Goal: Information Seeking & Learning: Learn about a topic

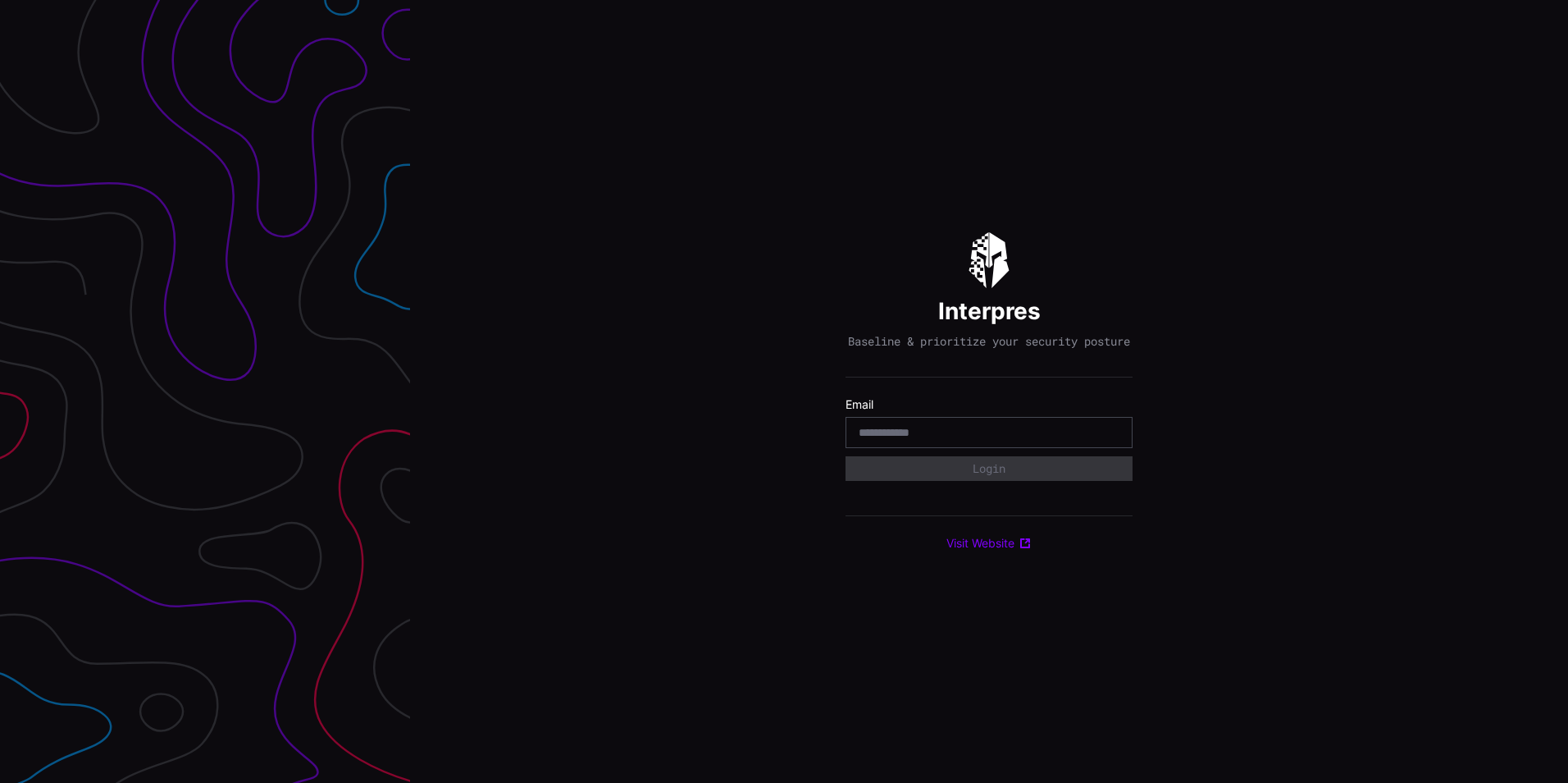
click at [916, 440] on input "email" at bounding box center [989, 433] width 261 height 15
type input "**********"
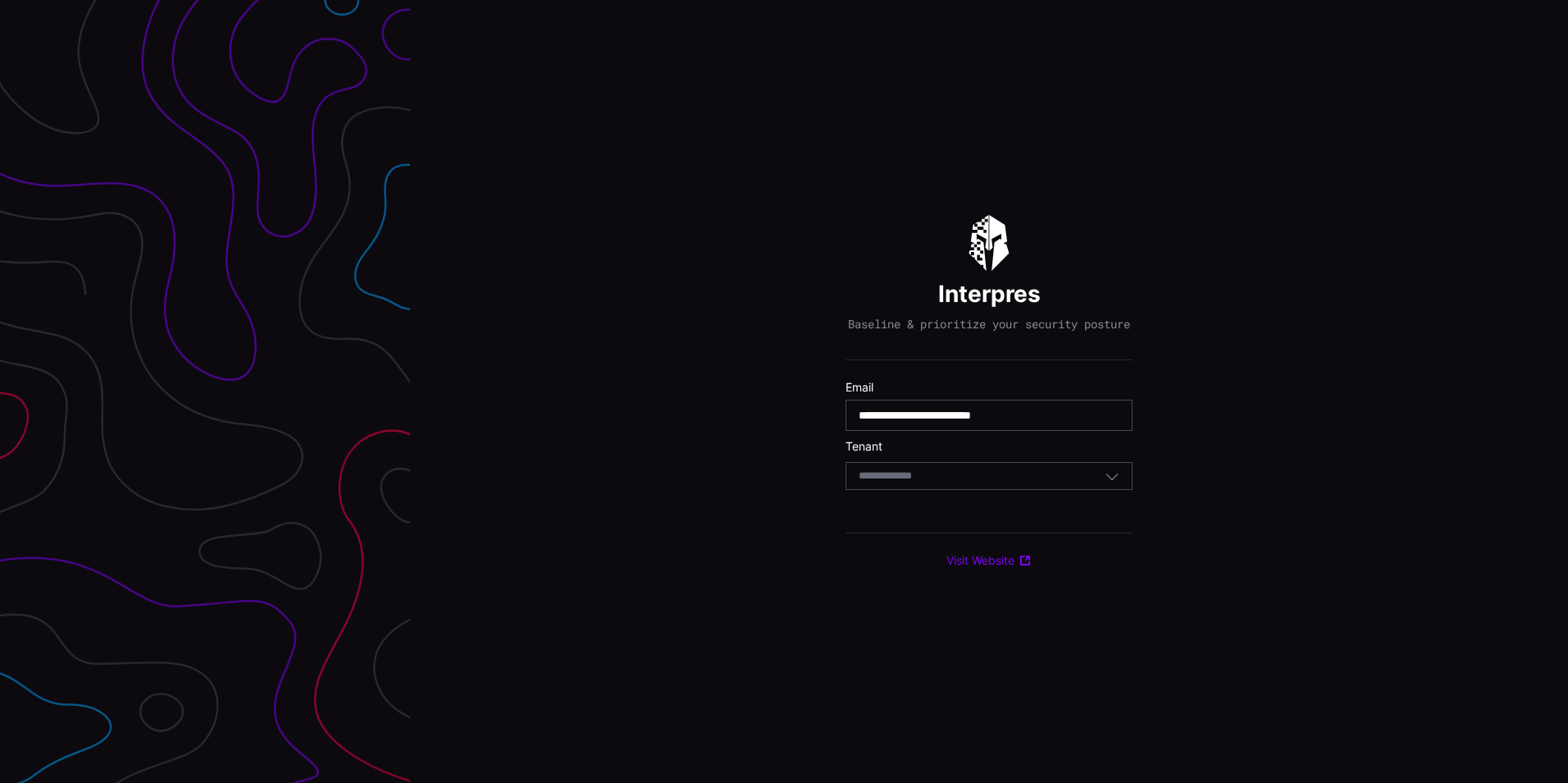
click at [975, 472] on div "Select Tenant" at bounding box center [989, 476] width 287 height 28
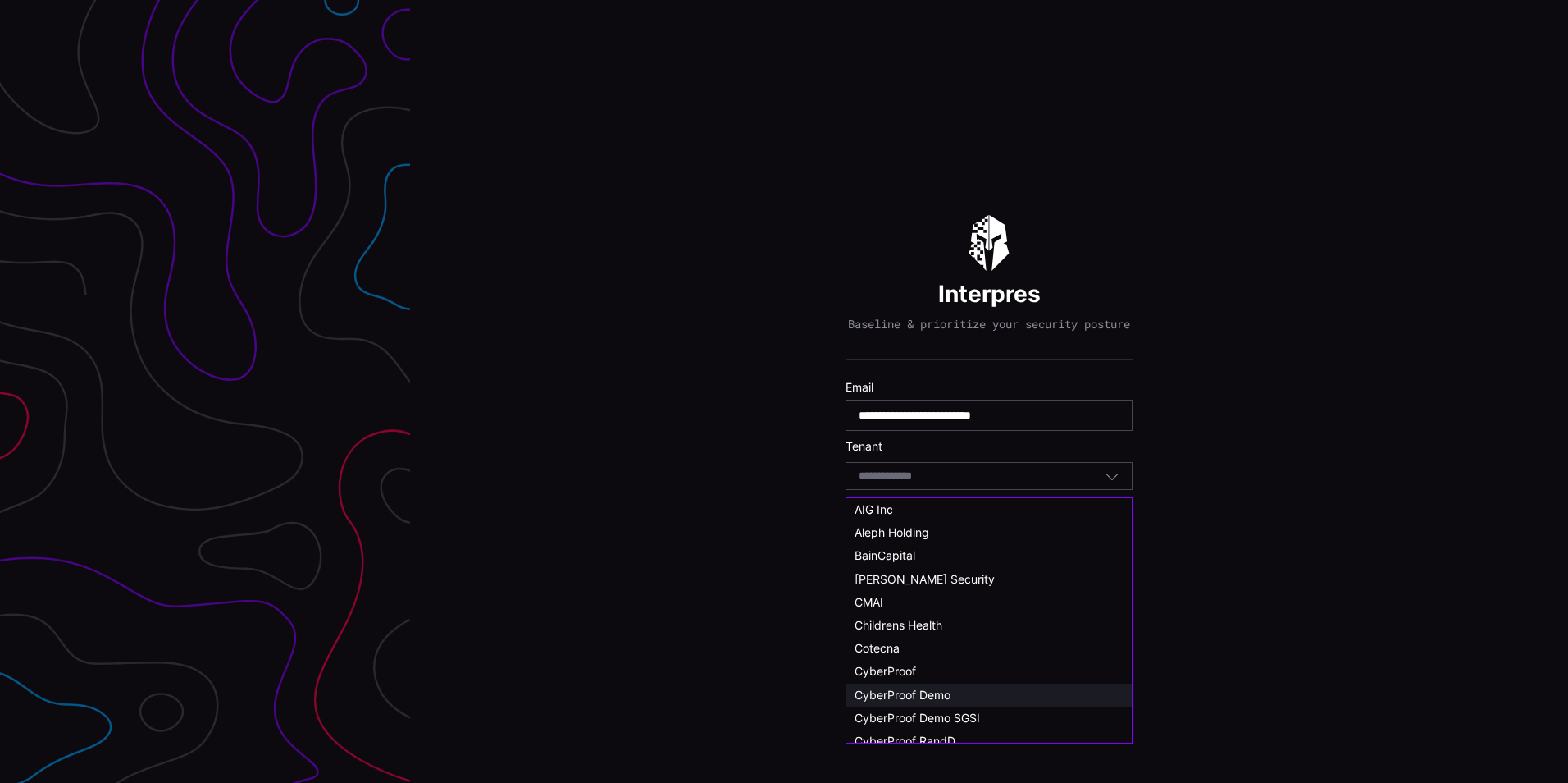
click at [937, 699] on span "CyberProof Demo" at bounding box center [902, 694] width 96 height 14
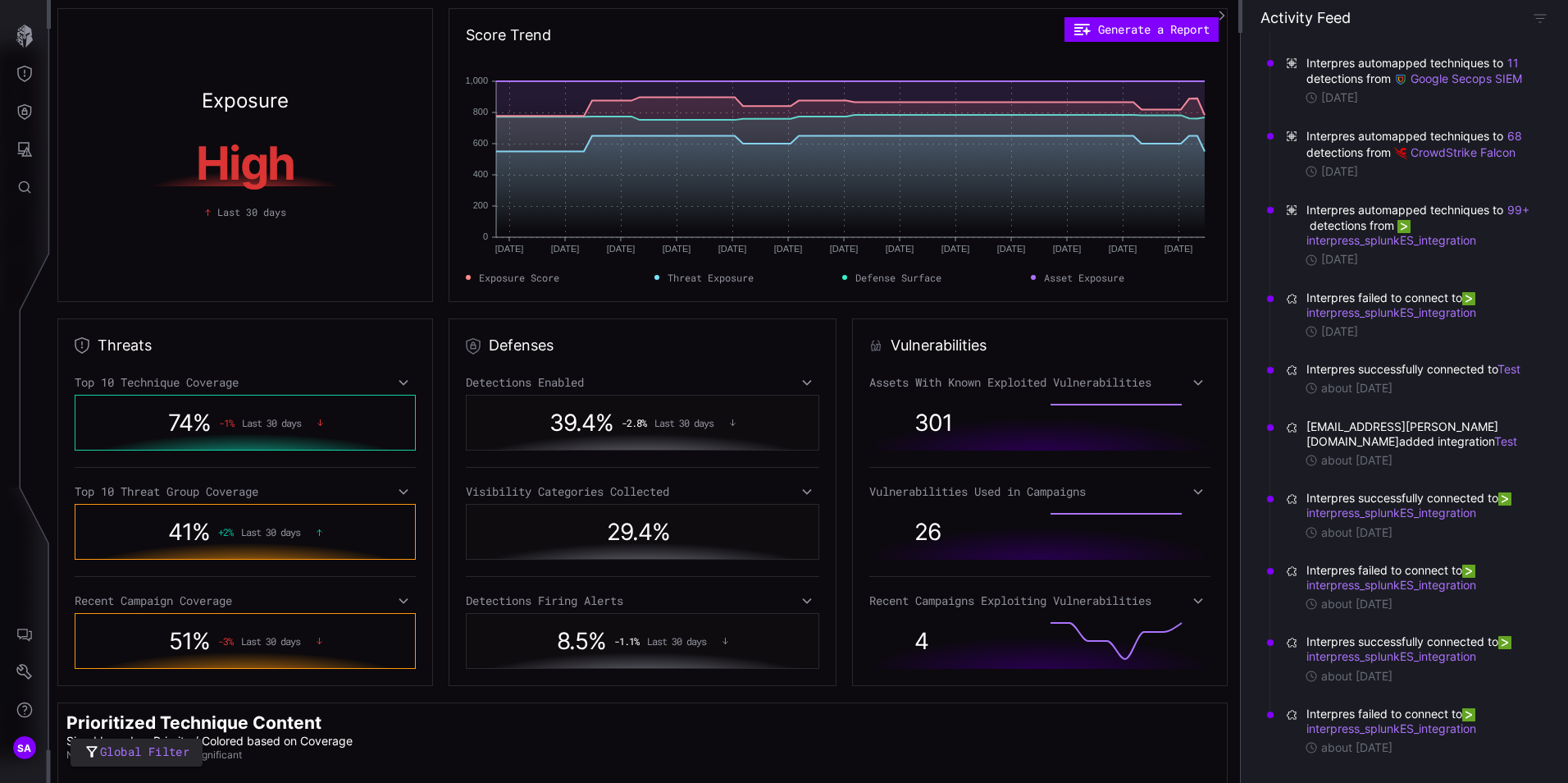
scroll to position [4397, 0]
click at [1541, 22] on icon "button" at bounding box center [1541, 18] width 15 height 15
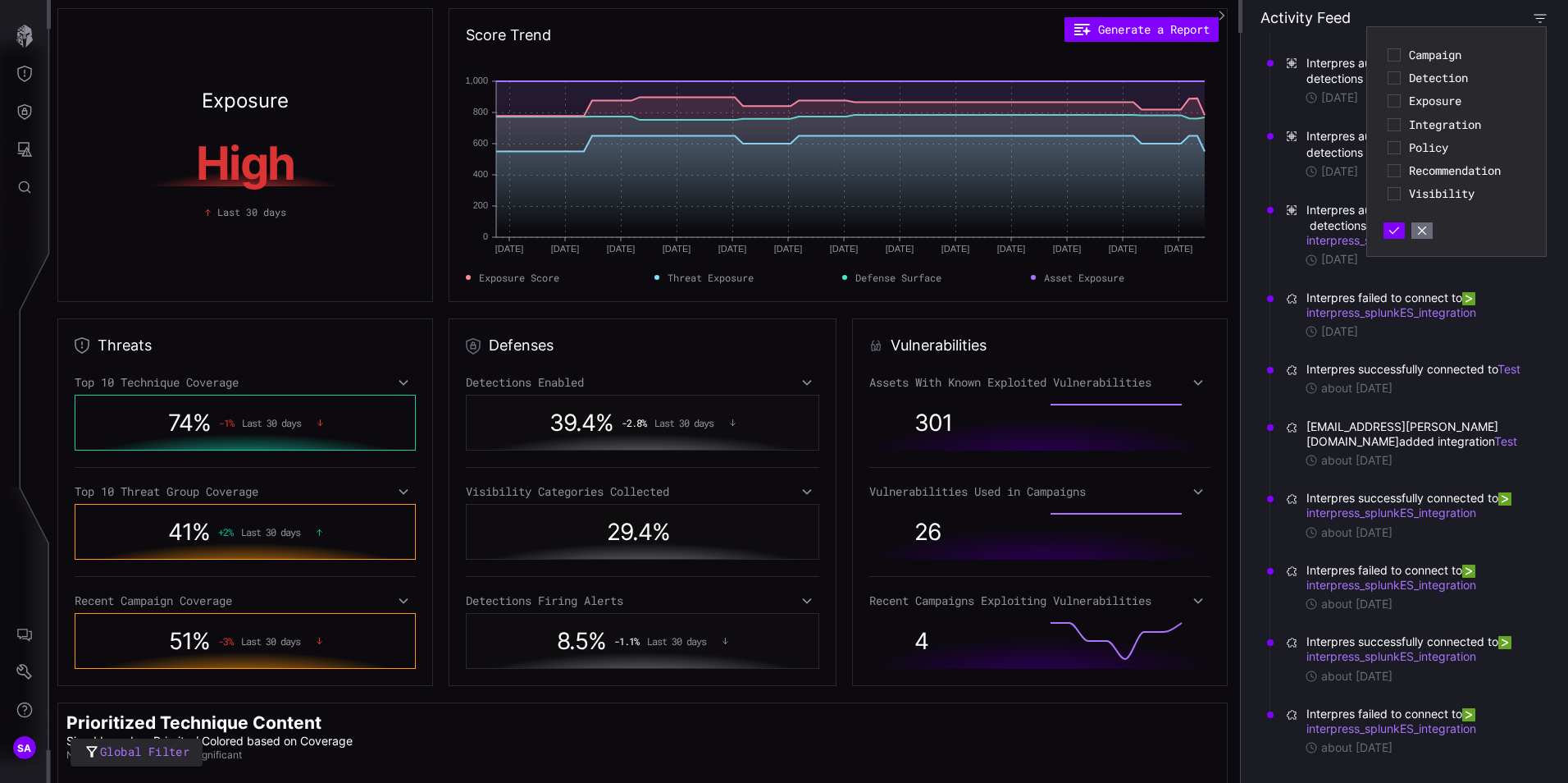
scroll to position [22, 0]
click at [1397, 172] on icon at bounding box center [1395, 173] width 13 height 13
click at [1390, 232] on icon "button" at bounding box center [1395, 231] width 12 height 12
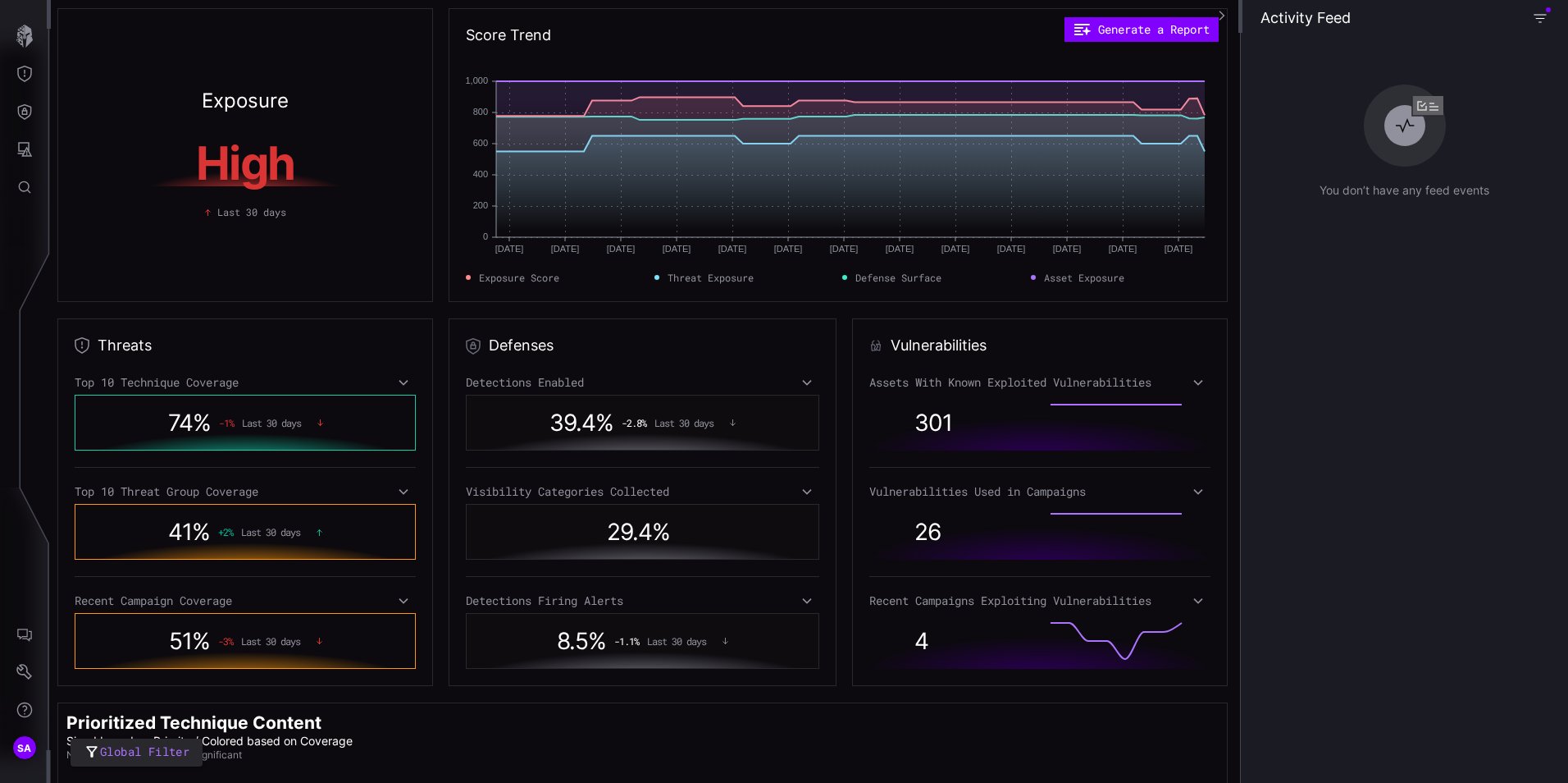
click at [1539, 16] on icon "button" at bounding box center [1541, 18] width 15 height 15
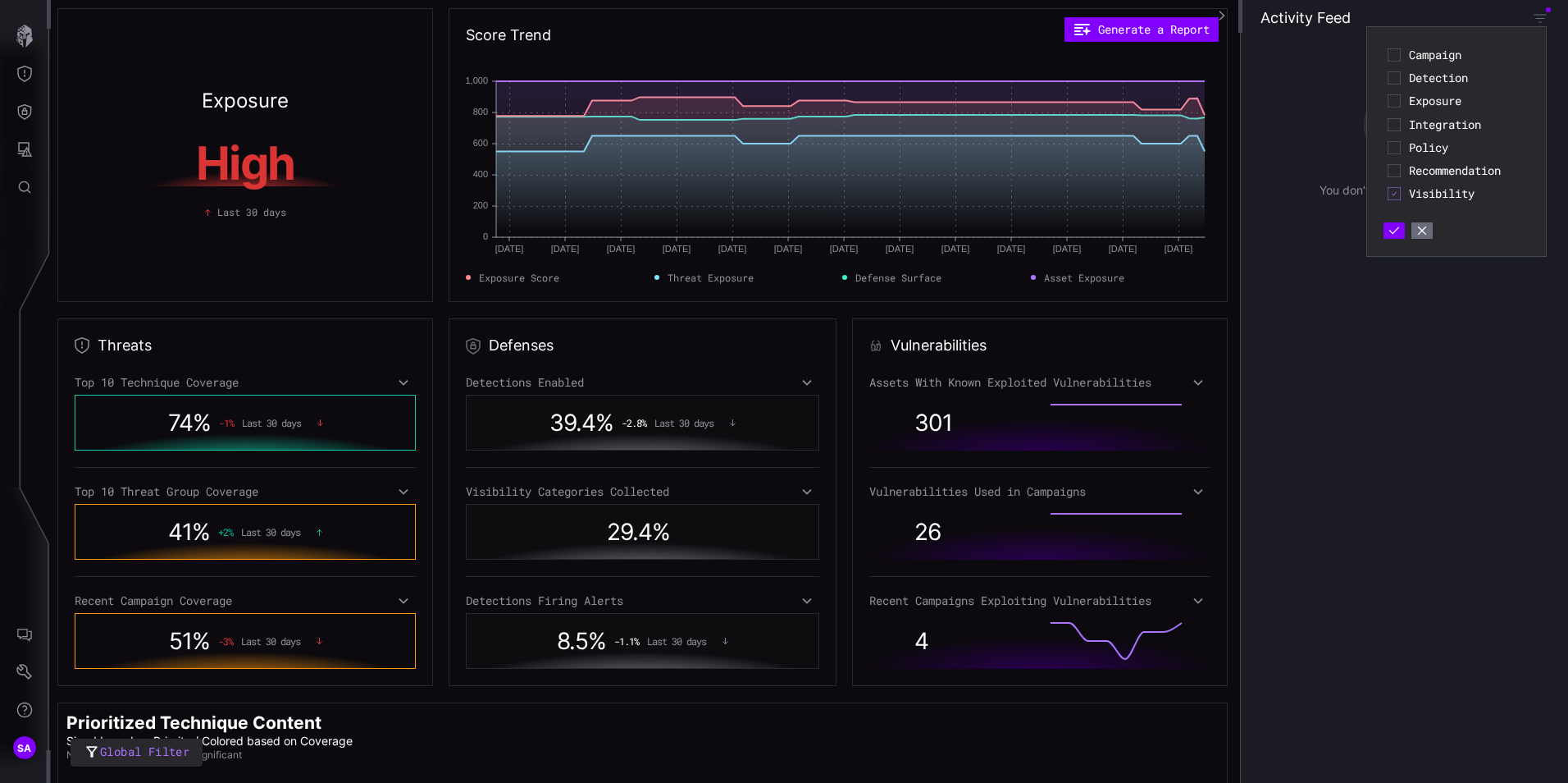
click at [1397, 194] on icon at bounding box center [1395, 193] width 13 height 13
click at [1395, 231] on icon "button" at bounding box center [1395, 231] width 10 height 7
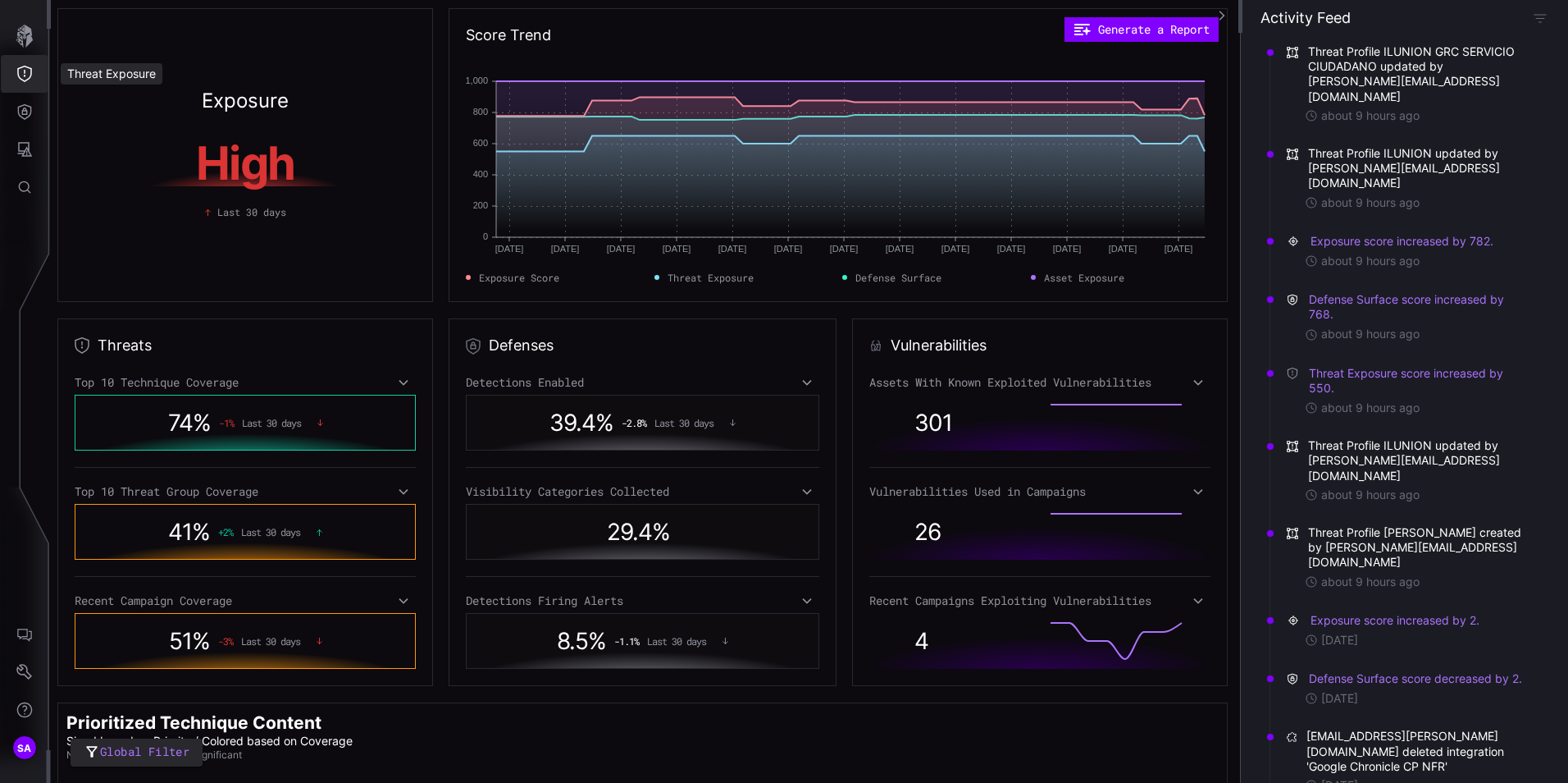
click at [27, 81] on icon "Threat Exposure" at bounding box center [25, 74] width 15 height 17
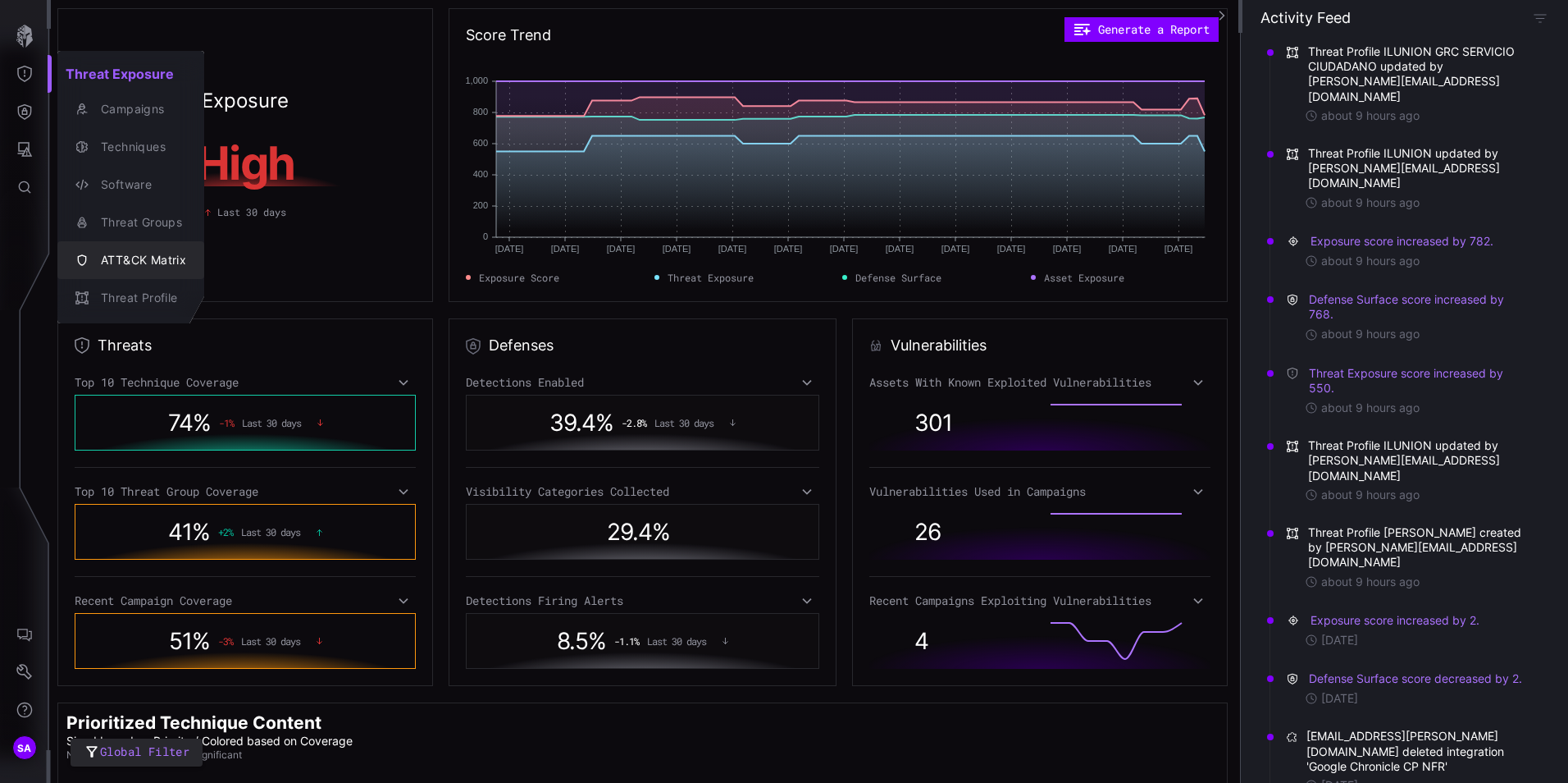
click at [121, 260] on div "ATT&CK Matrix" at bounding box center [139, 260] width 94 height 21
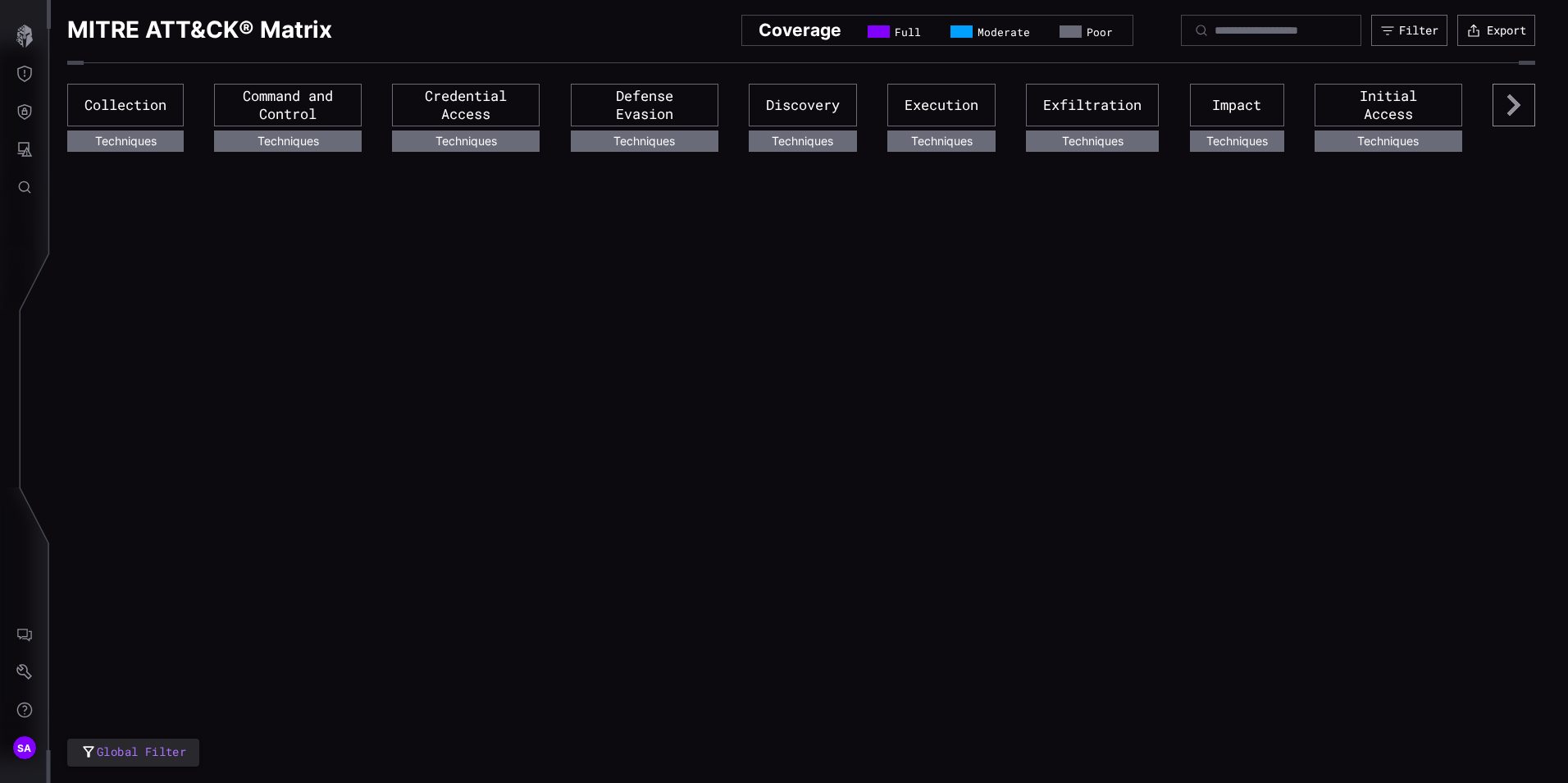
click at [115, 113] on div "Collection" at bounding box center [125, 105] width 116 height 42
click at [125, 145] on div "Techniques" at bounding box center [125, 141] width 116 height 22
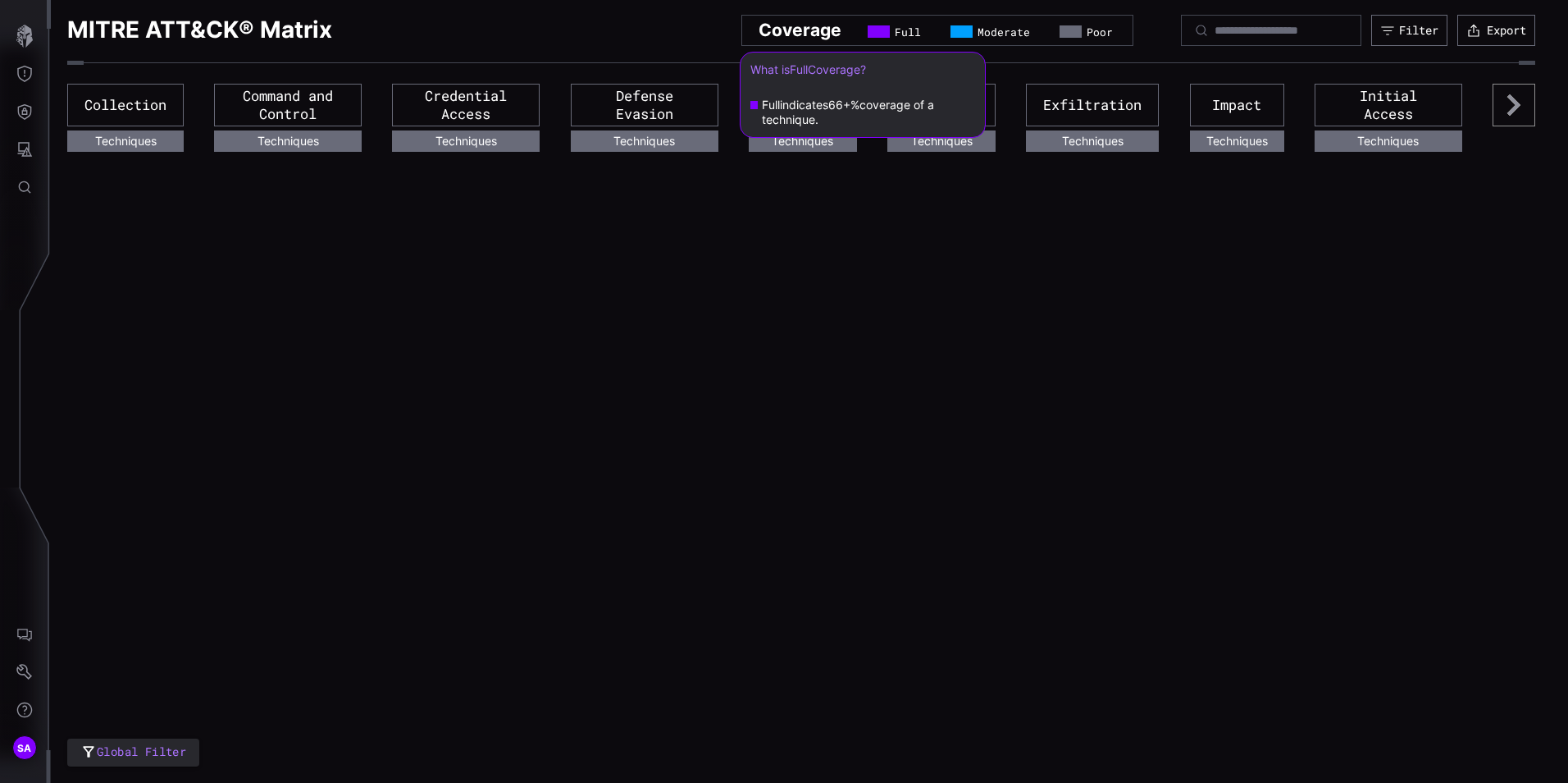
click at [895, 36] on span "Full" at bounding box center [908, 32] width 27 height 13
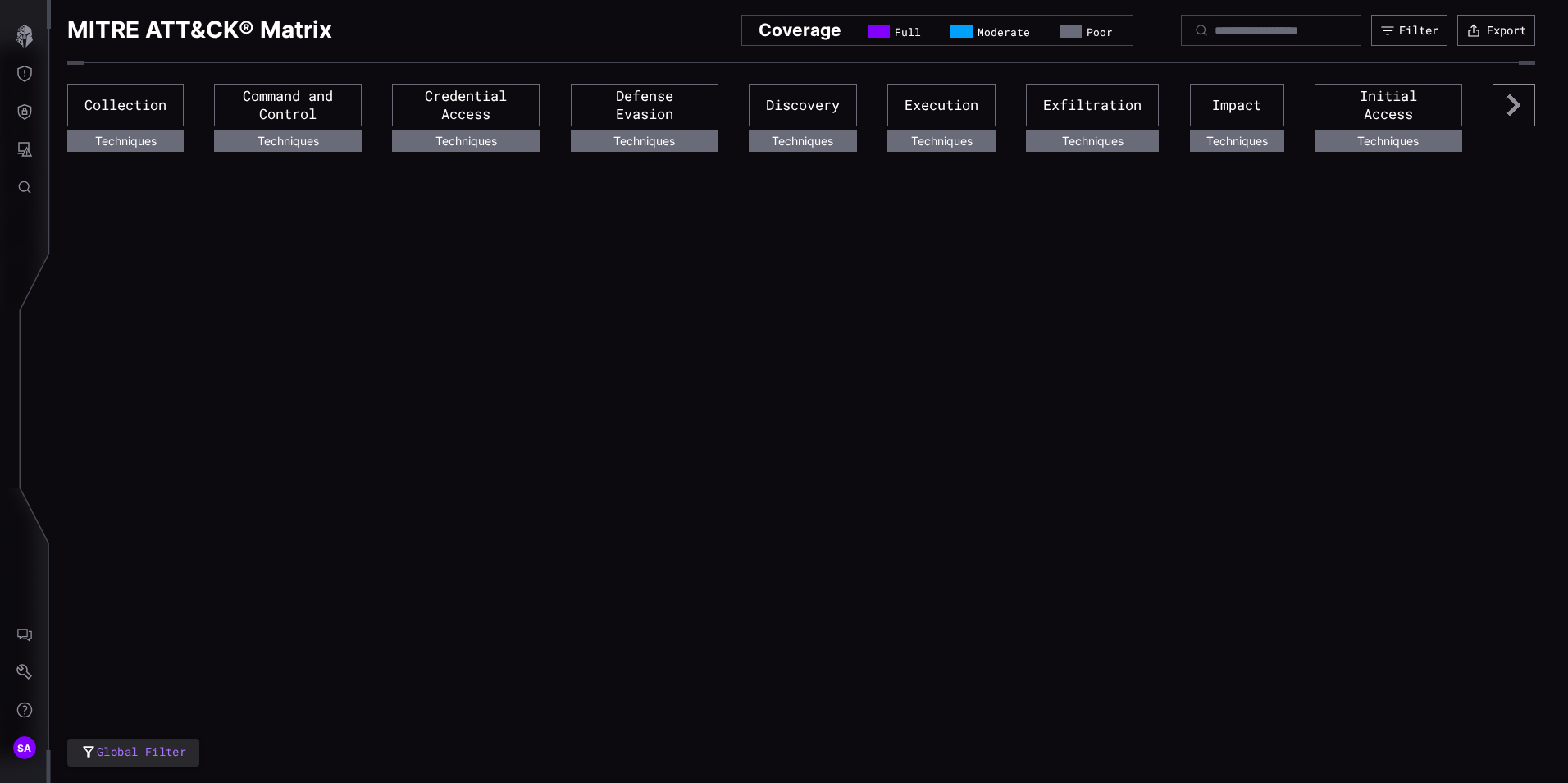
click at [1513, 100] on icon at bounding box center [1514, 105] width 13 height 22
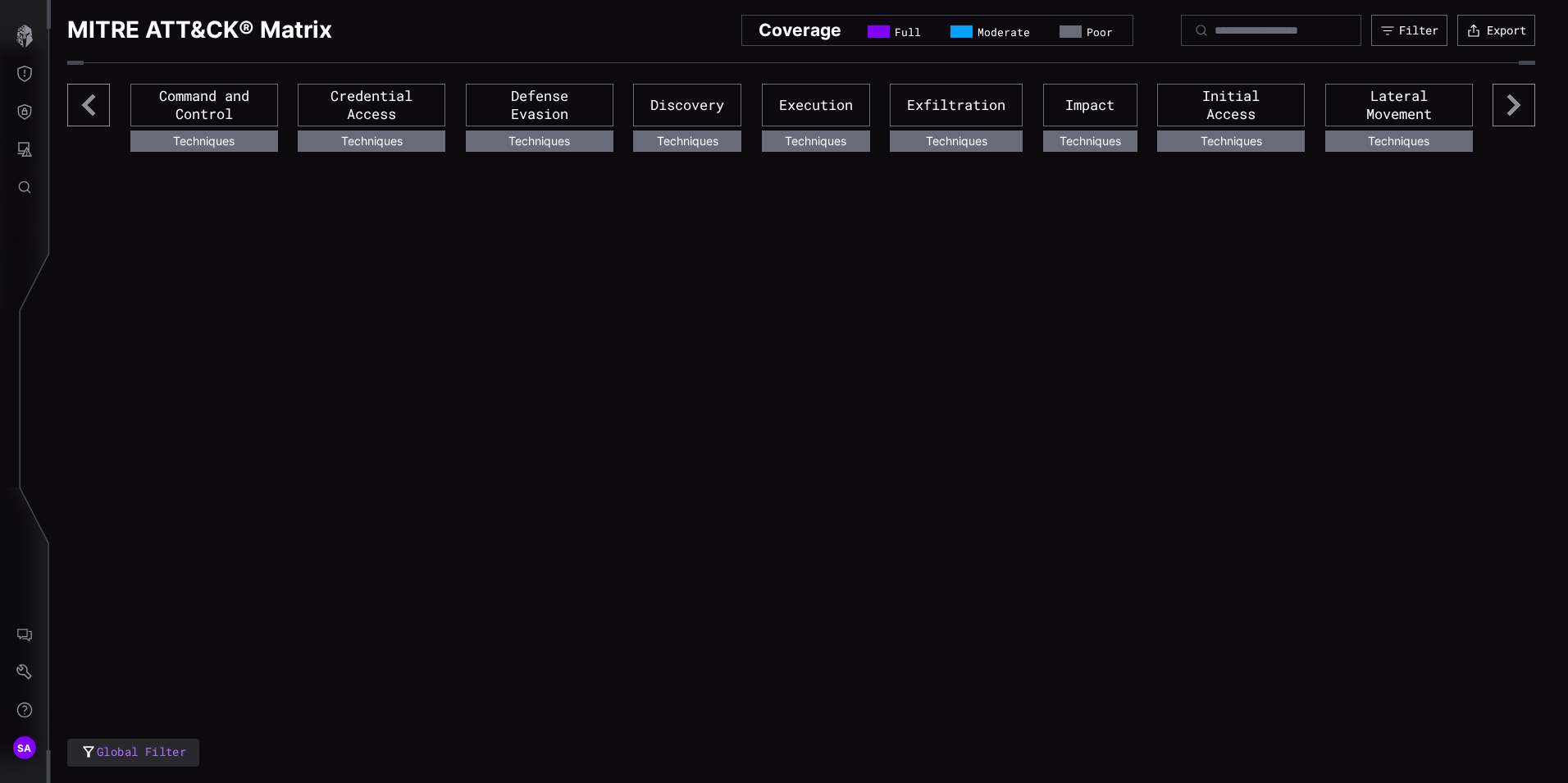
click at [1513, 100] on icon at bounding box center [1514, 105] width 13 height 22
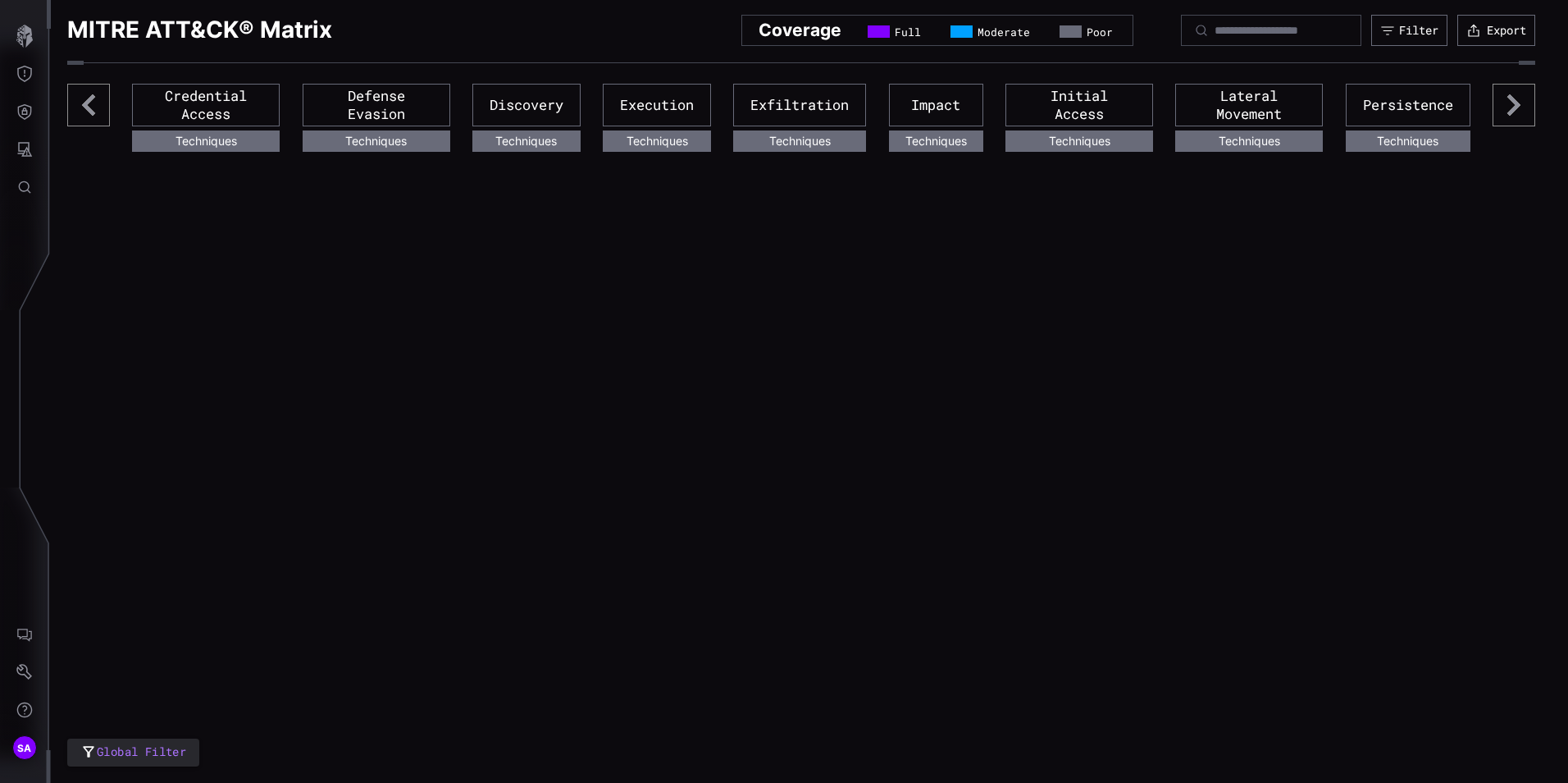
click at [1513, 100] on icon at bounding box center [1514, 105] width 13 height 22
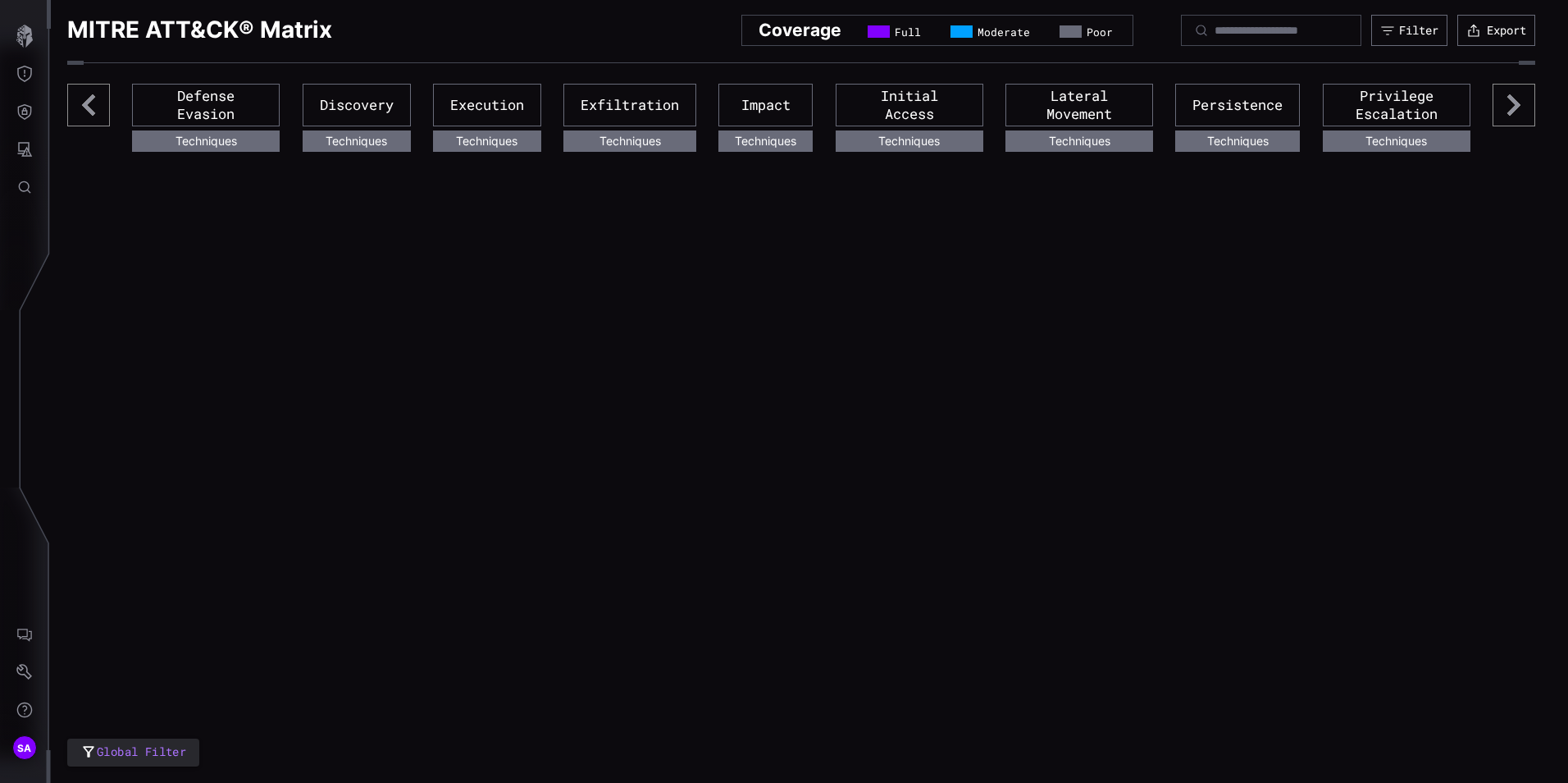
click at [1513, 100] on icon at bounding box center [1514, 105] width 13 height 22
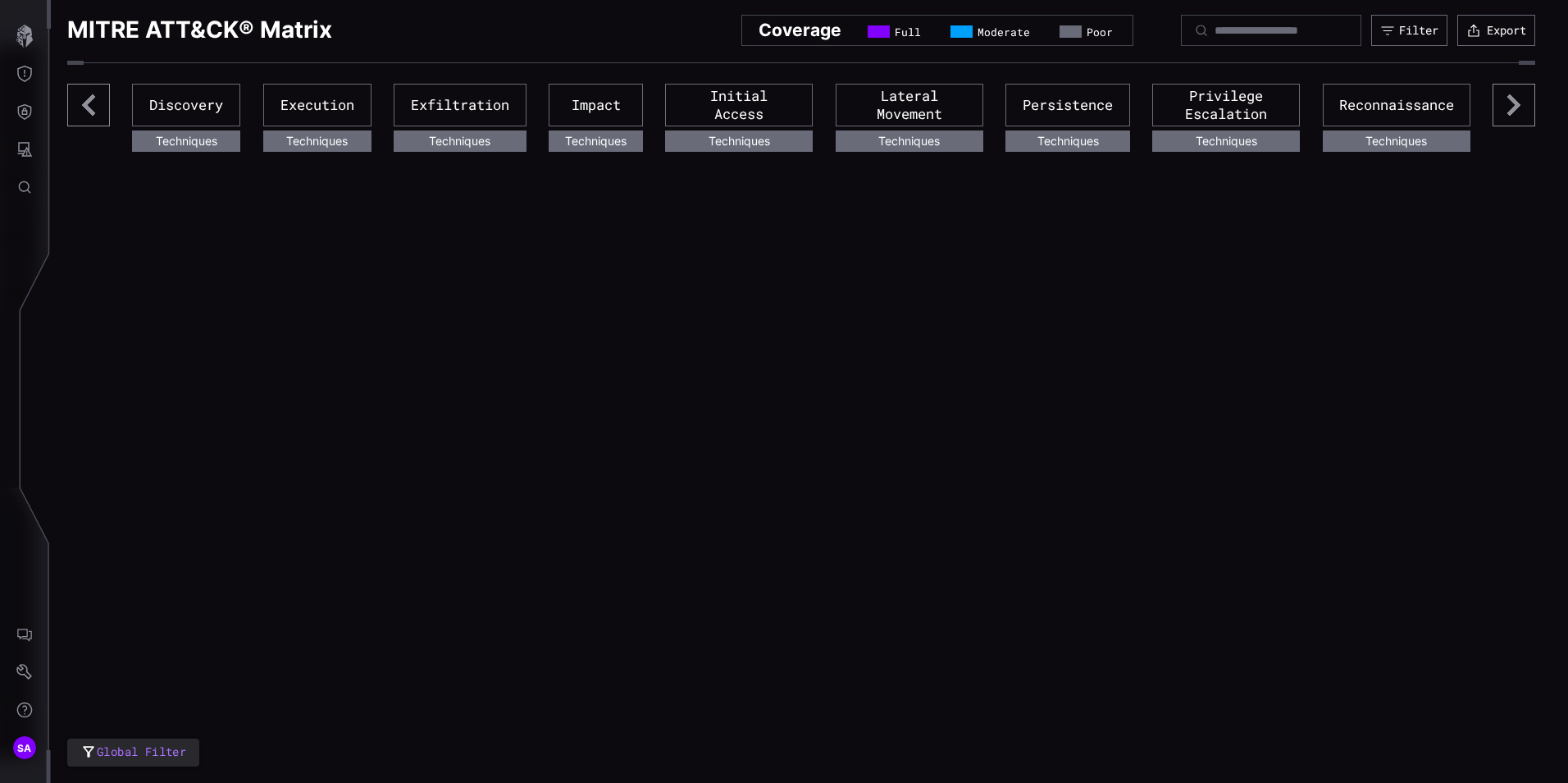
click at [1513, 100] on icon at bounding box center [1514, 105] width 13 height 22
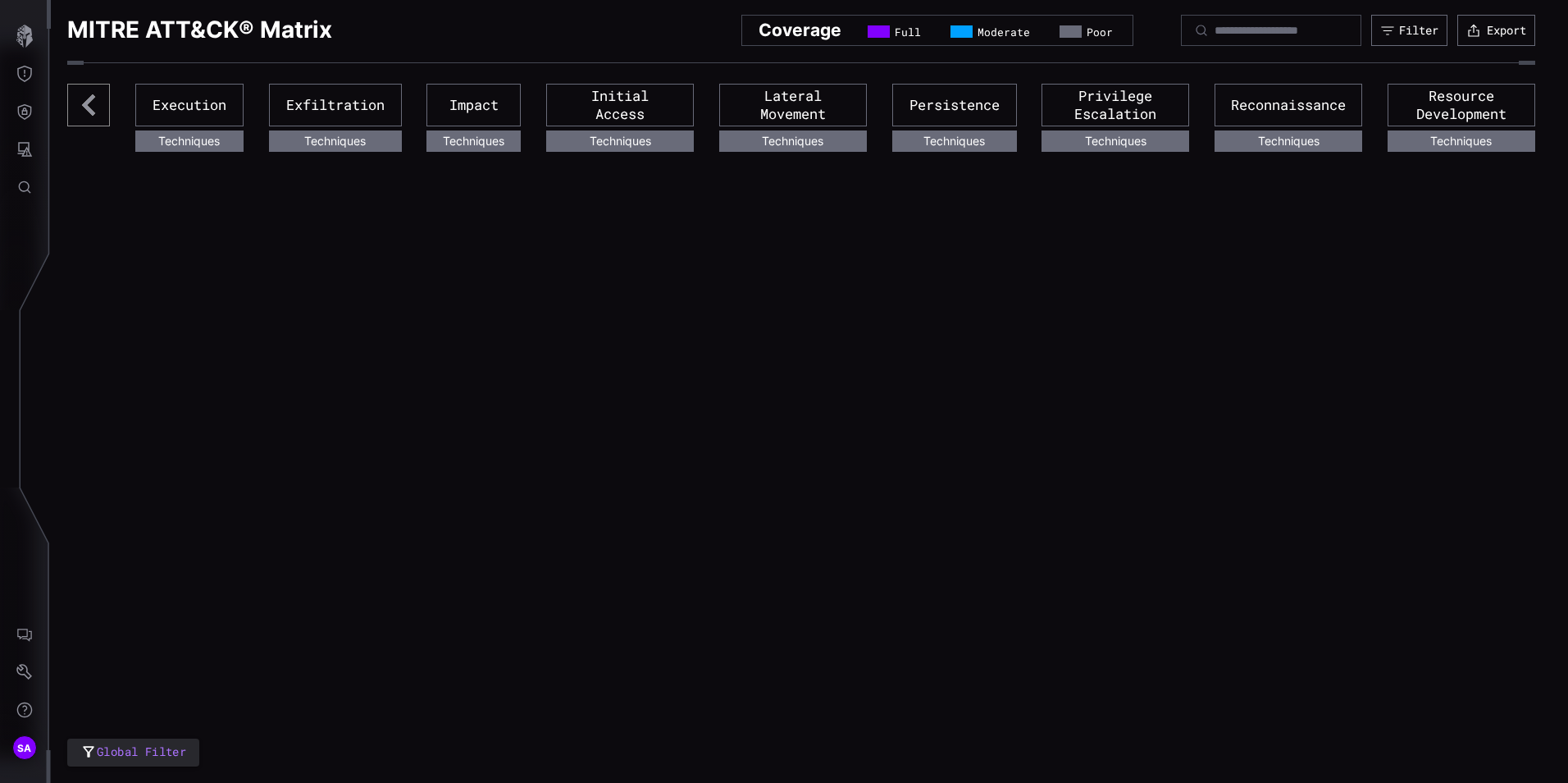
click at [1513, 100] on div "Resource Development" at bounding box center [1462, 105] width 148 height 42
click at [90, 110] on div "Defense Surface" at bounding box center [111, 112] width 102 height 22
click at [102, 102] on div "Defense Surface" at bounding box center [111, 112] width 102 height 22
click at [95, 95] on icon at bounding box center [88, 105] width 42 height 42
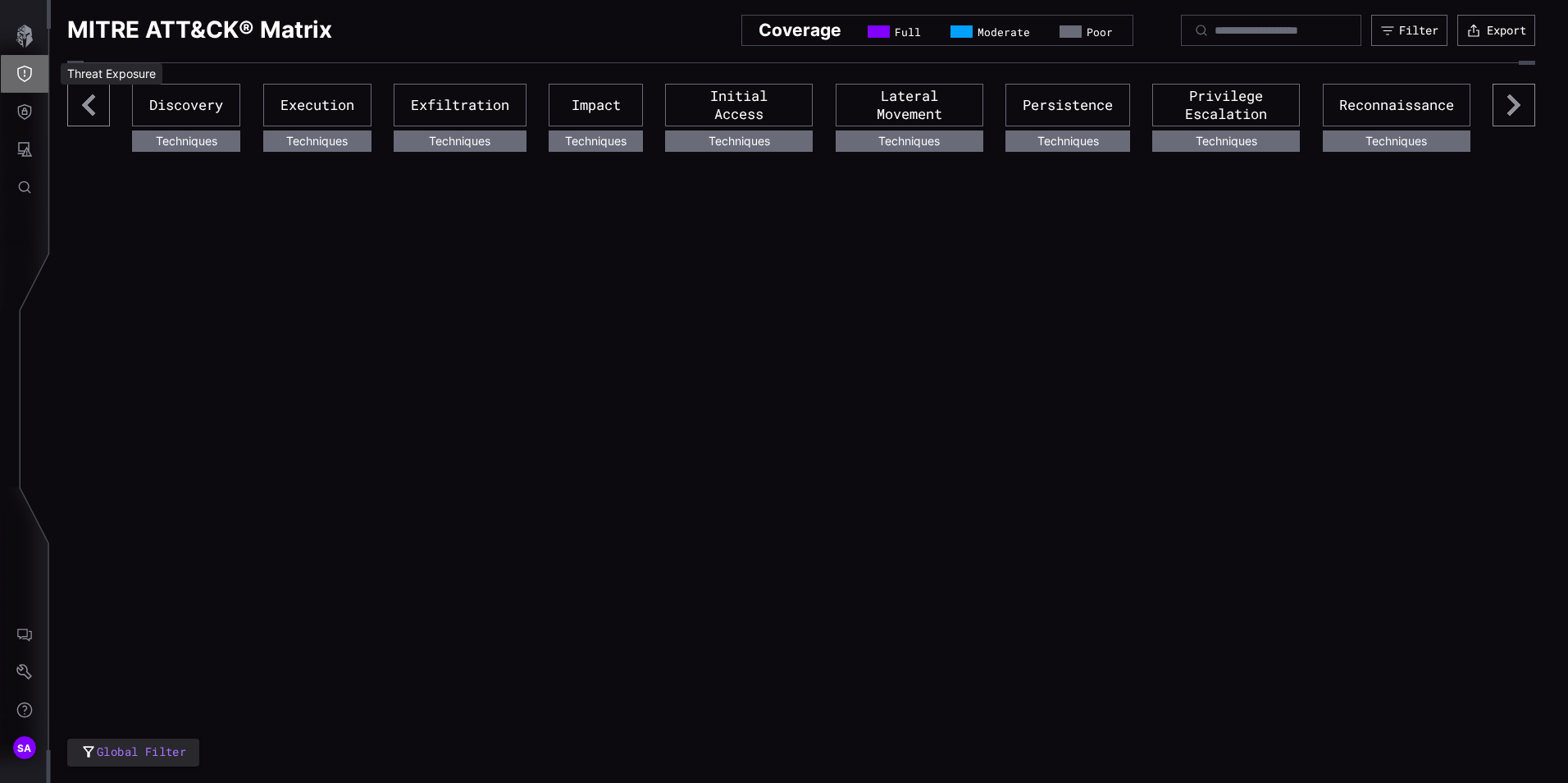
click at [33, 78] on button "Threat Exposure" at bounding box center [24, 73] width 47 height 37
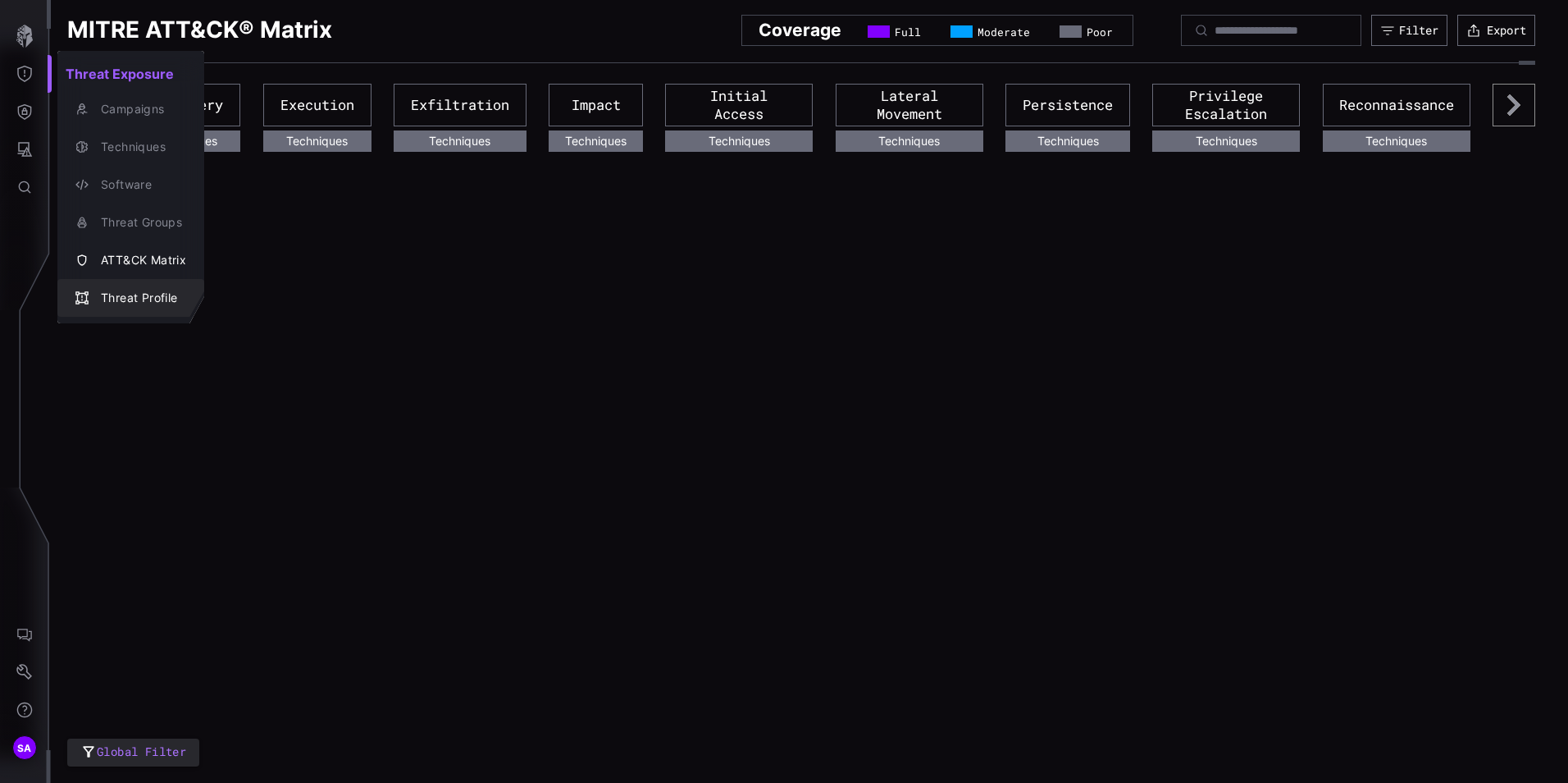
click at [135, 300] on div "Threat Profile" at bounding box center [139, 298] width 94 height 21
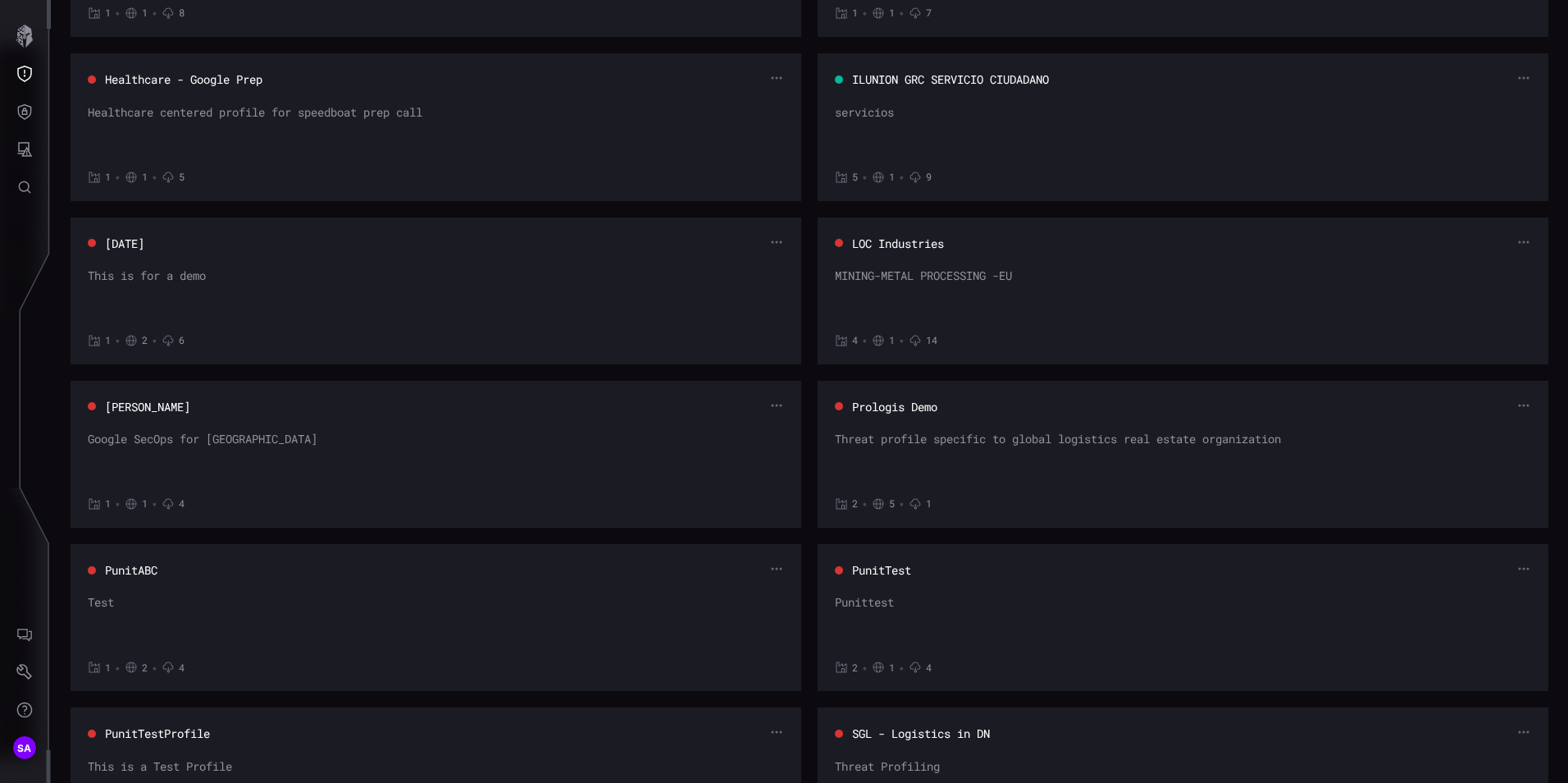
scroll to position [246, 0]
click at [883, 587] on div "PunitTest Punittest 2 • 1 • 4" at bounding box center [1183, 616] width 696 height 112
click at [881, 573] on button "PunitTest" at bounding box center [882, 570] width 61 height 17
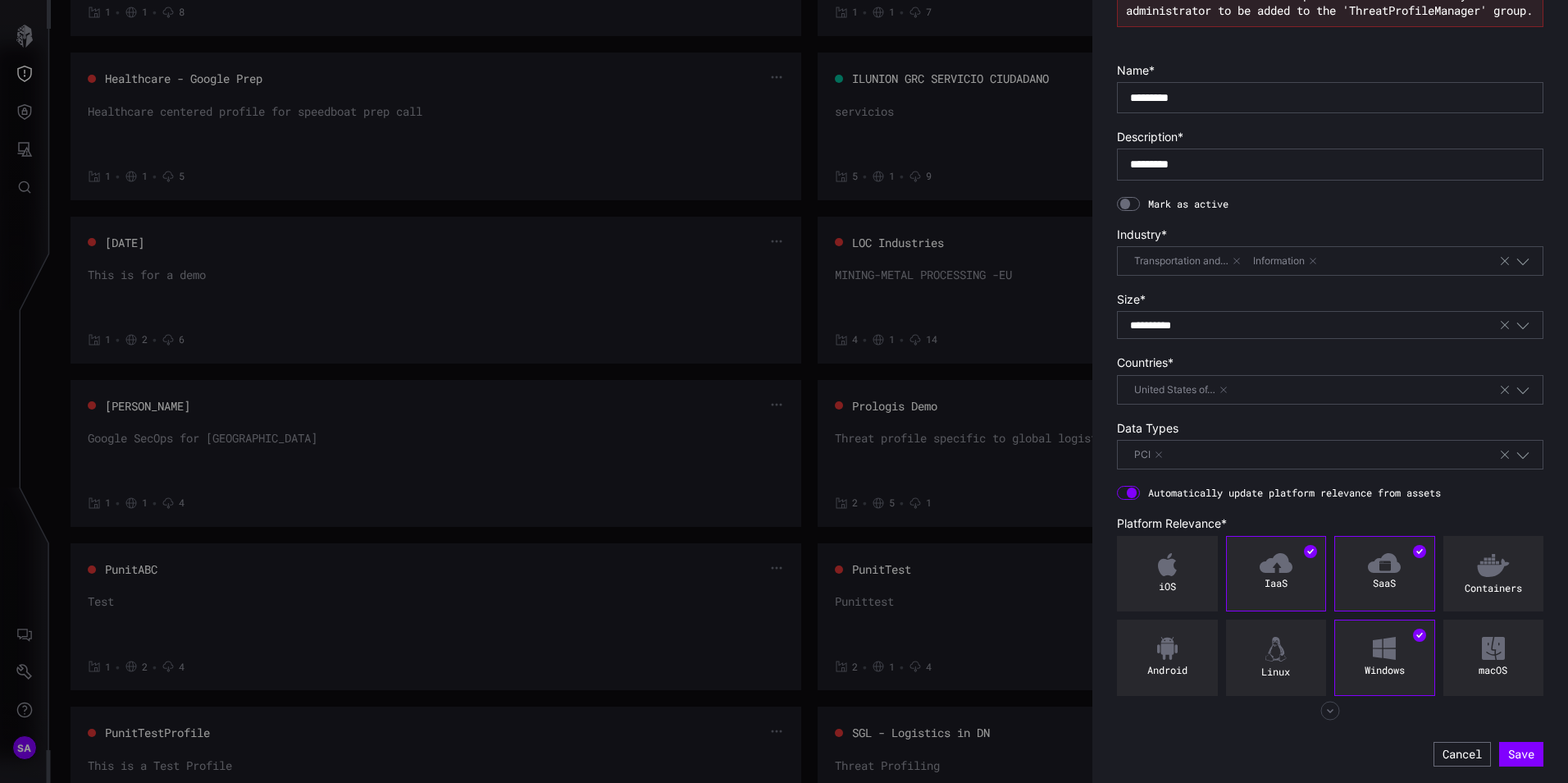
scroll to position [0, 0]
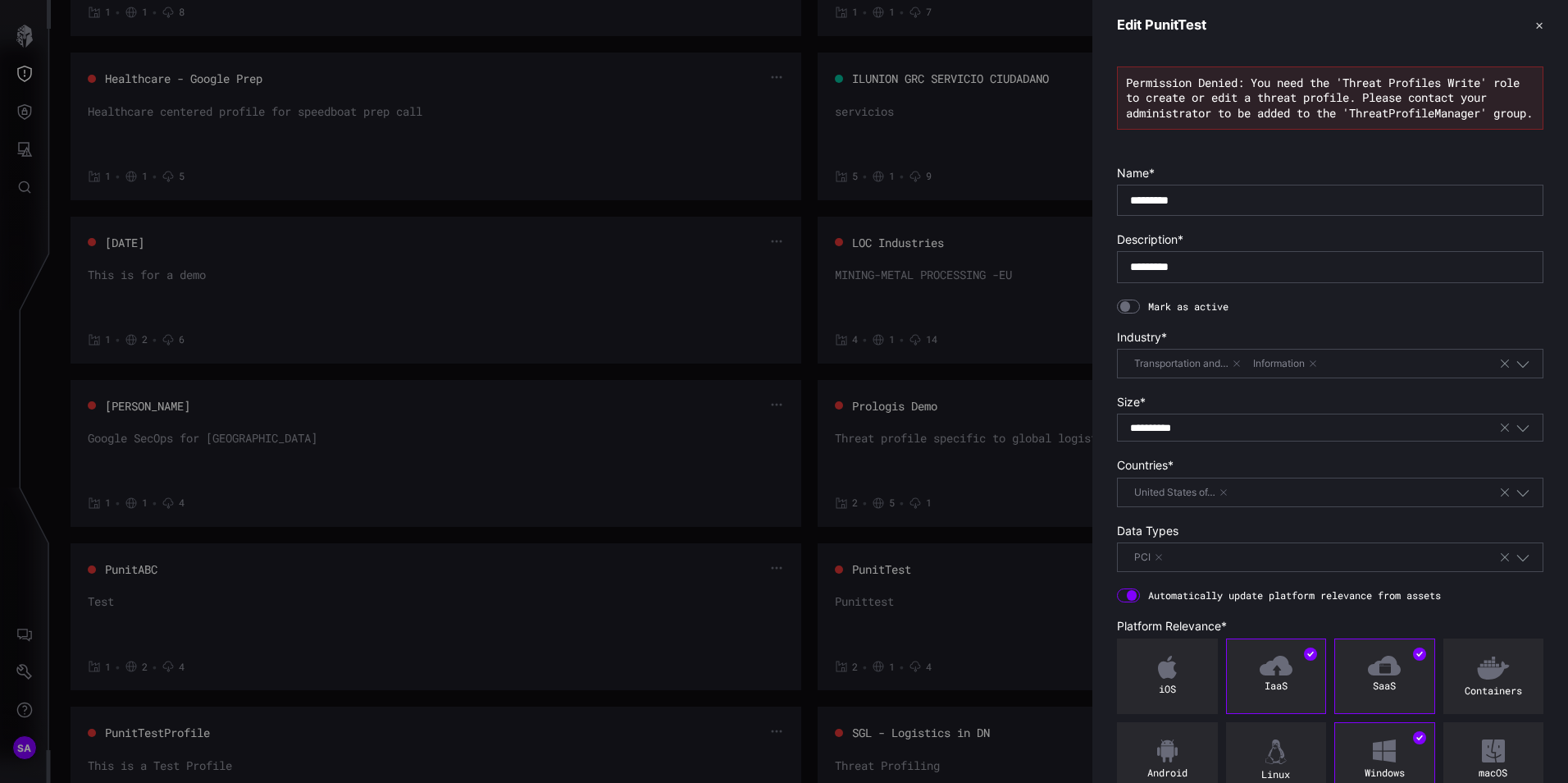
click at [1534, 25] on header "Edit PunitTest ✕" at bounding box center [1330, 25] width 476 height 50
click at [1535, 27] on button "✕" at bounding box center [1539, 25] width 8 height 17
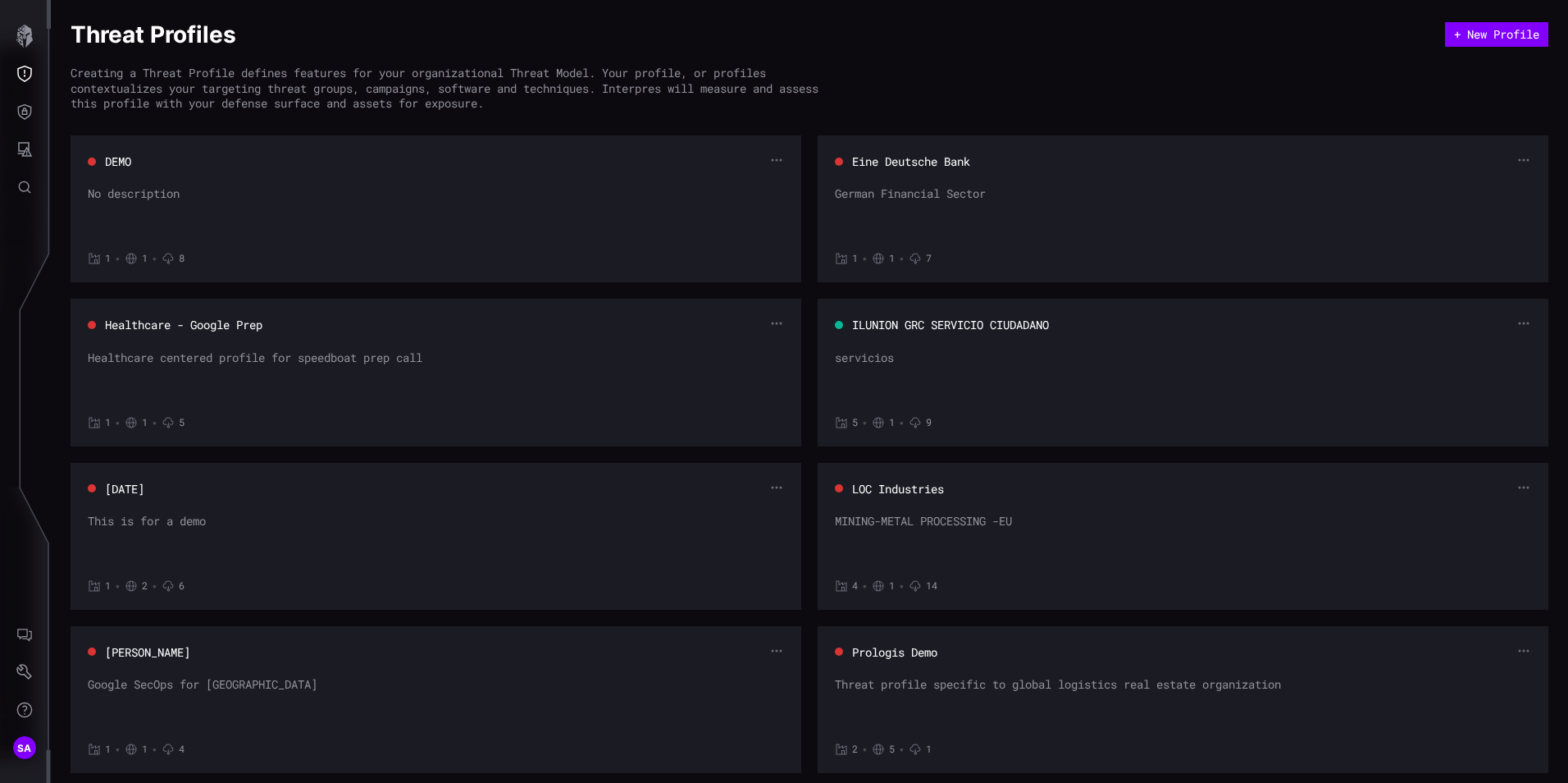
click at [935, 652] on h3 "Prologis Demo" at bounding box center [895, 652] width 87 height 17
click at [923, 653] on button "Prologis Demo" at bounding box center [895, 653] width 86 height 17
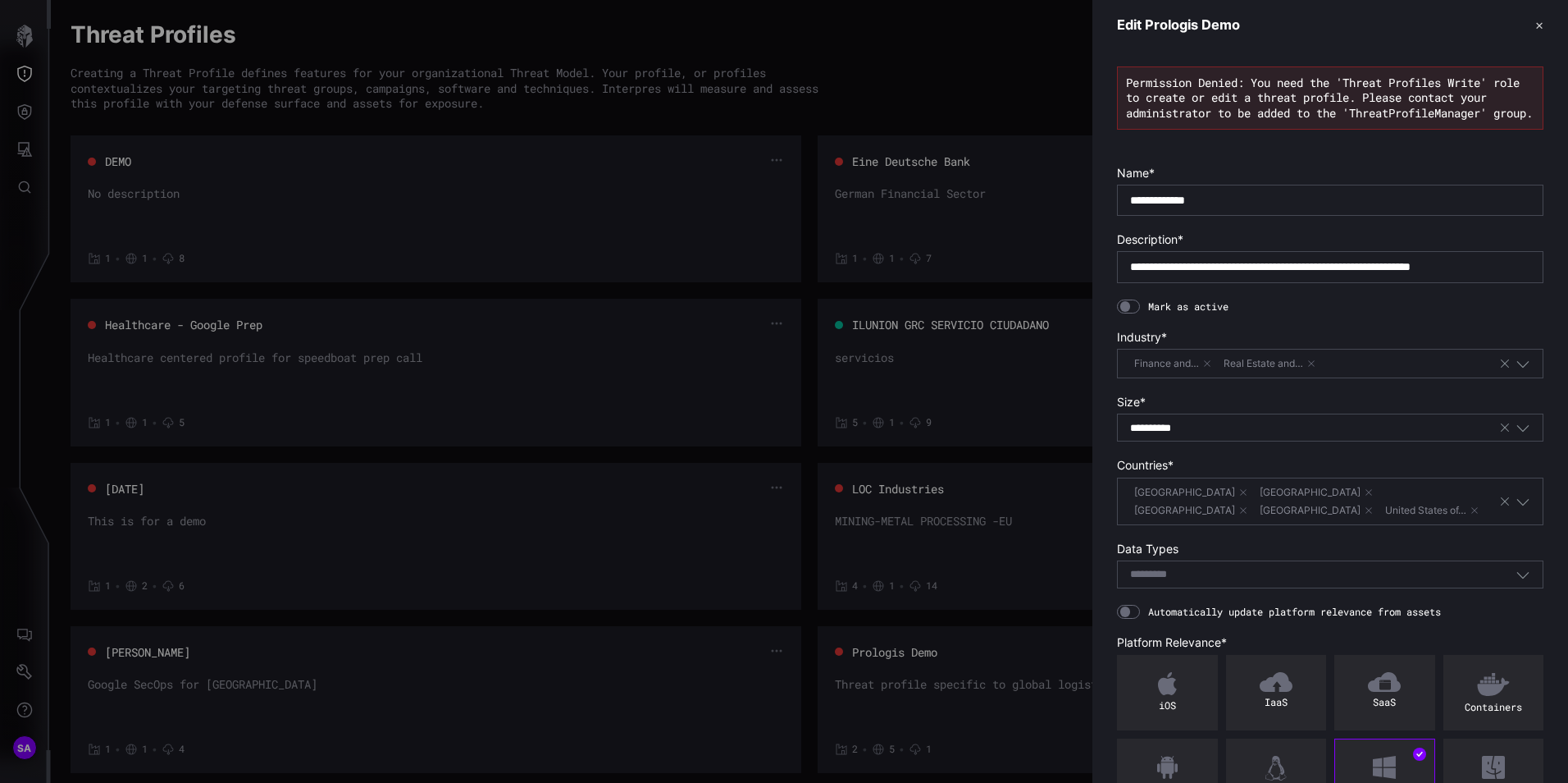
click at [1535, 22] on button "✕" at bounding box center [1539, 25] width 8 height 17
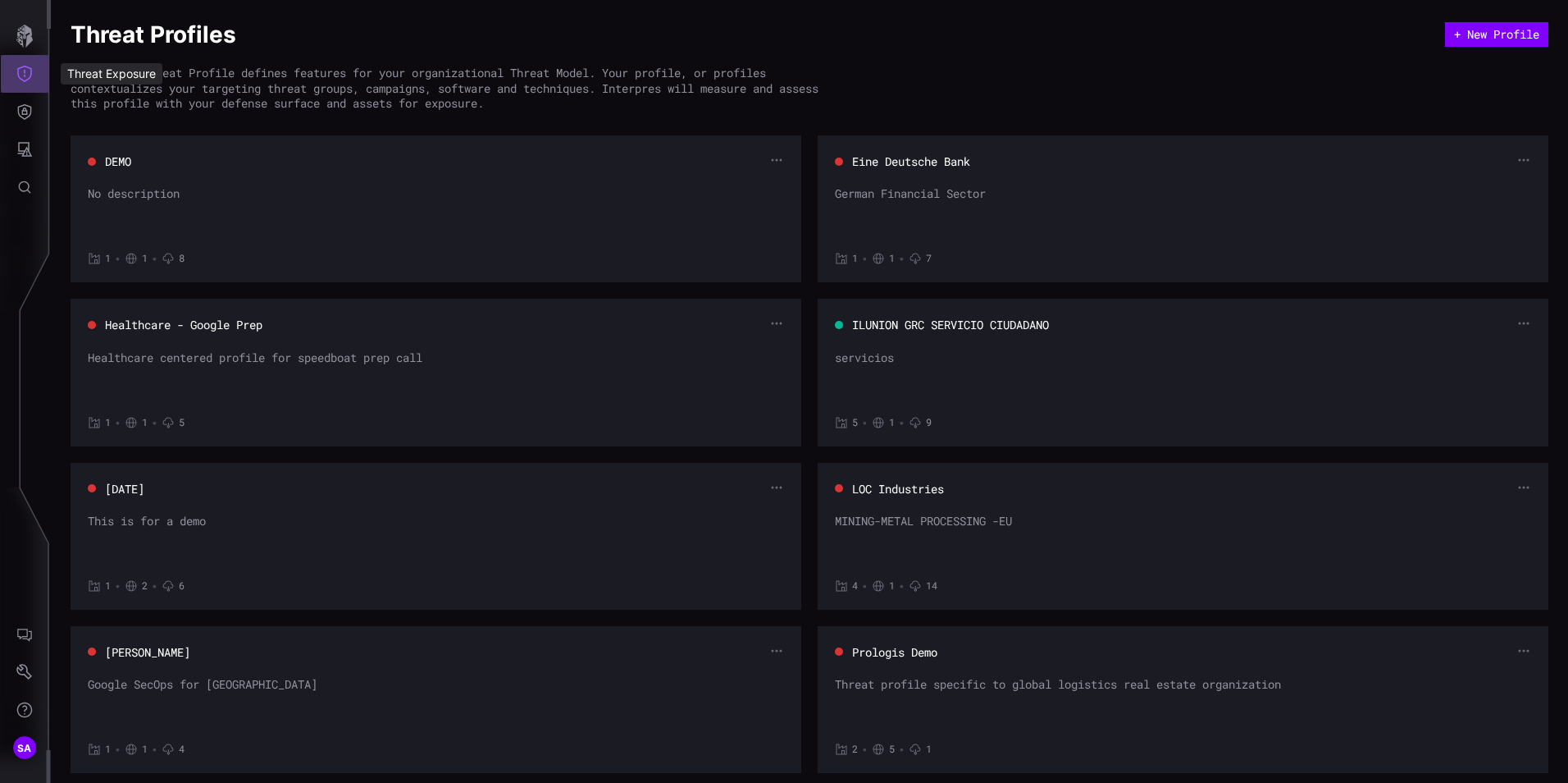
click at [27, 81] on icon "Threat Exposure" at bounding box center [25, 74] width 17 height 17
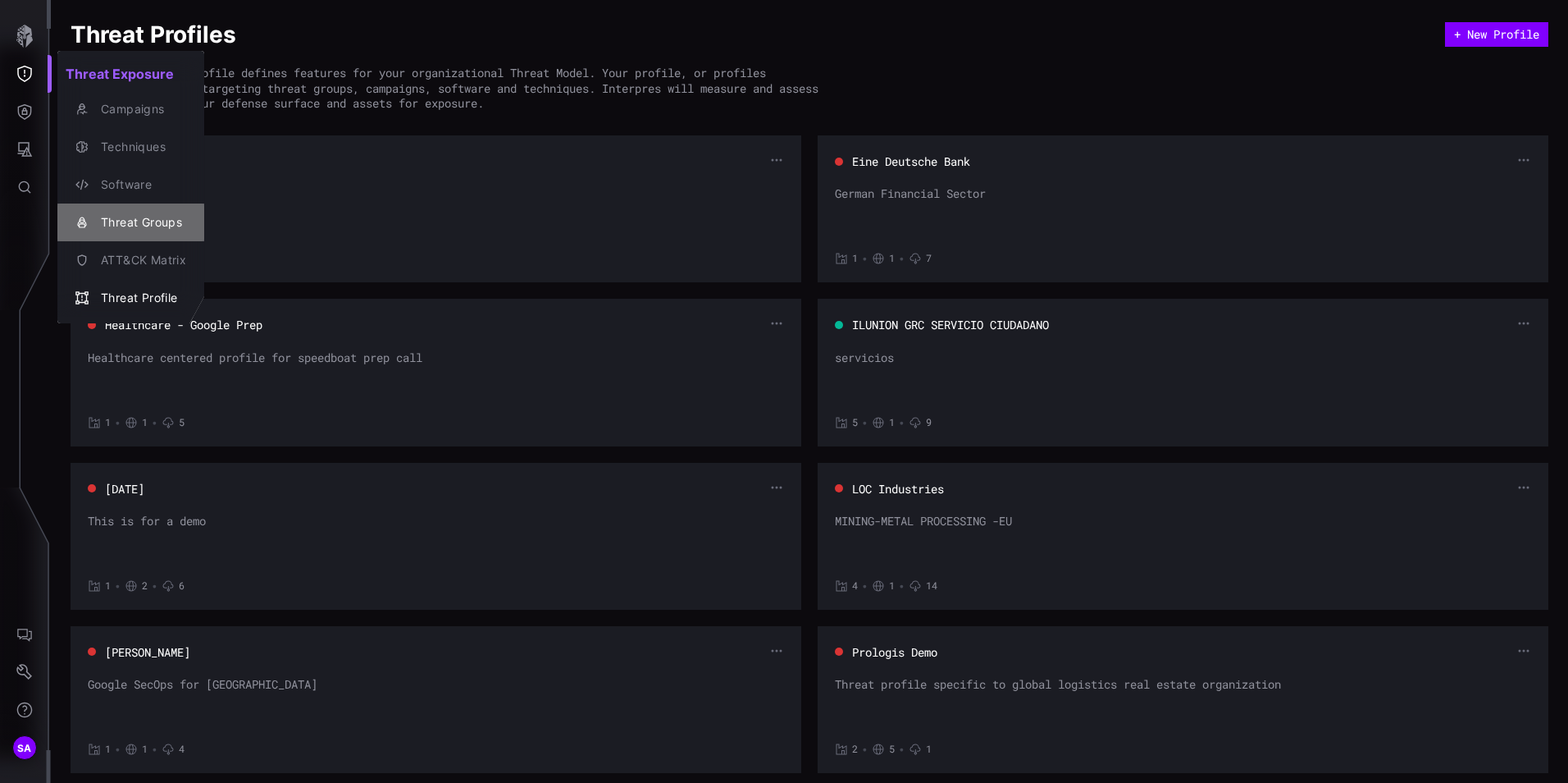
click at [137, 224] on div "Threat Groups" at bounding box center [139, 223] width 94 height 21
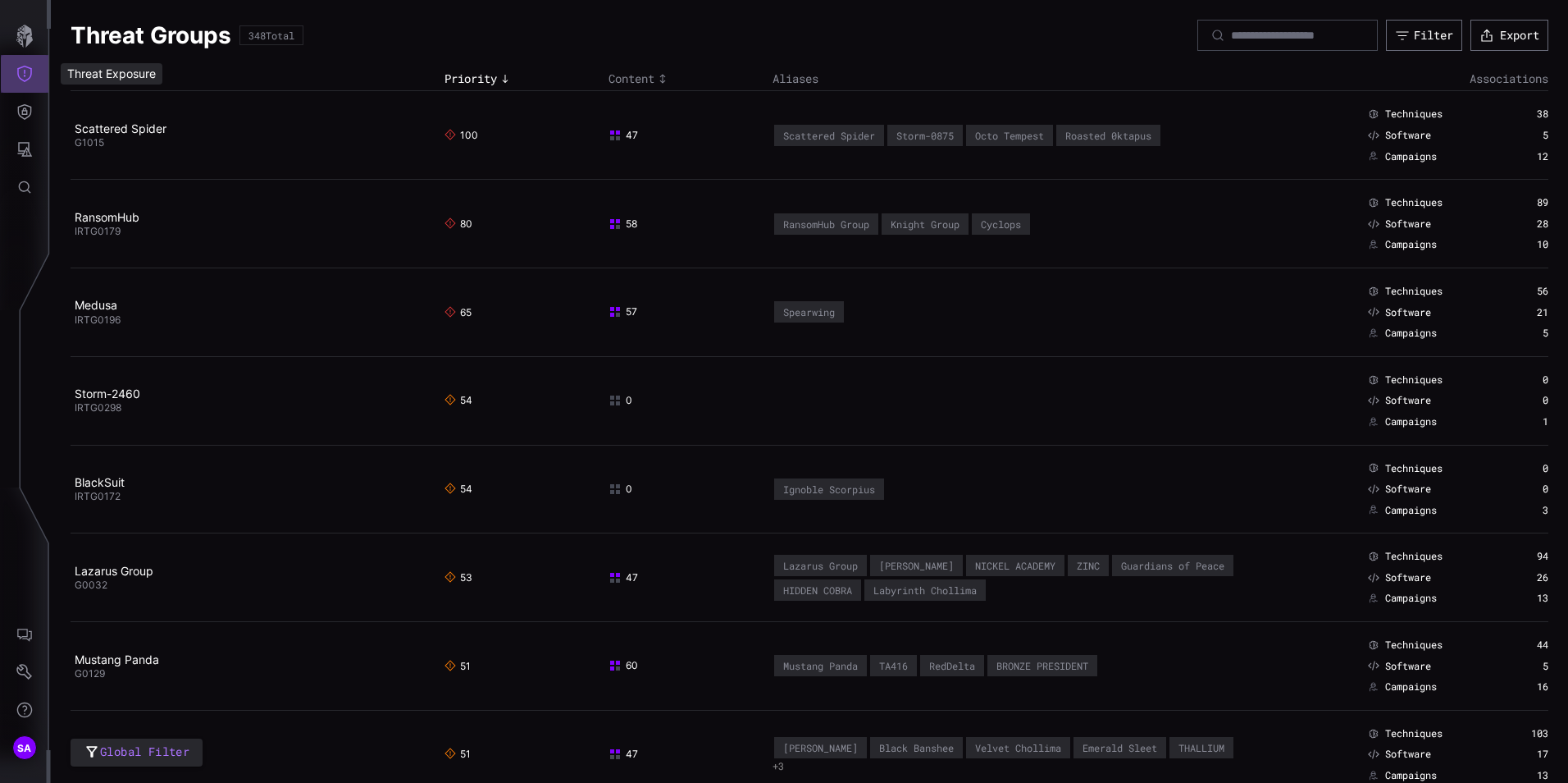
click at [30, 81] on icon "Threat Exposure" at bounding box center [25, 74] width 17 height 17
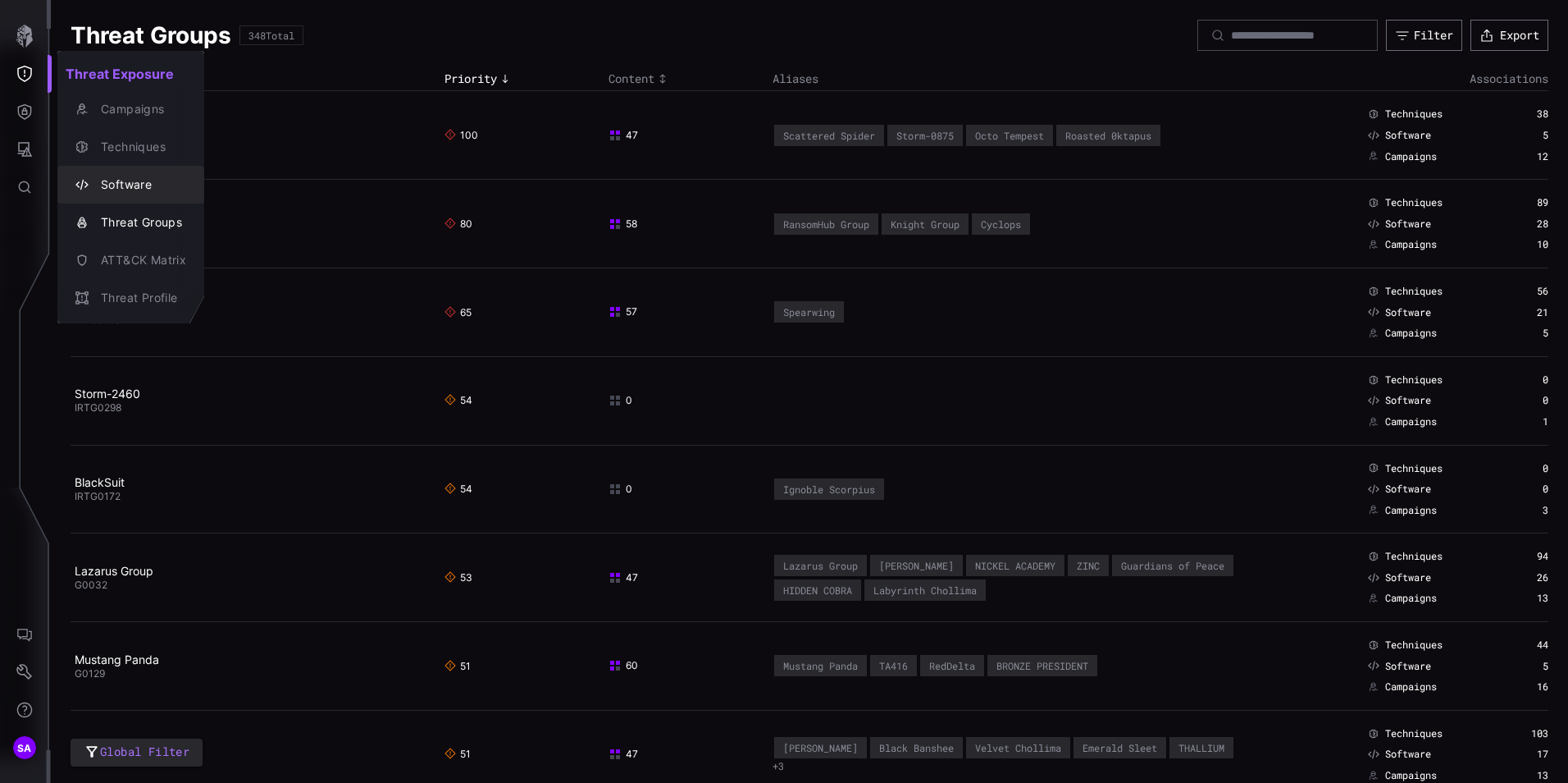
click at [103, 176] on div "Software" at bounding box center [139, 184] width 94 height 21
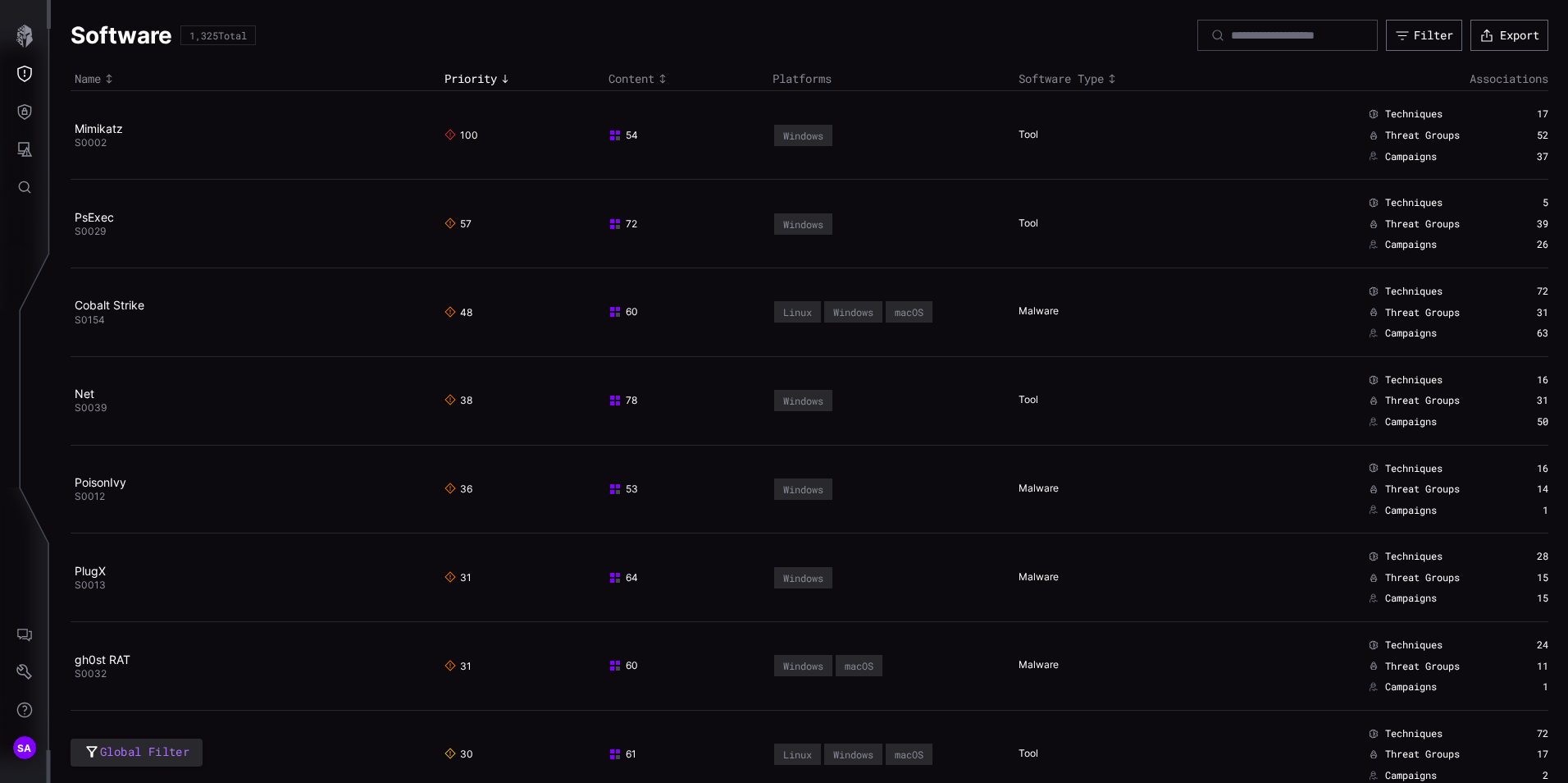
click at [1023, 134] on div "tool" at bounding box center [1031, 135] width 25 height 15
click at [1106, 78] on icon "Toggle sort direction" at bounding box center [1112, 79] width 13 height 13
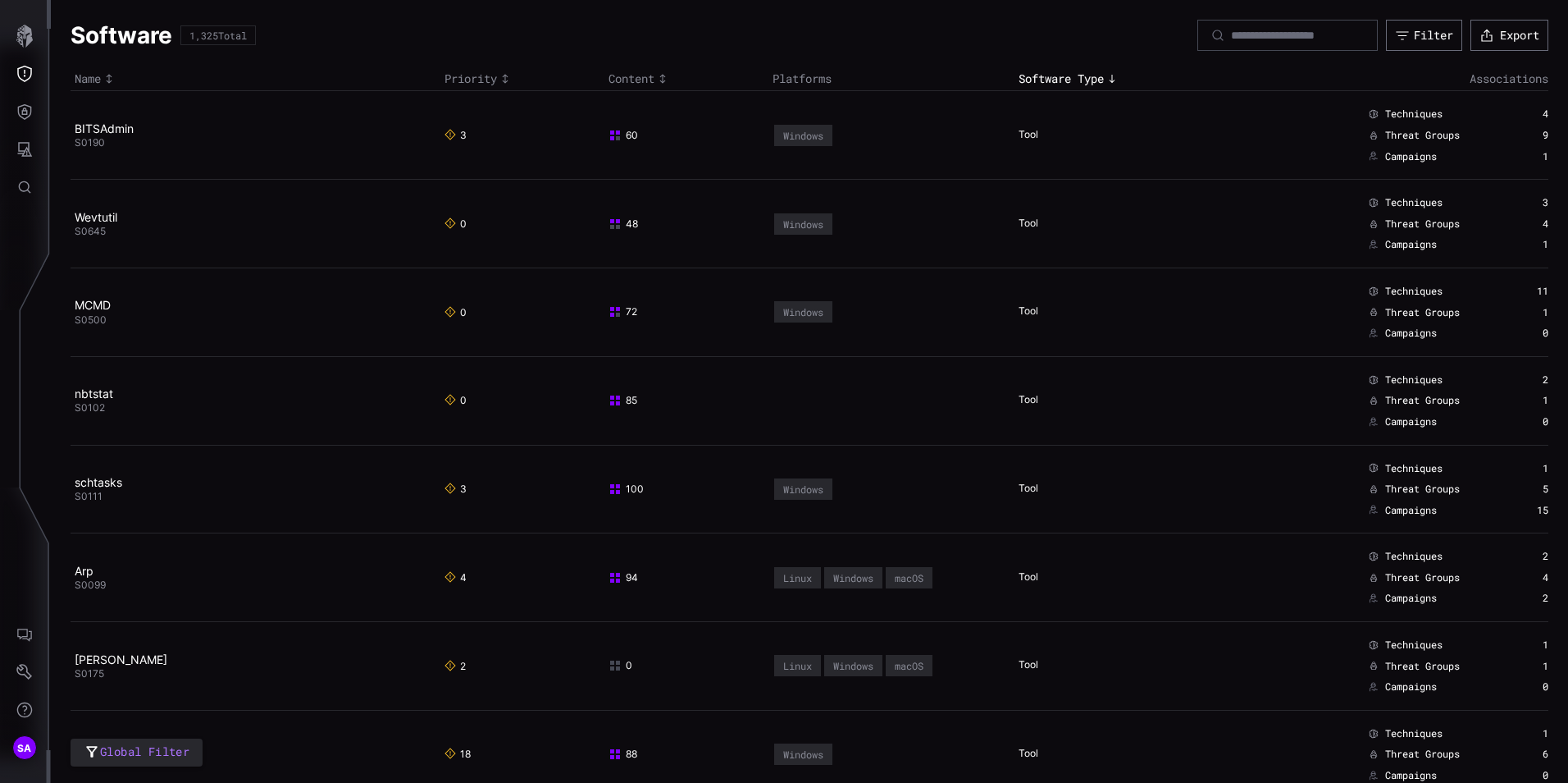
click at [1111, 86] on icon "Toggle sort direction" at bounding box center [1112, 79] width 13 height 13
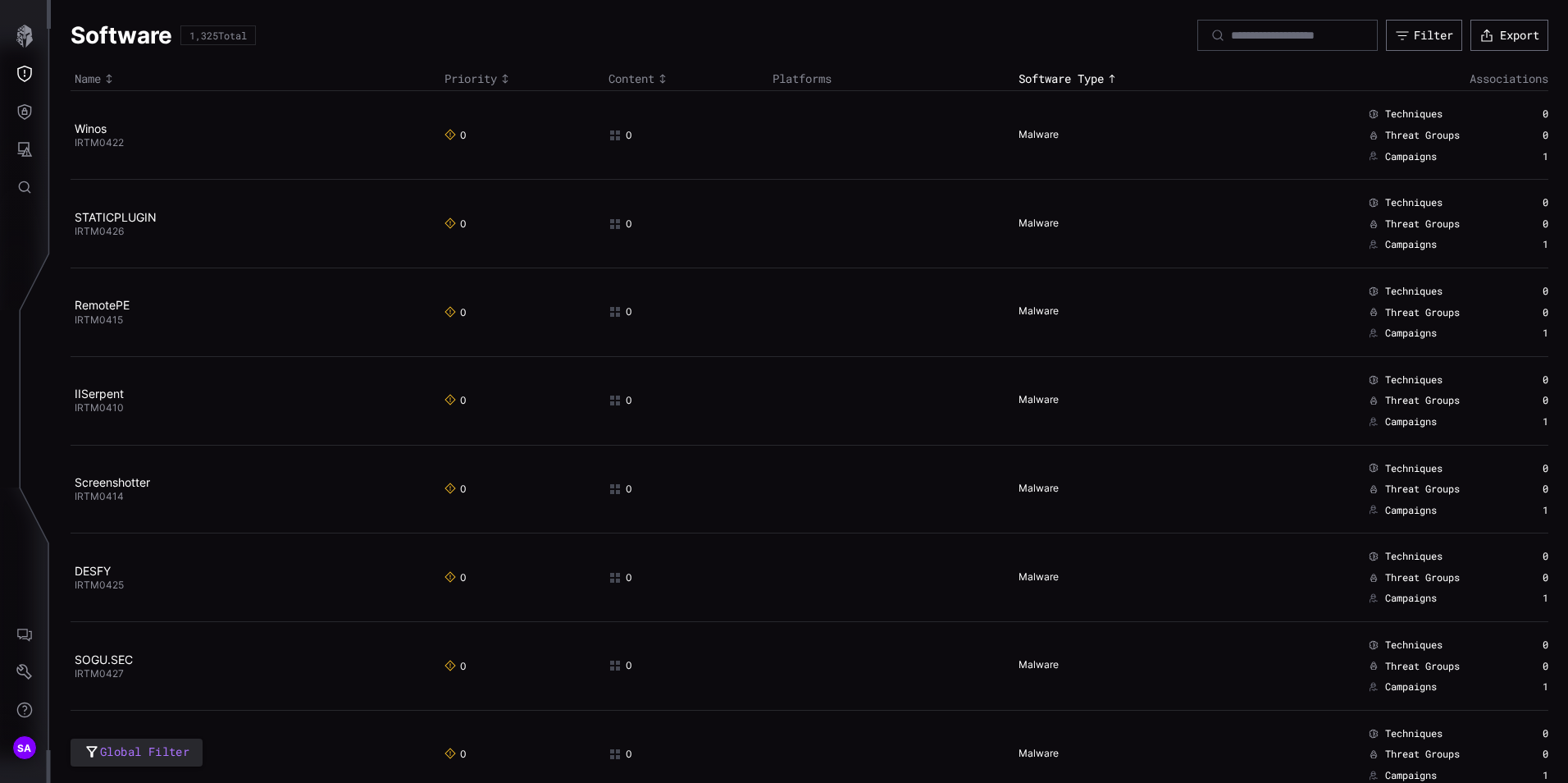
click at [1111, 86] on div "Toggle sort direction" at bounding box center [1112, 79] width 17 height 13
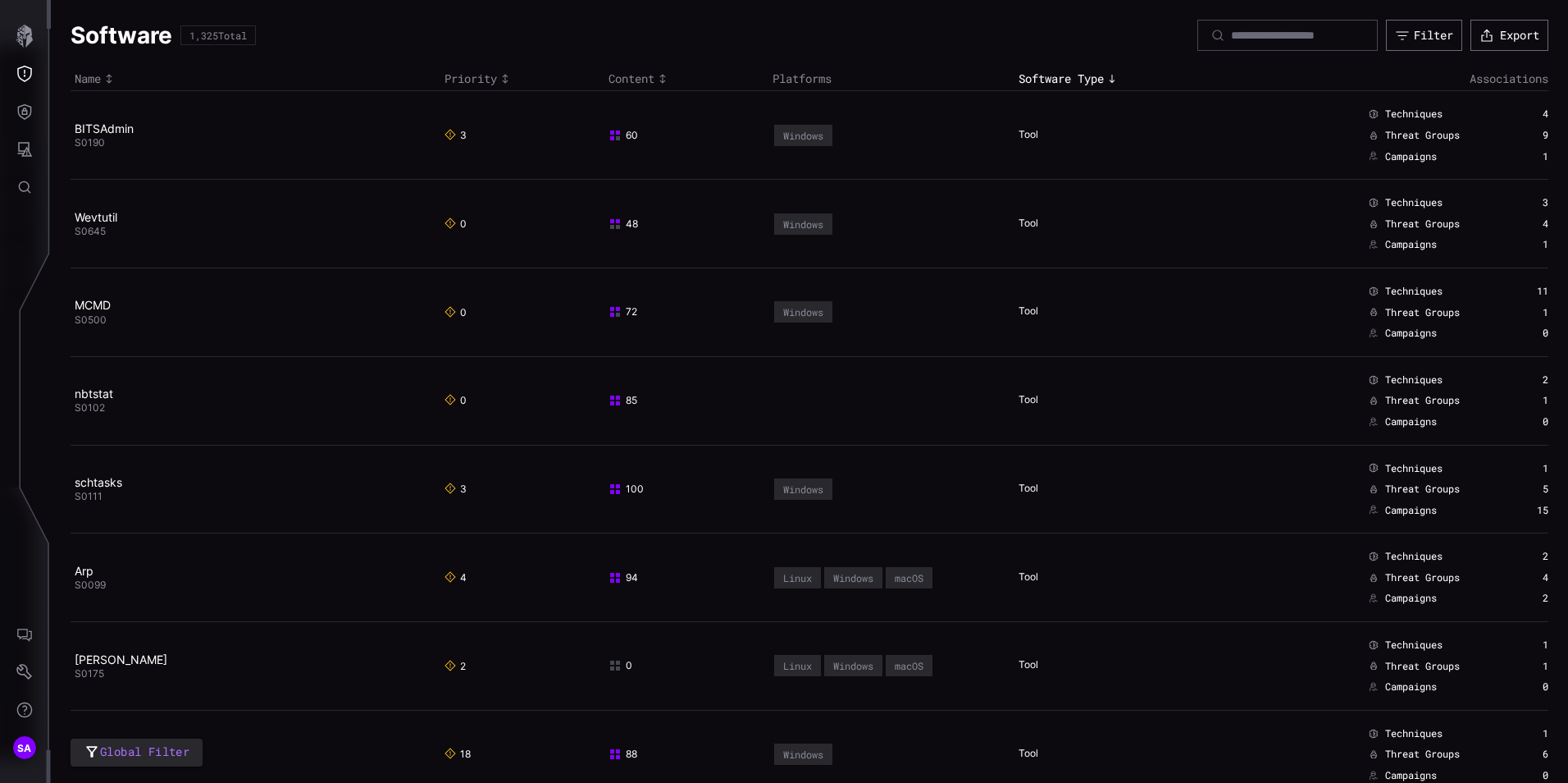
click at [507, 76] on icon "Toggle sort direction" at bounding box center [506, 79] width 13 height 13
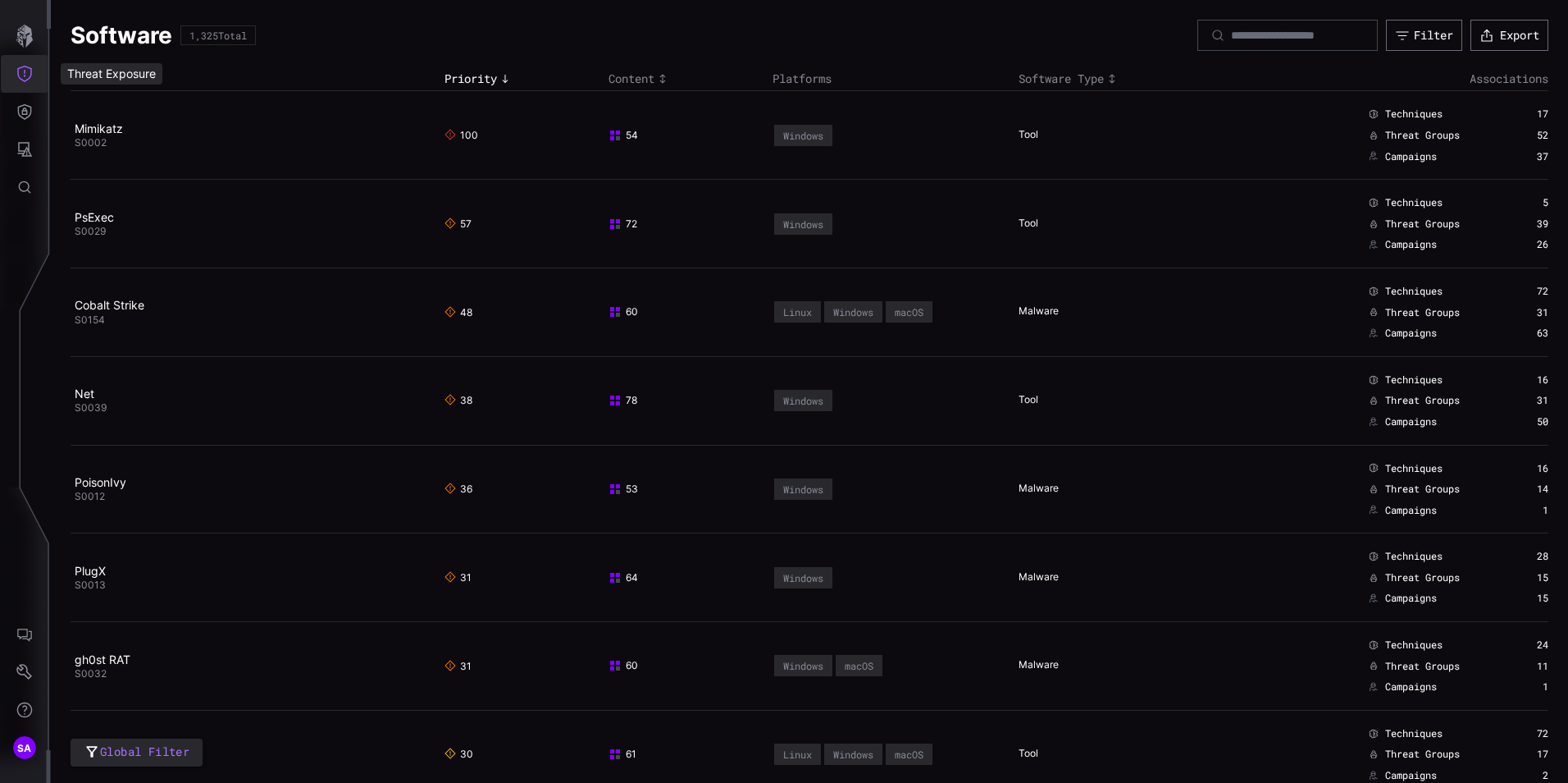
click at [34, 82] on button "Threat Exposure" at bounding box center [24, 73] width 47 height 37
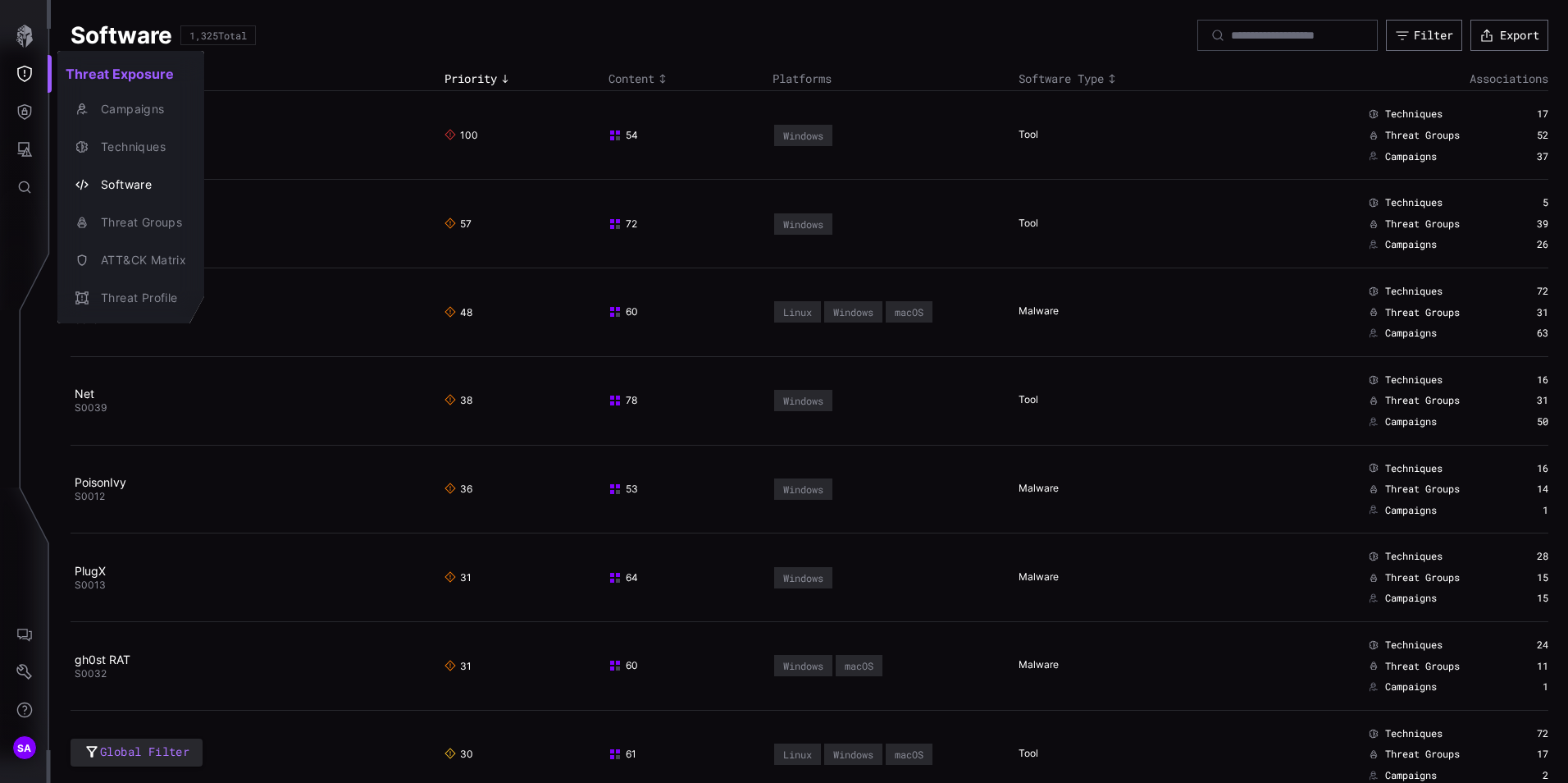
click at [28, 116] on div at bounding box center [784, 391] width 1568 height 783
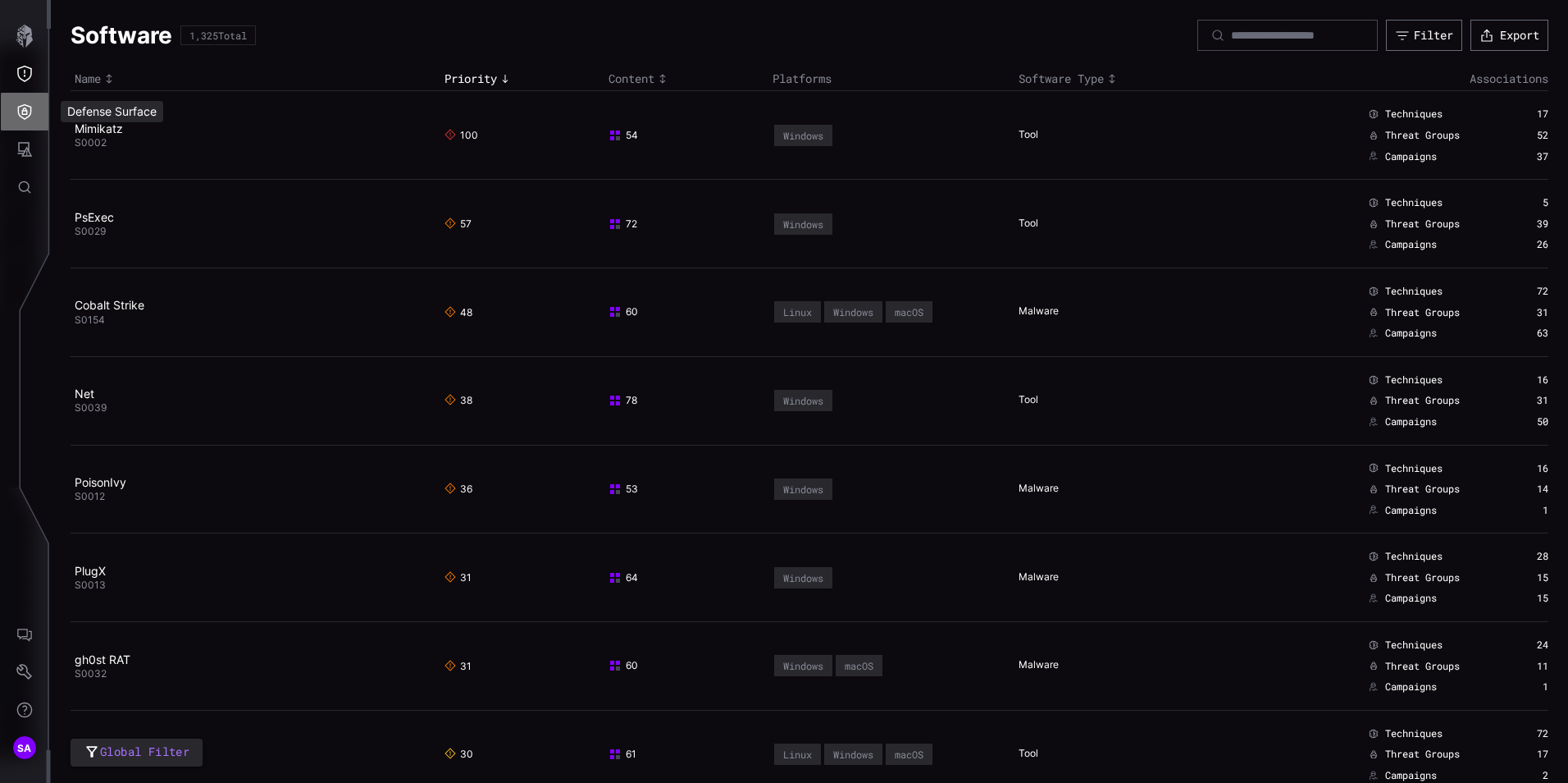
click at [28, 116] on icon "Defense Surface" at bounding box center [25, 111] width 14 height 16
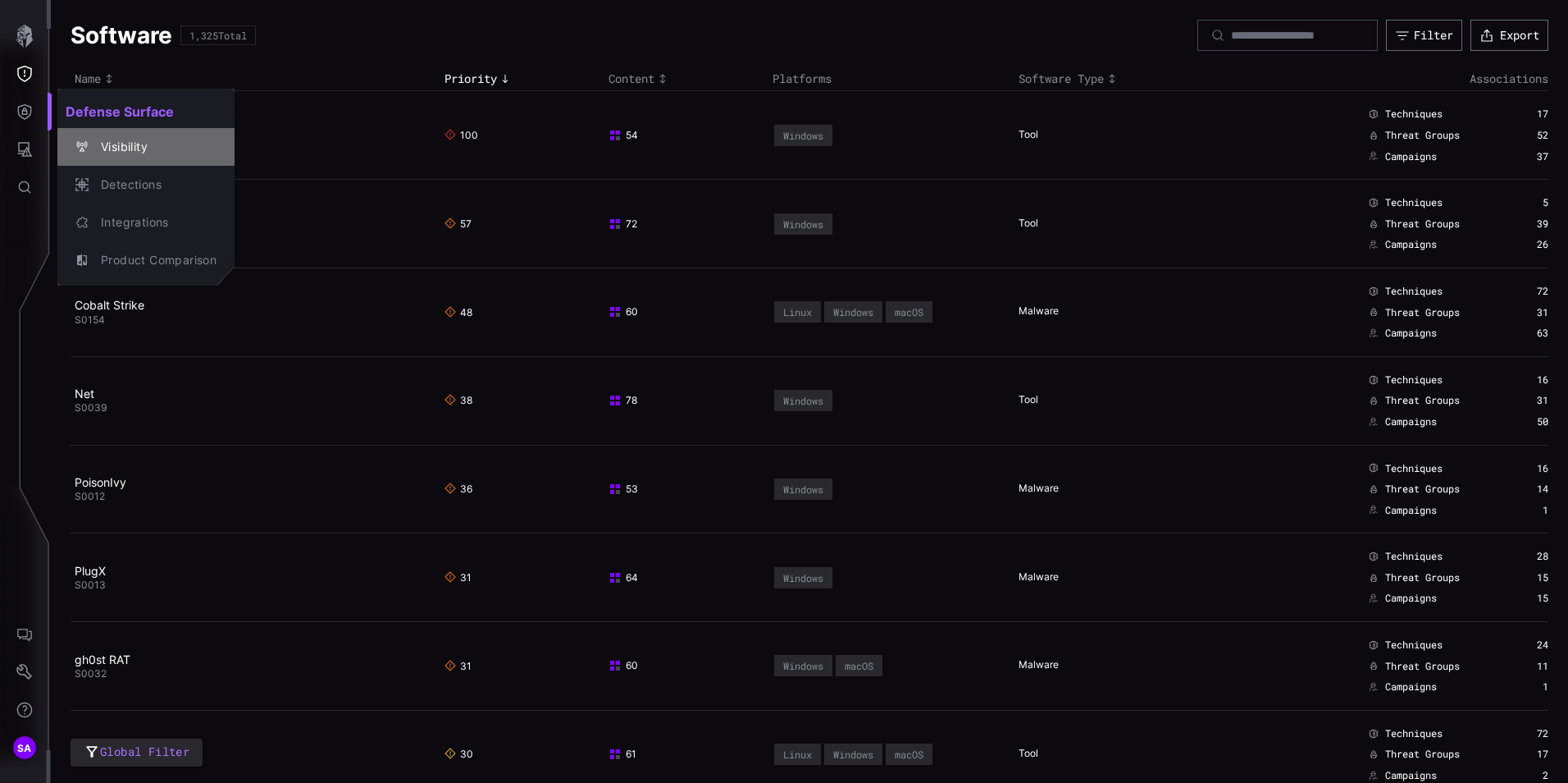
click at [154, 153] on div "Visibility" at bounding box center [154, 147] width 124 height 21
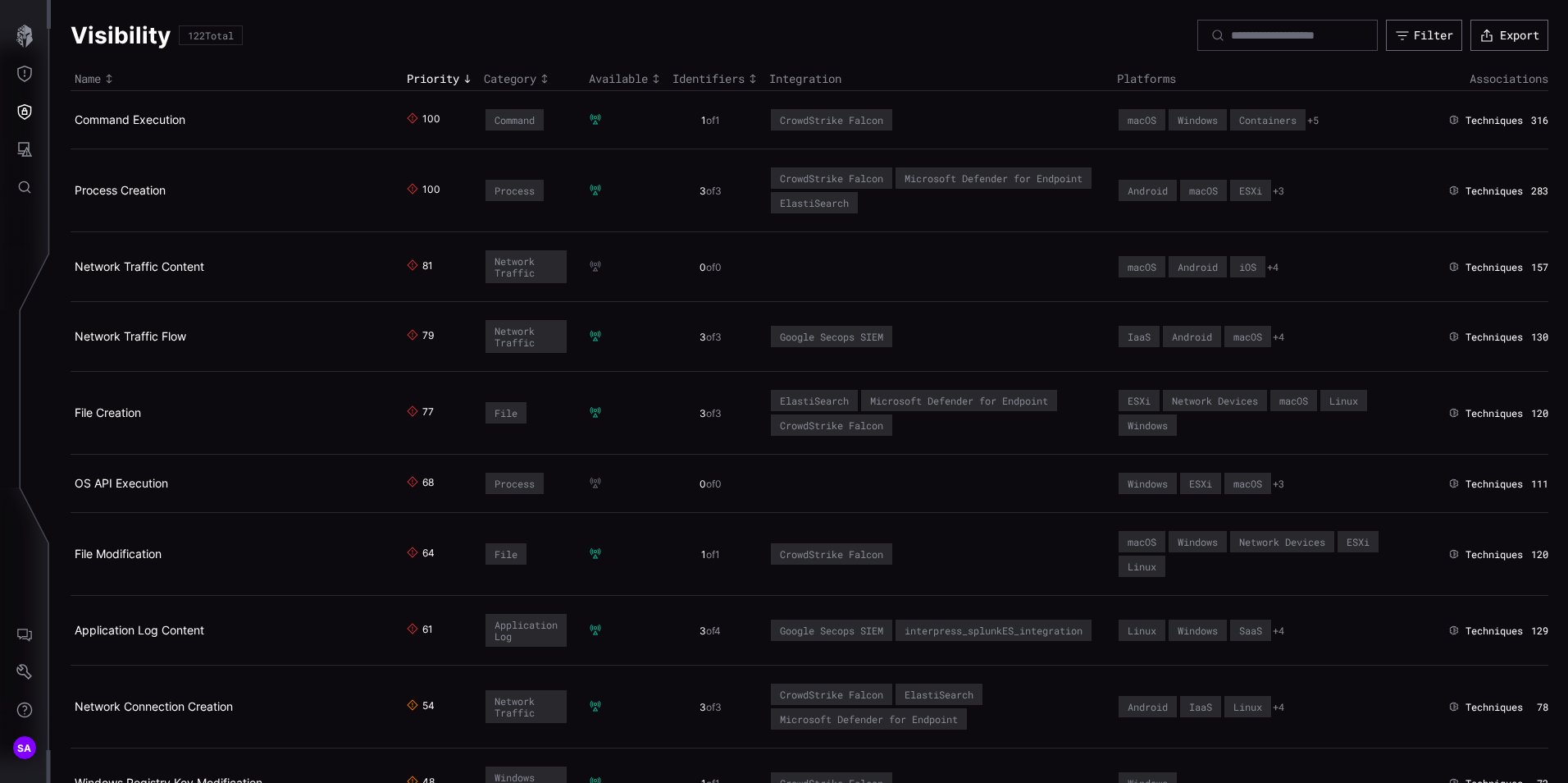
click at [589, 123] on icon at bounding box center [594, 119] width 11 height 11
click at [607, 74] on div "Available" at bounding box center [626, 79] width 76 height 15
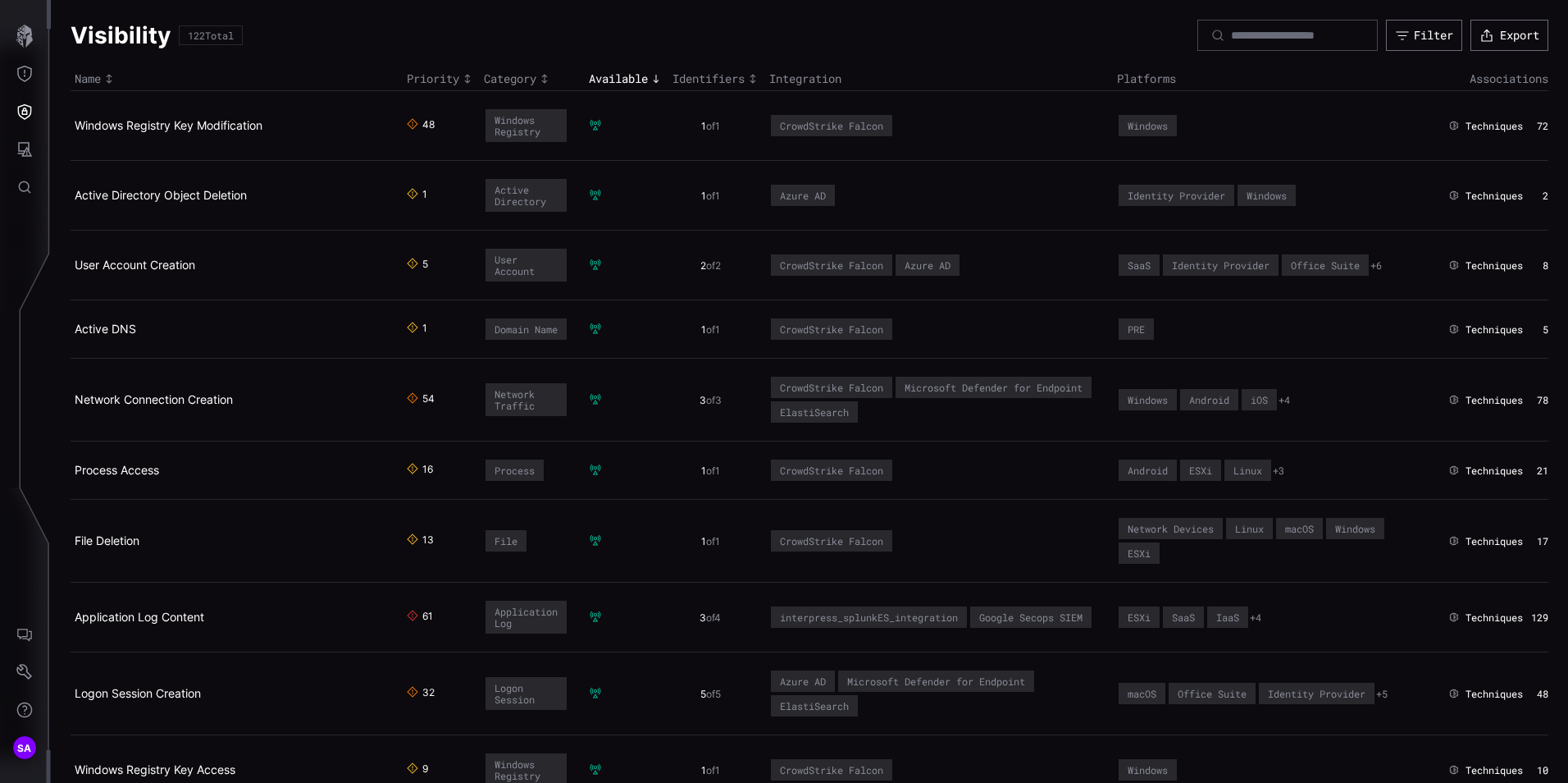
click at [607, 74] on div "Available" at bounding box center [626, 79] width 76 height 15
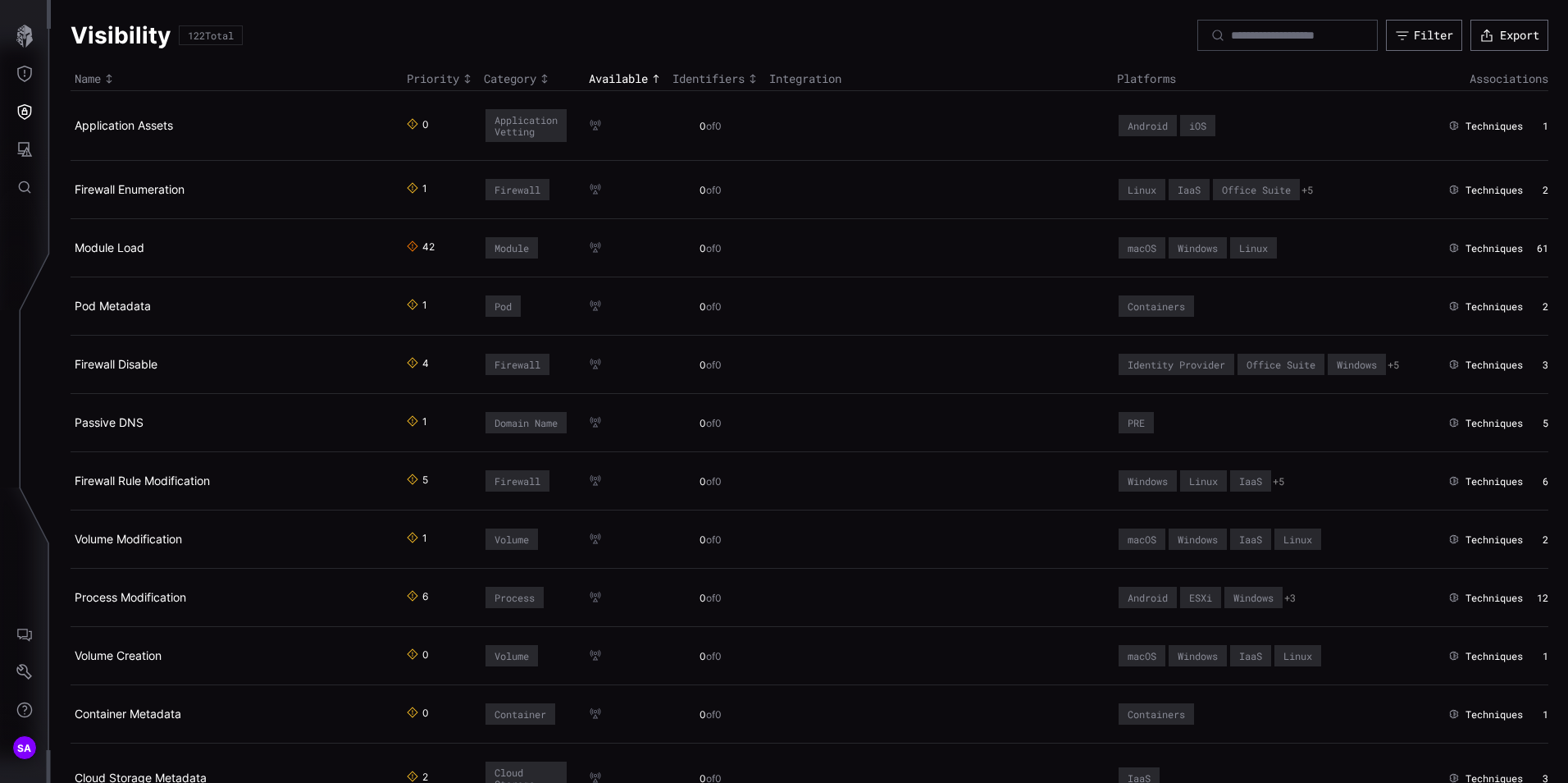
click at [656, 77] on icon "Toggle sort direction" at bounding box center [655, 79] width 6 height 8
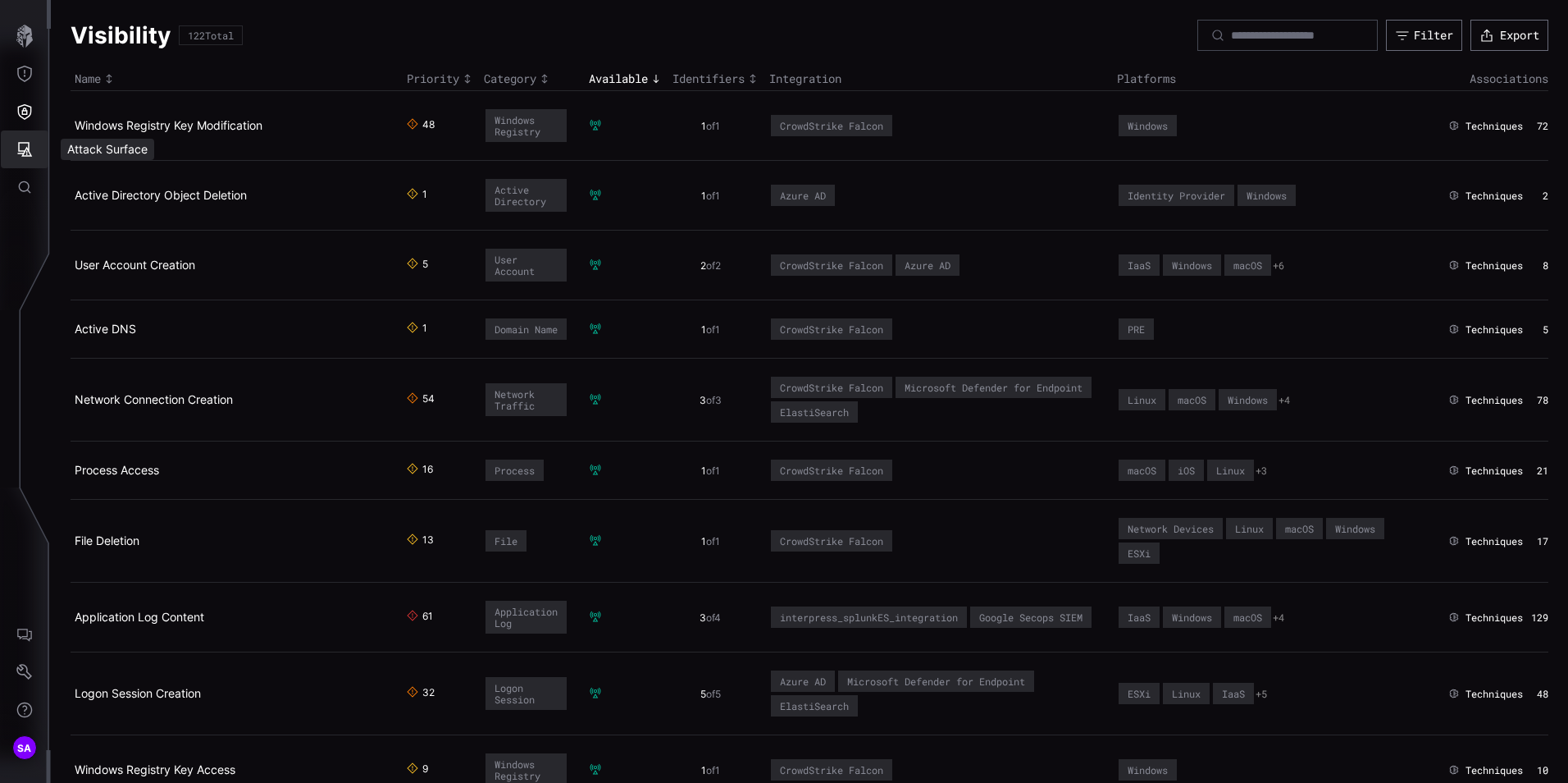
click at [25, 156] on icon "Attack Surface" at bounding box center [26, 149] width 15 height 15
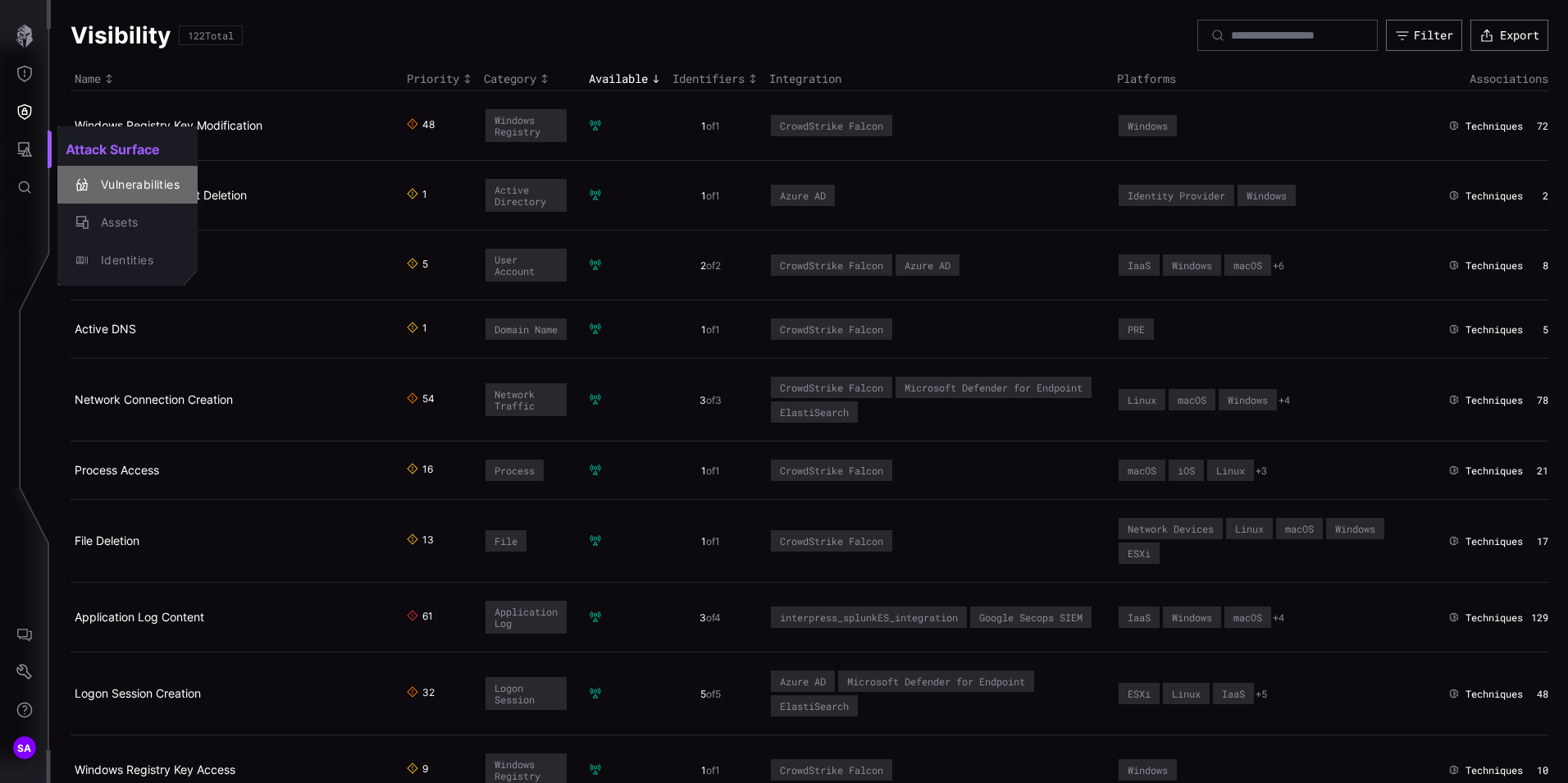
click at [163, 190] on div "Vulnerabilities" at bounding box center [136, 184] width 87 height 21
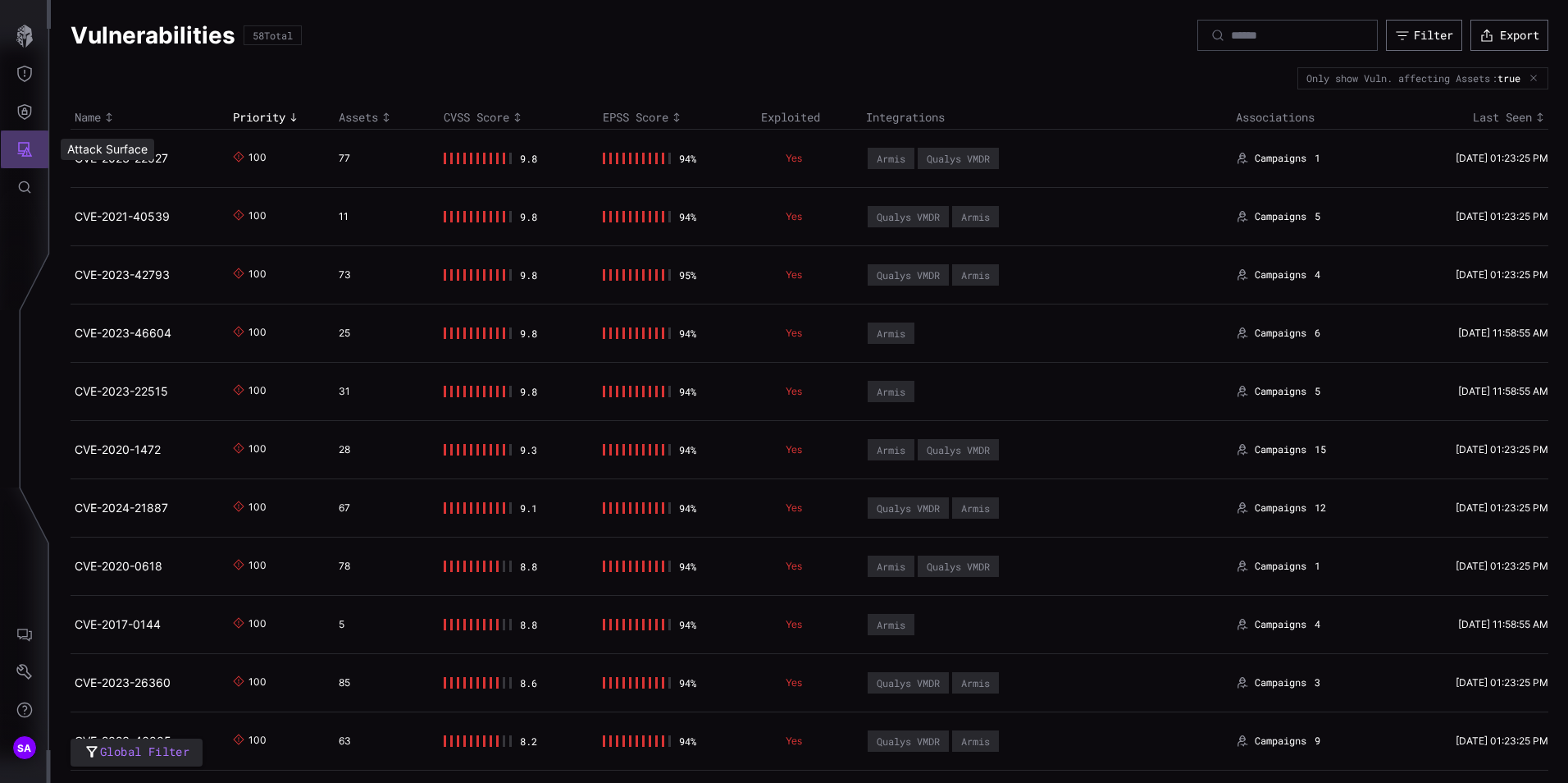
click at [28, 146] on icon "Attack Surface" at bounding box center [25, 149] width 17 height 17
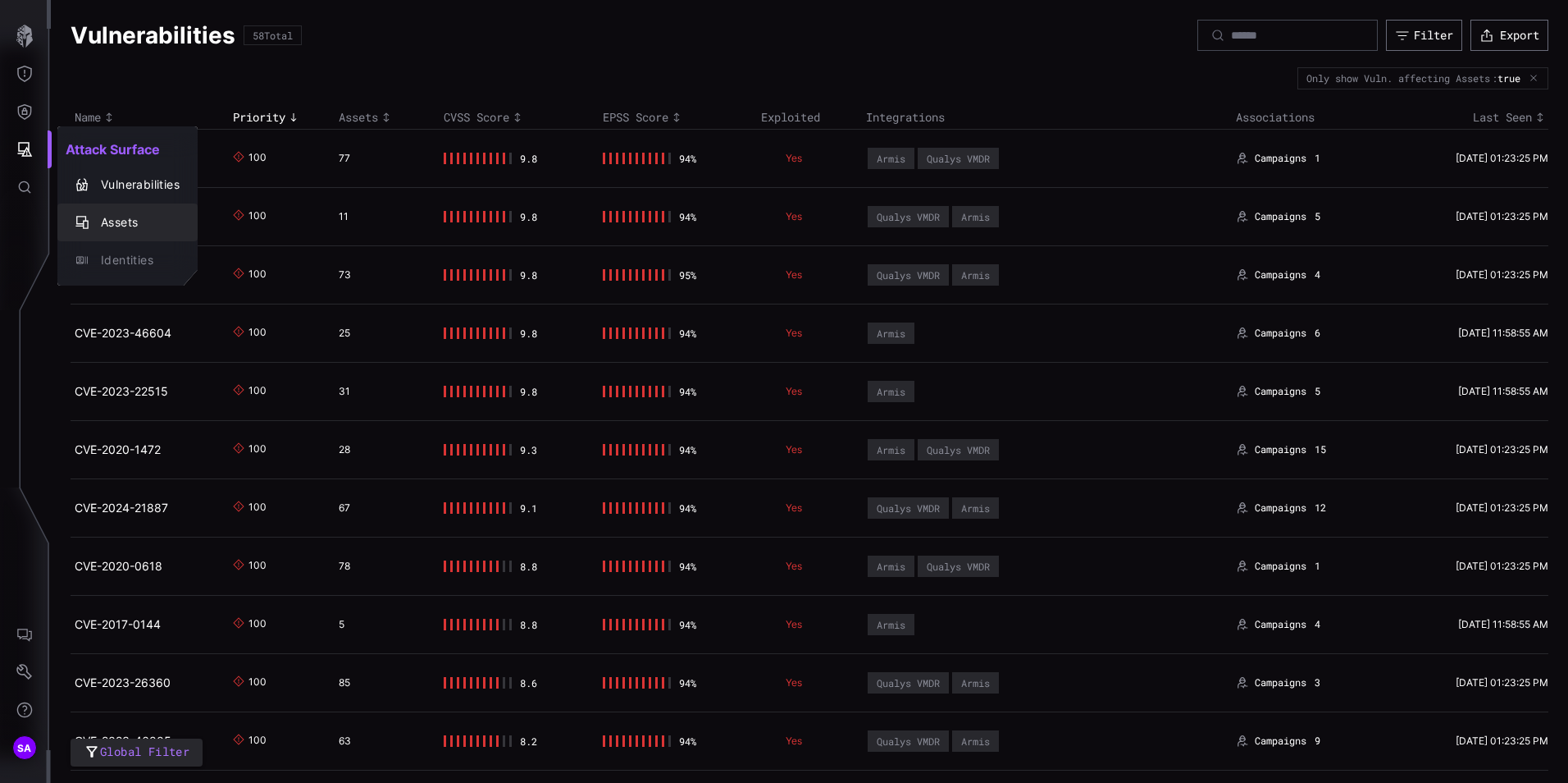
click at [135, 221] on div "Assets" at bounding box center [136, 223] width 87 height 21
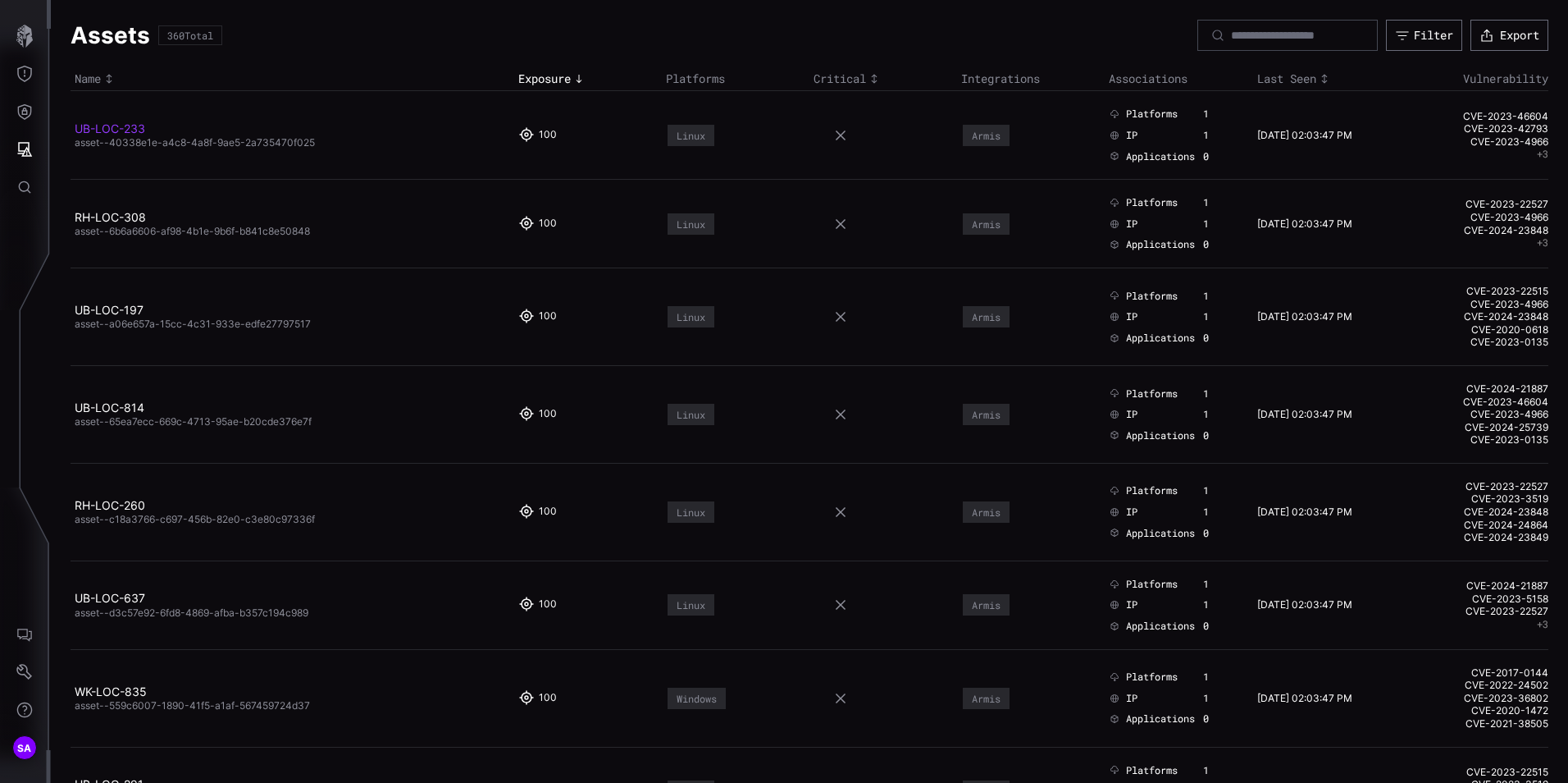
click at [125, 125] on link "UB-LOC-233" at bounding box center [110, 128] width 71 height 14
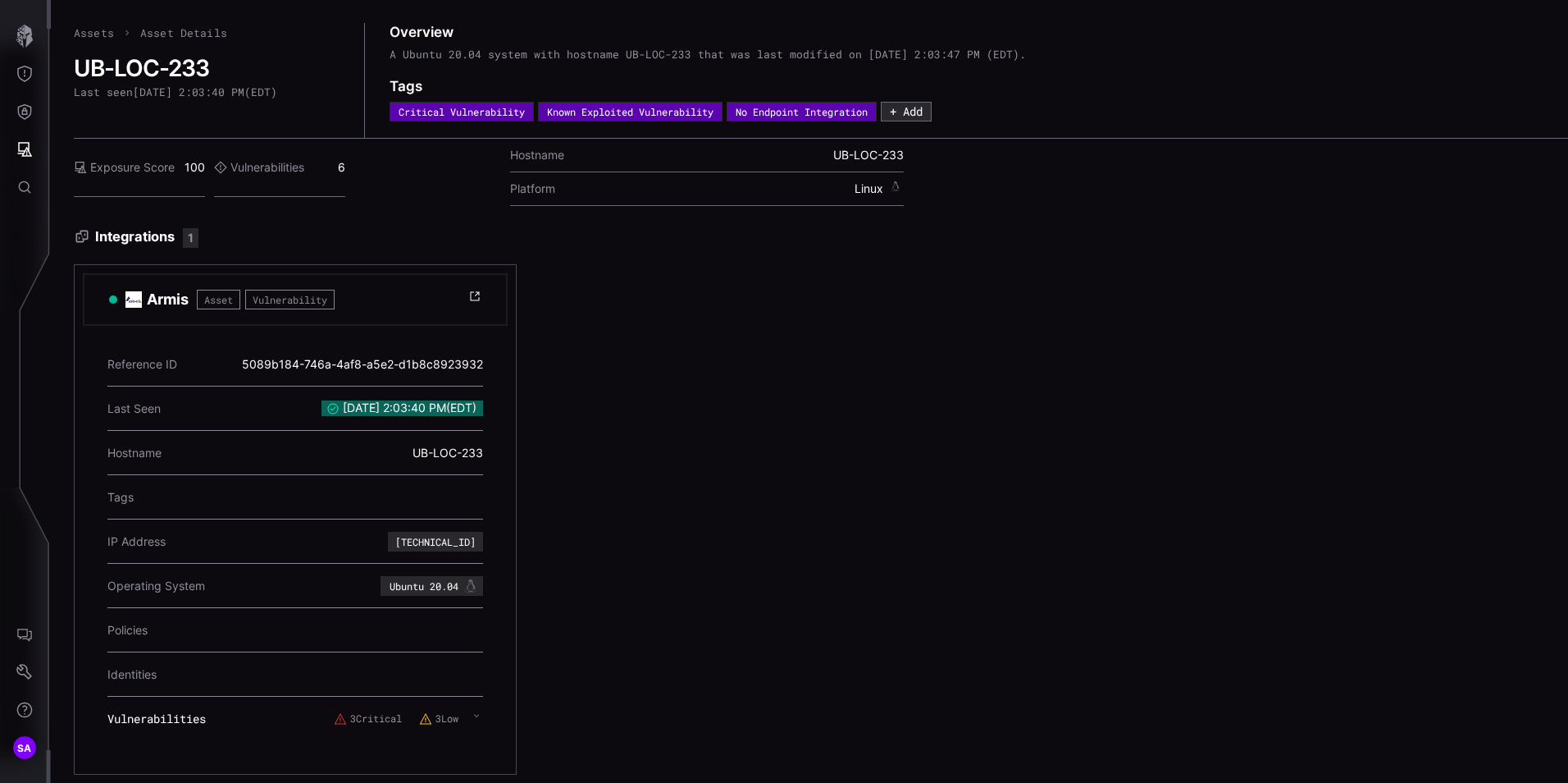
scroll to position [4, 0]
click at [12, 36] on button "button" at bounding box center [24, 36] width 47 height 37
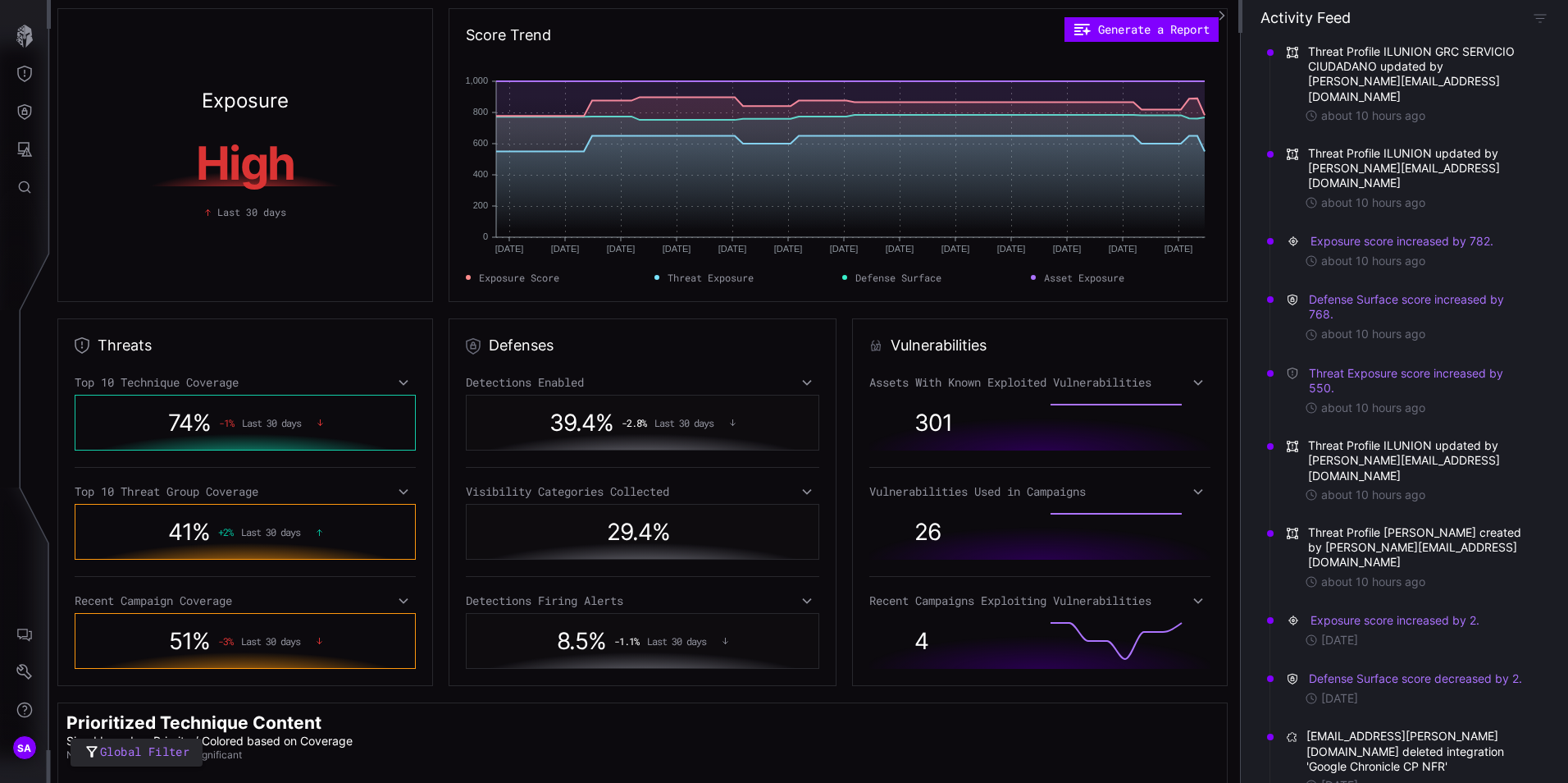
click at [766, 81] on circle "Asset Exposure: 1,000" at bounding box center [767, 81] width 7 height 7
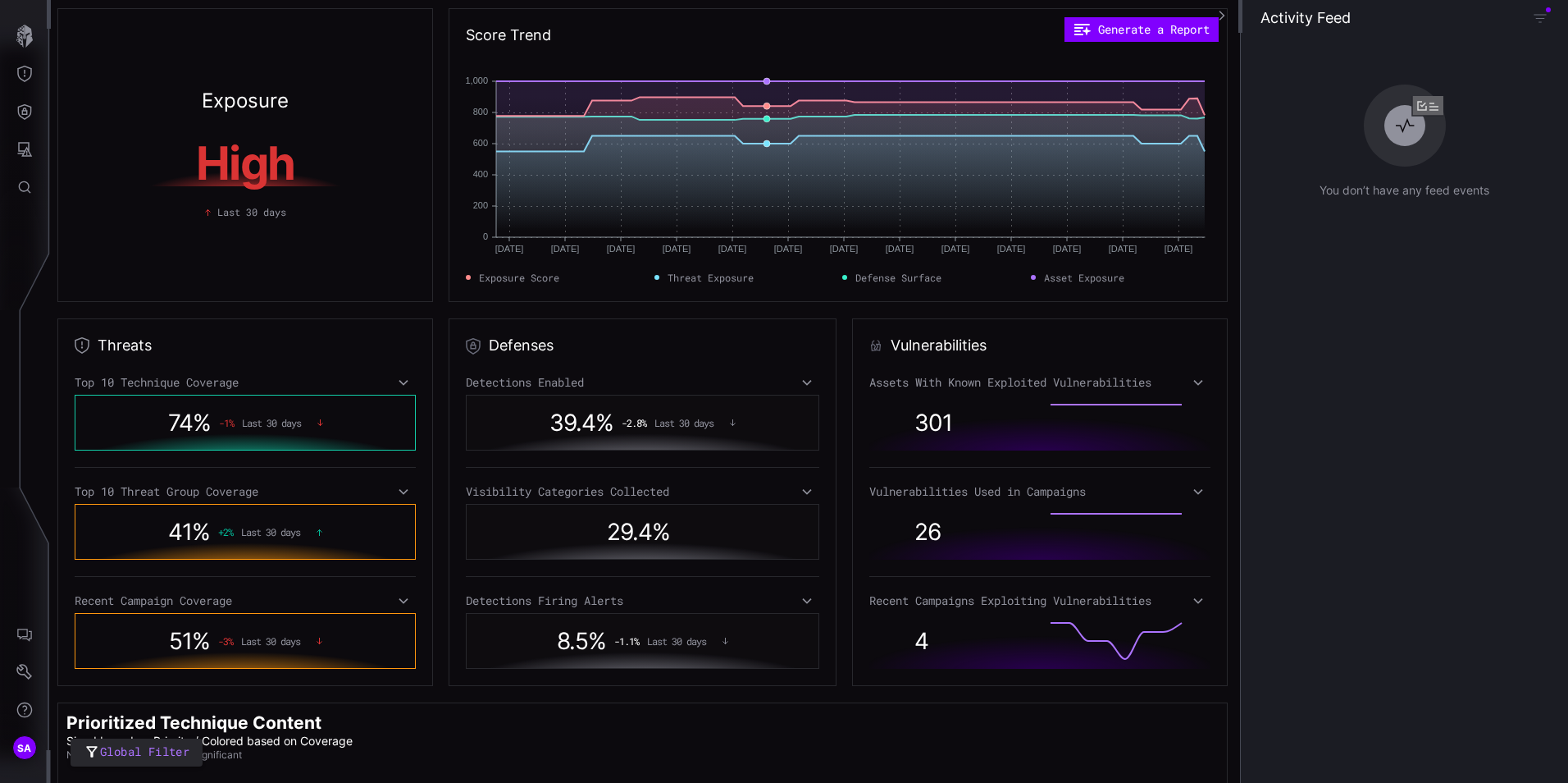
click at [784, 78] on icon "[DATE] Jun [DATE] Jun [DATE] Jun [DATE] [DATE] [DATE] [DATE] [DATE] [DATE] [DAT…" at bounding box center [835, 167] width 739 height 205
click at [951, 81] on circle "Asset Exposure: 1,000" at bounding box center [950, 81] width 7 height 7
click at [30, 87] on button "Threat Exposure" at bounding box center [24, 73] width 47 height 37
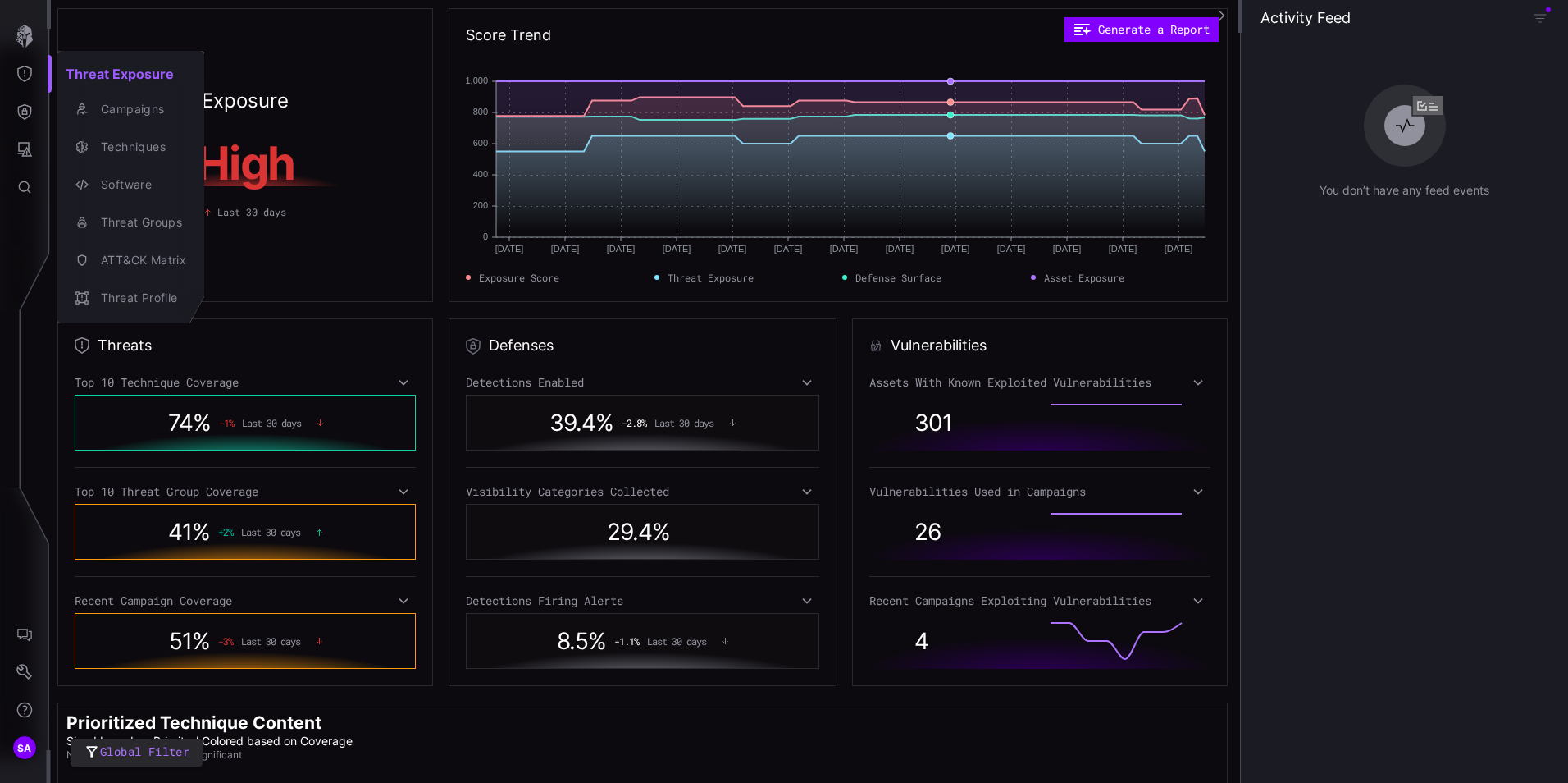
click at [28, 106] on div at bounding box center [784, 391] width 1568 height 783
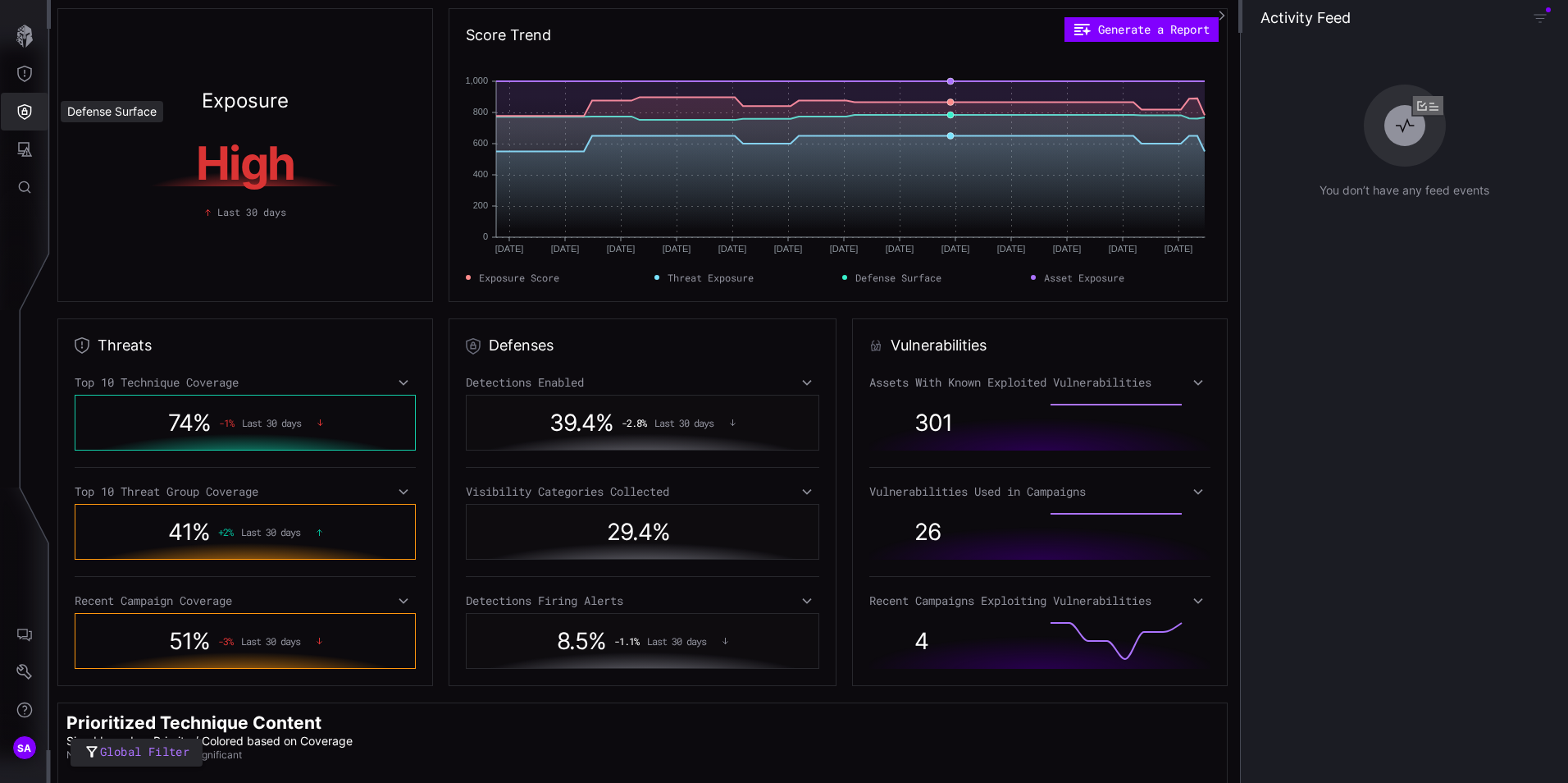
click at [27, 107] on icon "Defense Surface" at bounding box center [25, 111] width 17 height 17
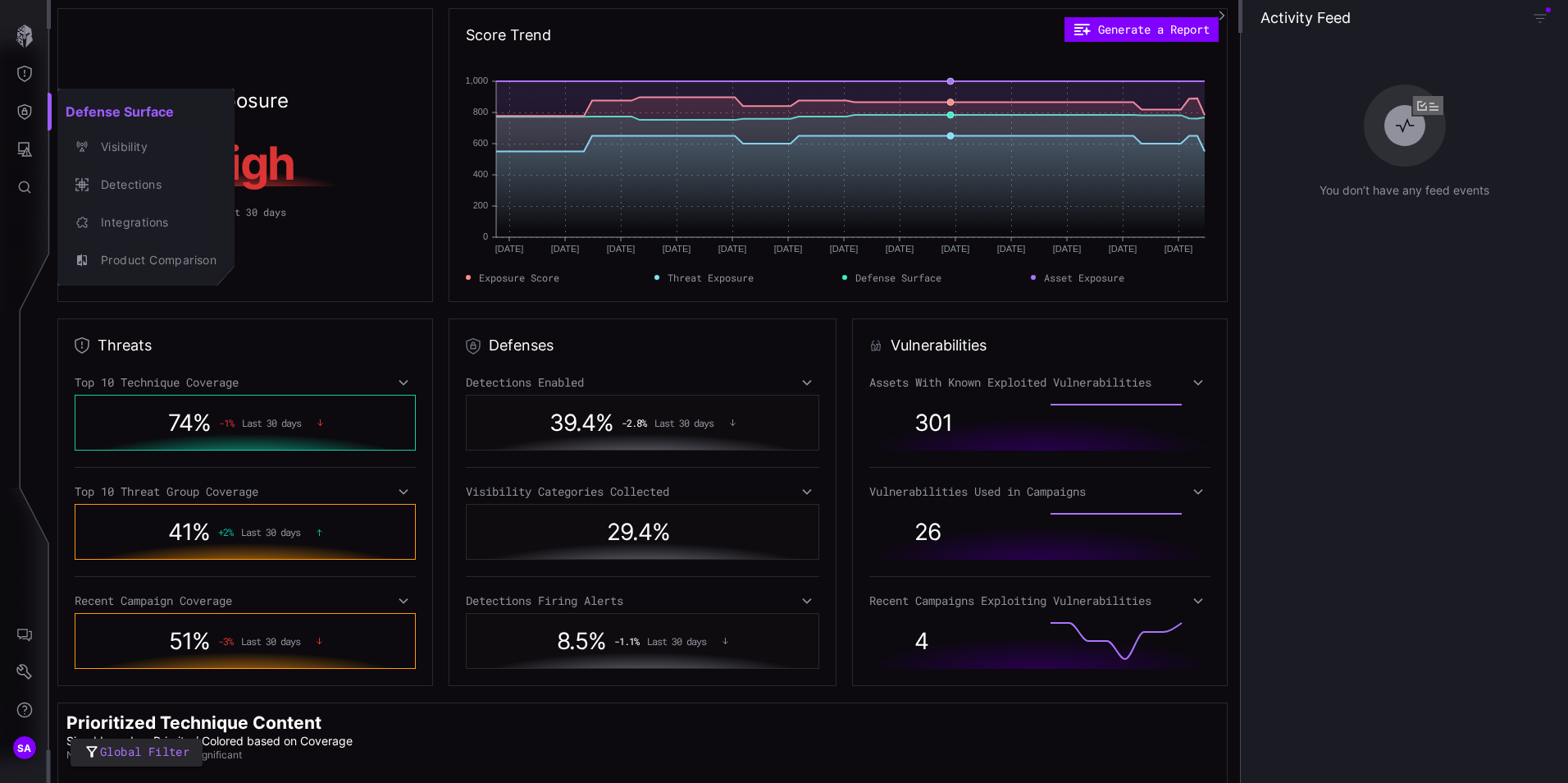
click at [27, 156] on div at bounding box center [784, 391] width 1568 height 783
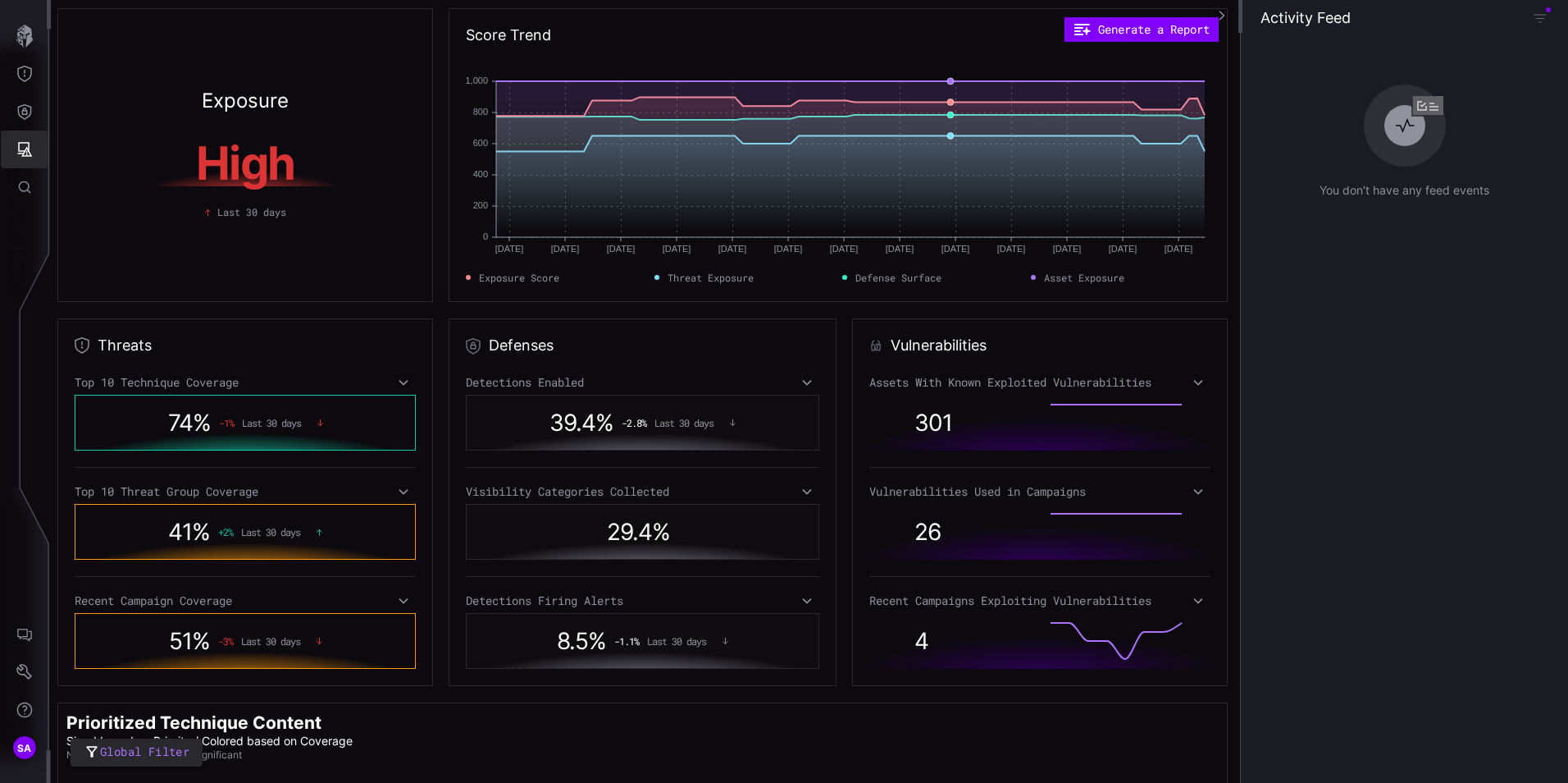
click at [27, 154] on icon "Attack Surface" at bounding box center [26, 149] width 15 height 15
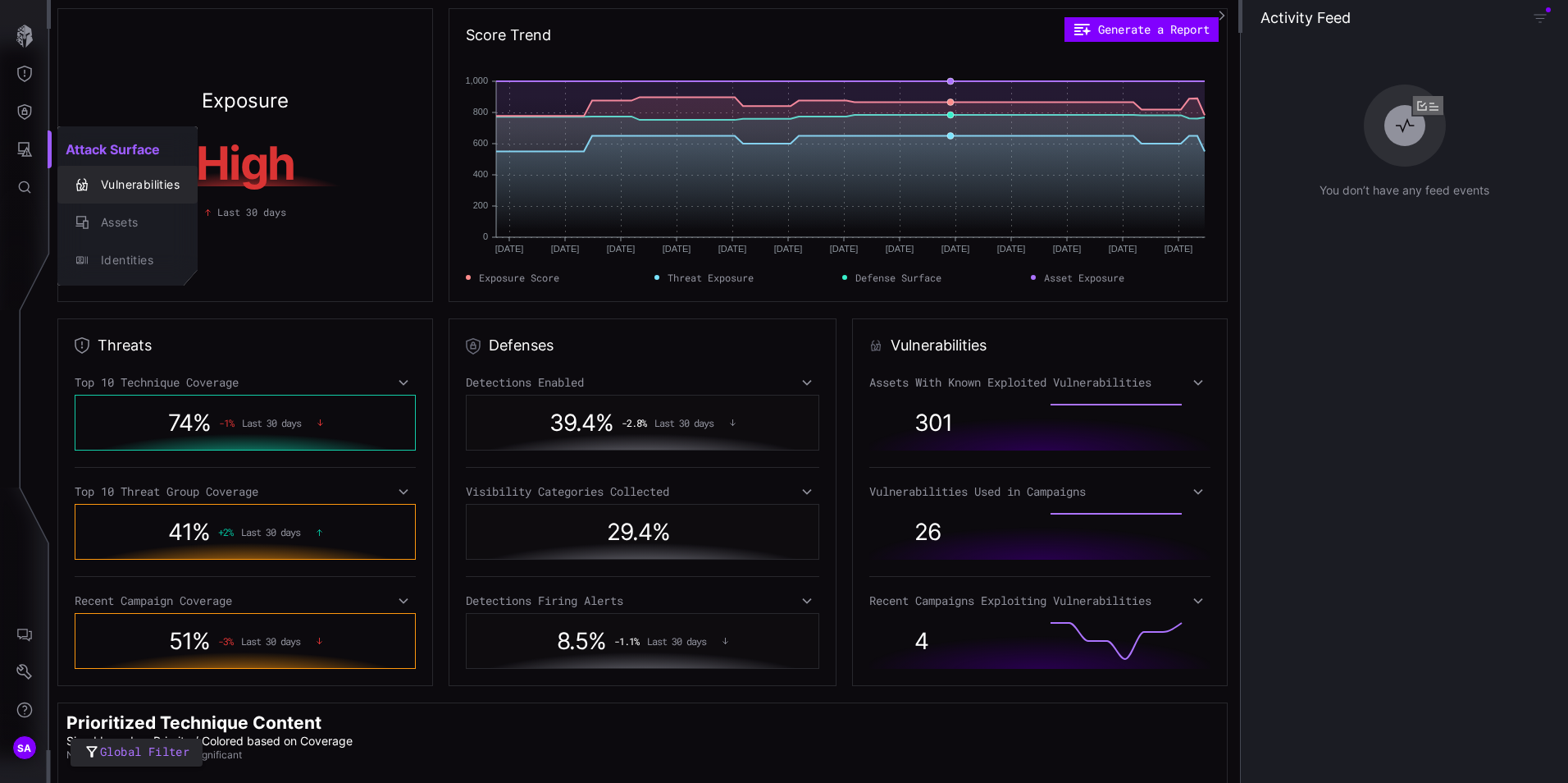
click at [147, 184] on div "Vulnerabilities" at bounding box center [136, 184] width 87 height 21
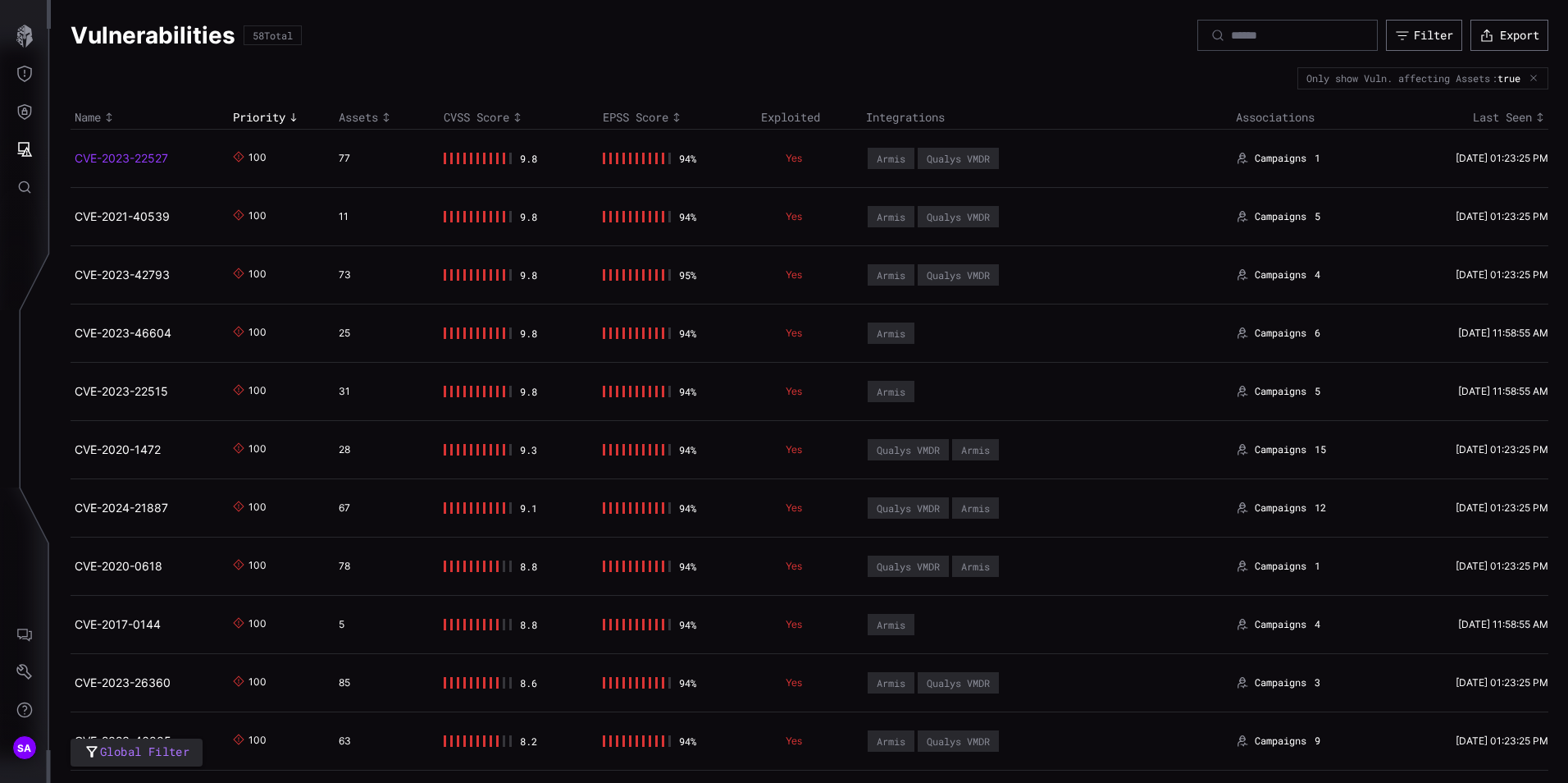
click at [134, 162] on link "CVE-2023-22527" at bounding box center [121, 158] width 94 height 14
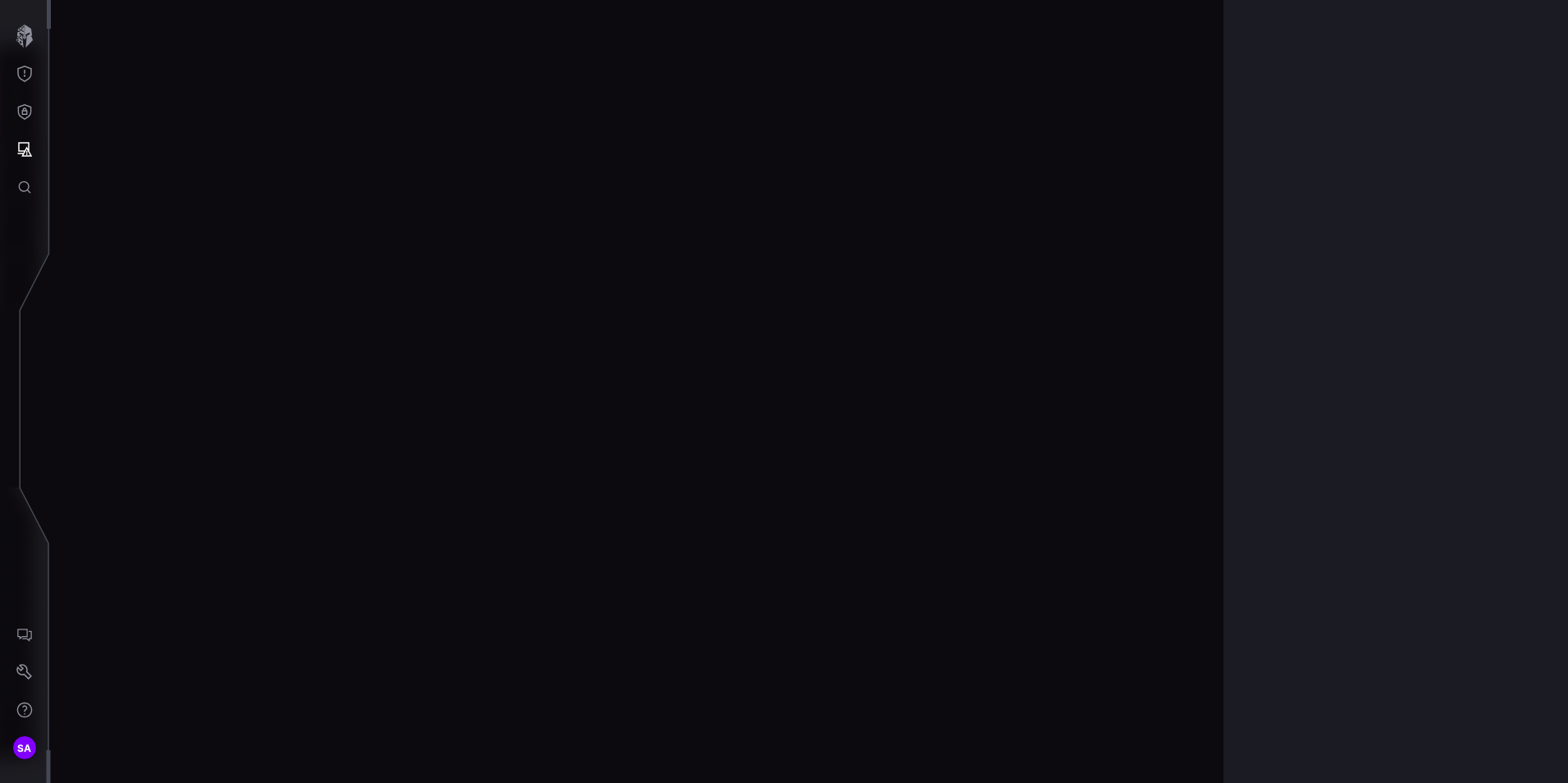
scroll to position [3404, 670]
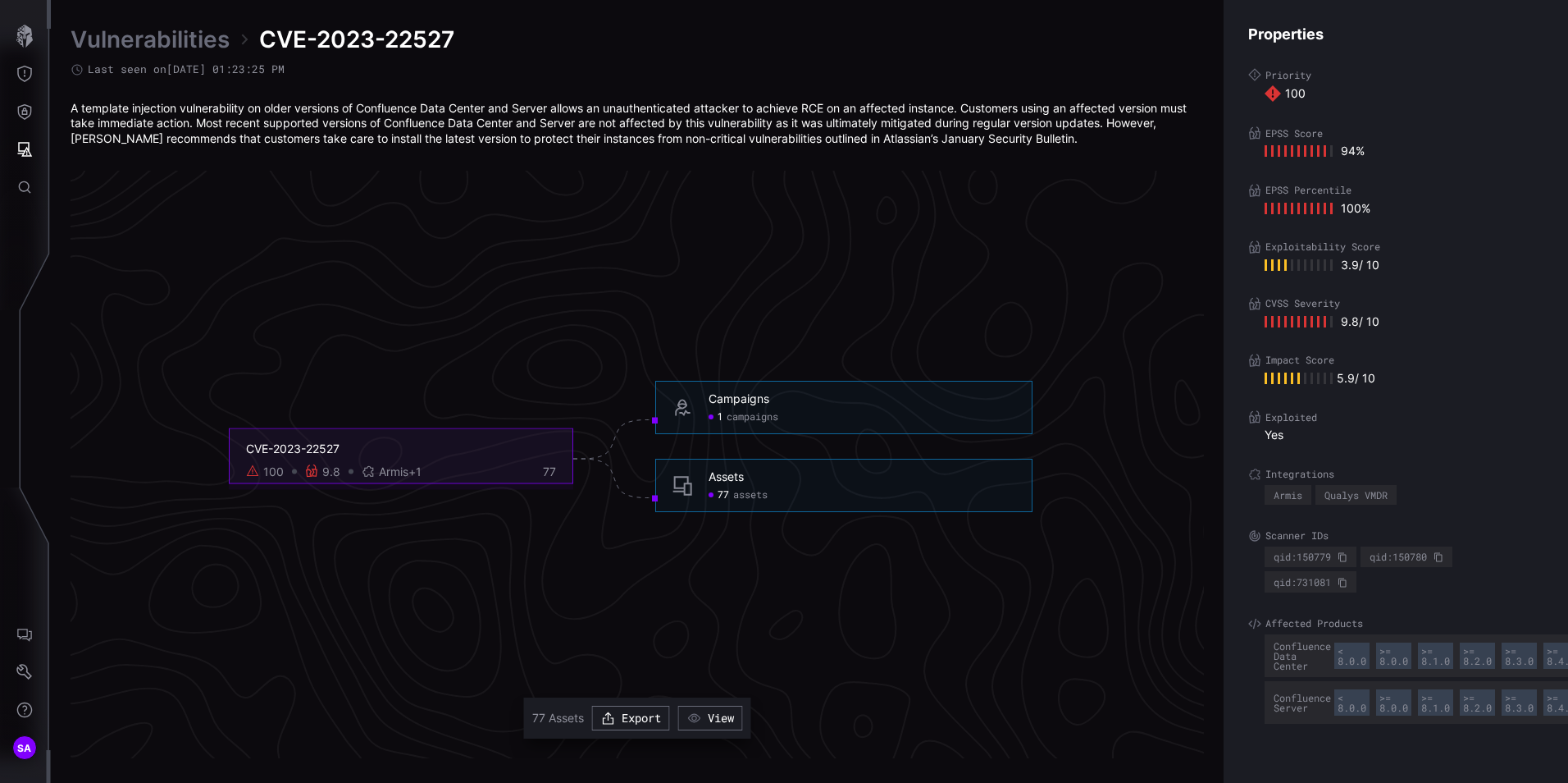
click at [739, 419] on span "campaigns" at bounding box center [752, 417] width 51 height 13
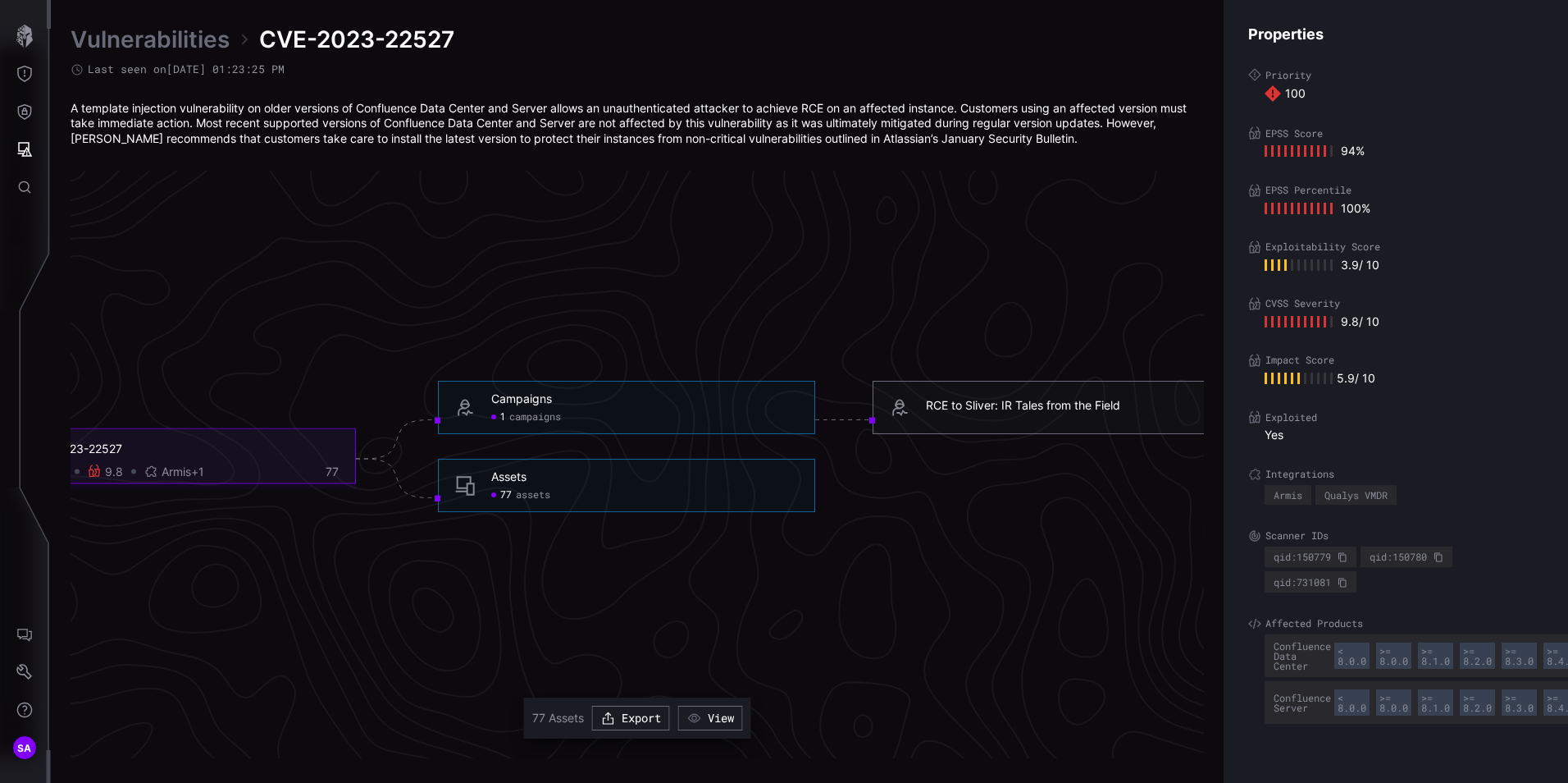
click at [1028, 413] on div "RCE to Sliver: IR Tales from the Field" at bounding box center [1079, 407] width 307 height 19
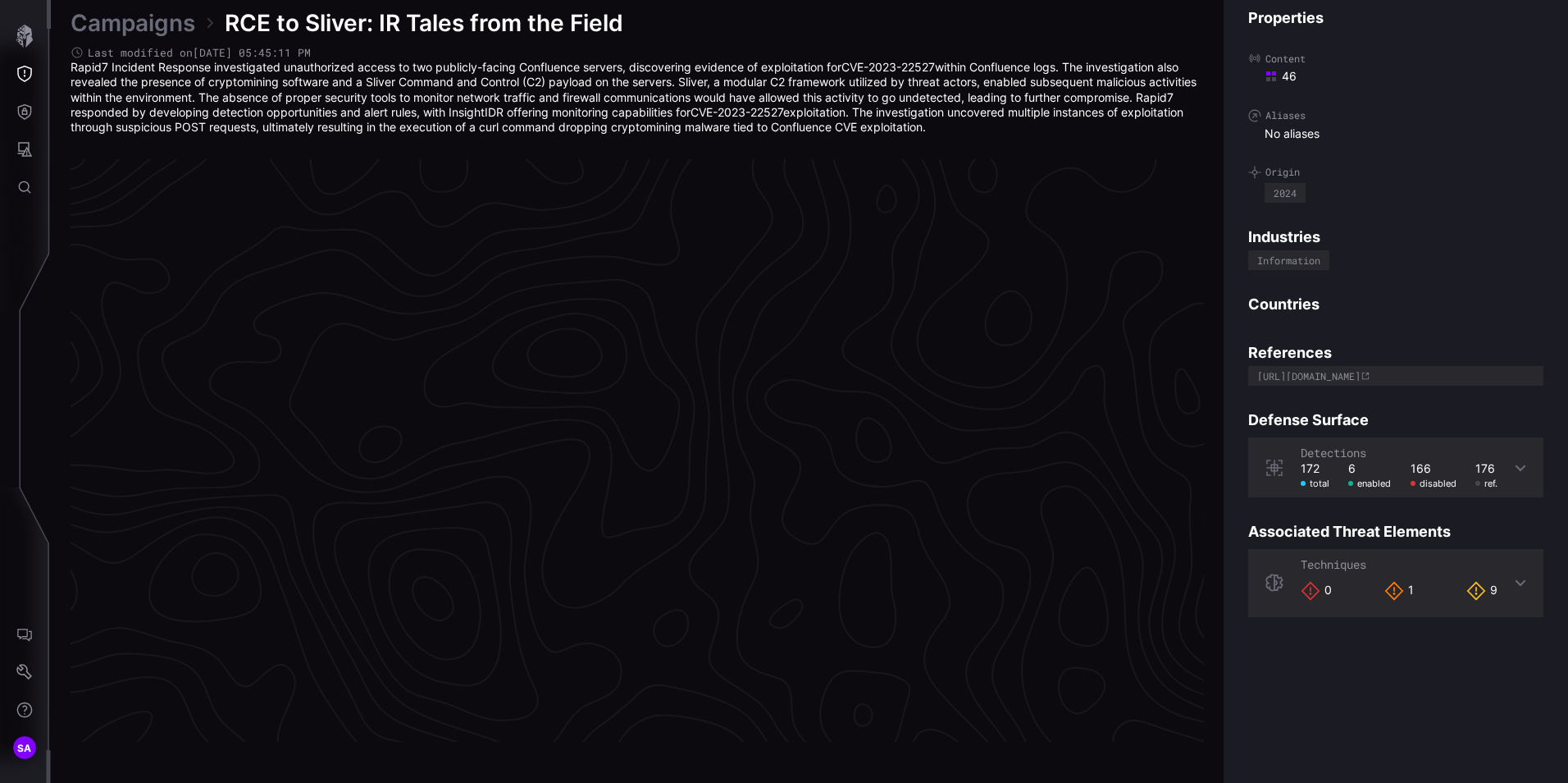
scroll to position [3407, 670]
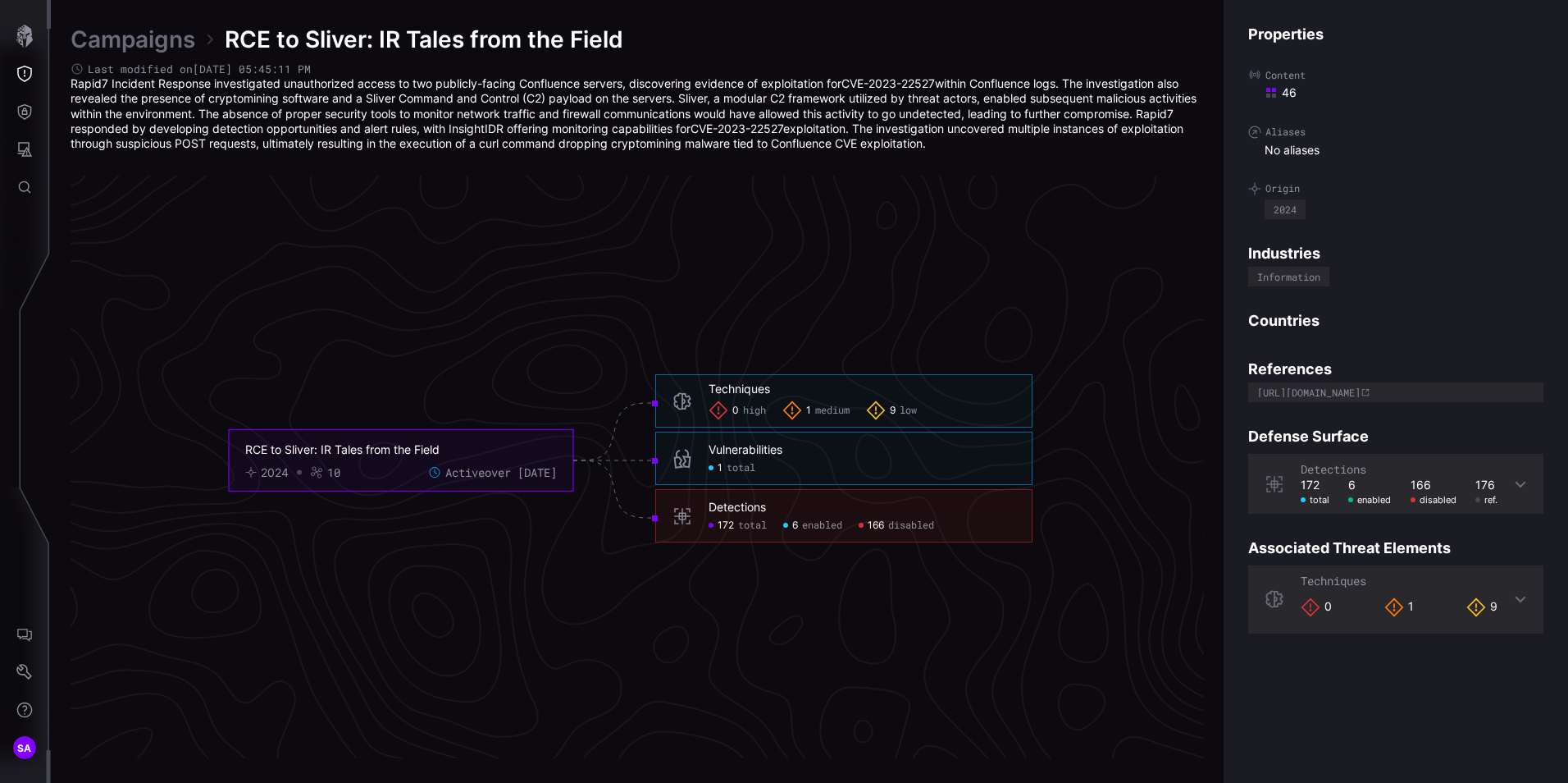
click at [750, 511] on div "Detections" at bounding box center [737, 507] width 57 height 15
click at [730, 529] on span "172" at bounding box center [725, 526] width 17 height 13
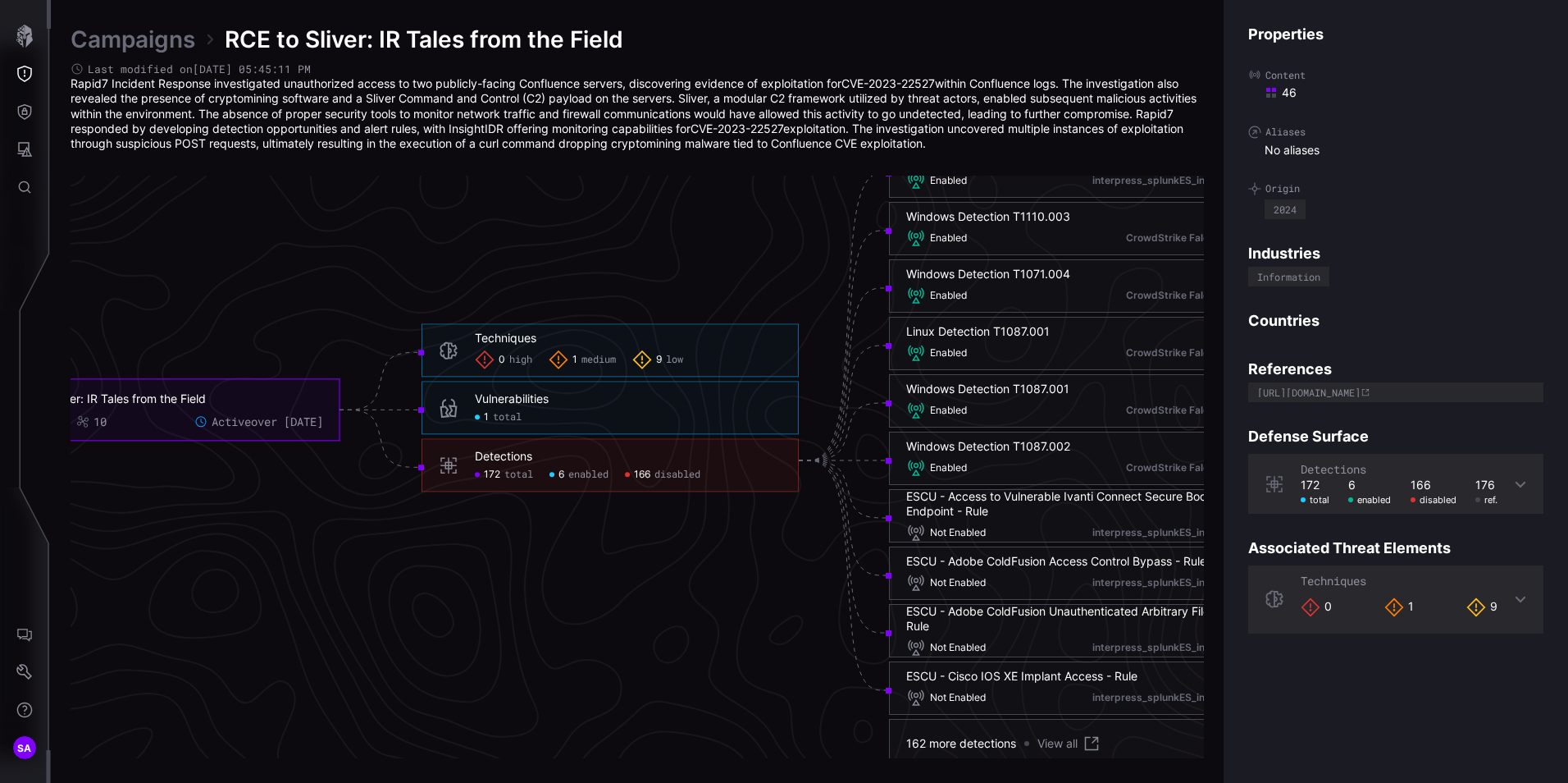
click at [563, 471] on span "6" at bounding box center [561, 475] width 6 height 13
